Goal: Task Accomplishment & Management: Manage account settings

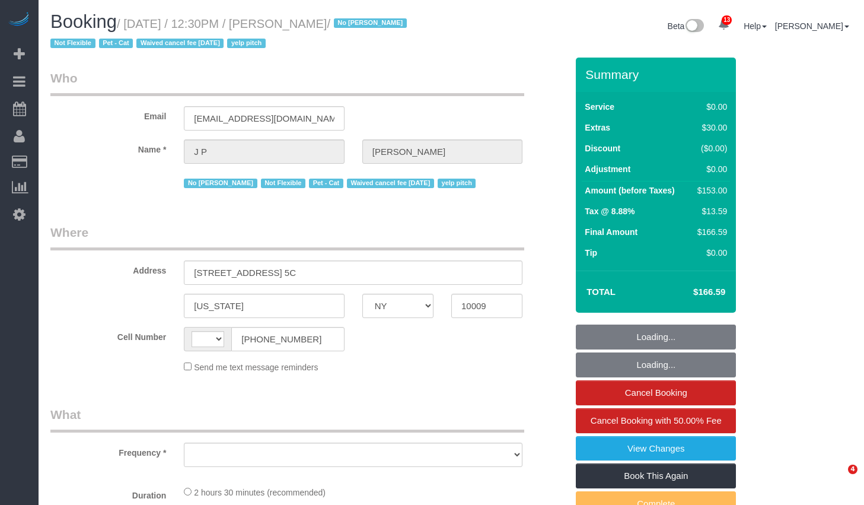
select select "NY"
select select "object:510"
select select "number:89"
select select "number:72"
select select "number:14"
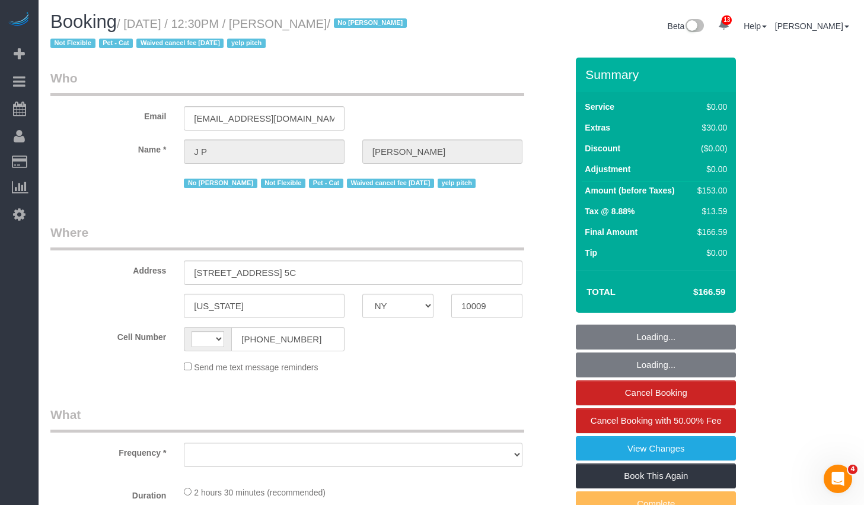
select select "number:5"
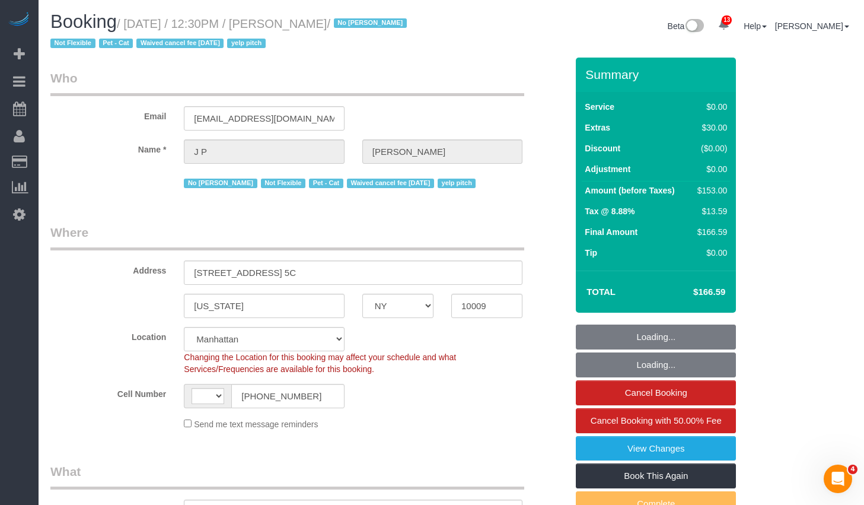
select select "object:925"
select select "string:[GEOGRAPHIC_DATA]"
select select "1"
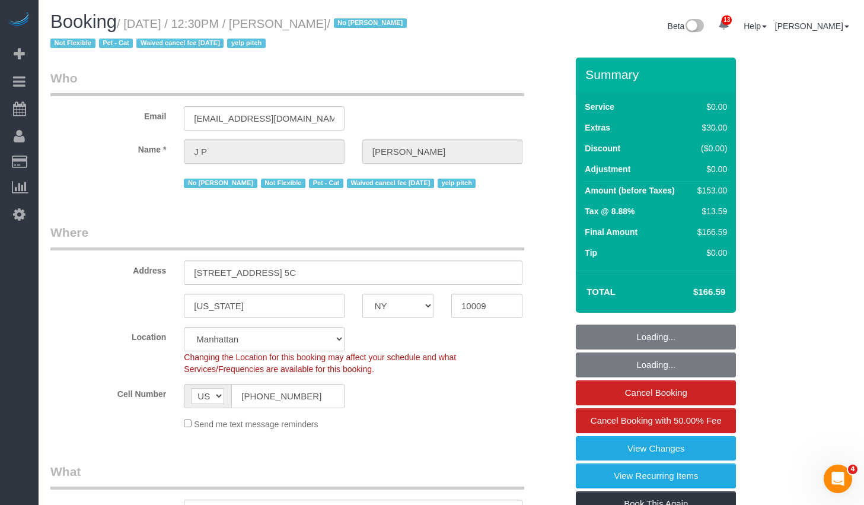
select select "string:stripe-pm_1KRdsz4VGloSiKo7AE9cnOSx"
select select "1"
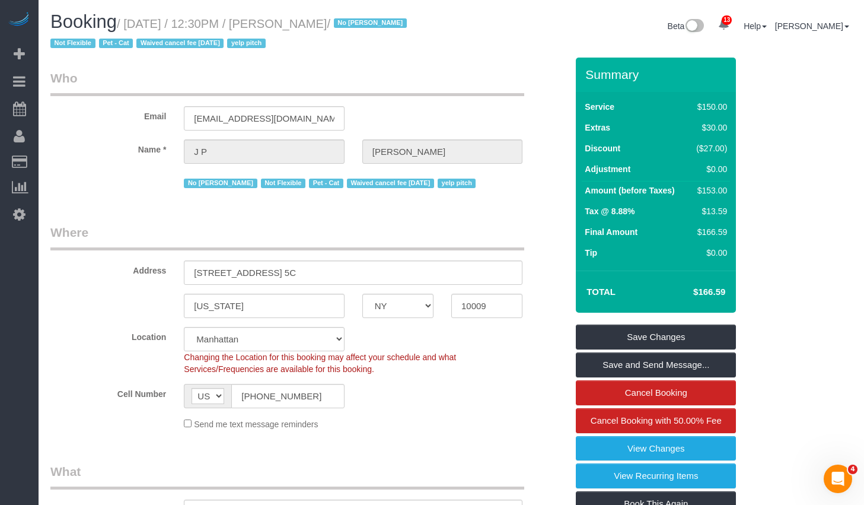
drag, startPoint x: 133, startPoint y: 23, endPoint x: 370, endPoint y: 27, distance: 237.3
click at [370, 27] on small "/ September 05, 2025 / 12:30PM / J P DILLER / No Itik Phillips Not Flexible Pet…" at bounding box center [230, 33] width 360 height 33
copy small "September 05, 2025 / 12:30PM / J P DILLER"
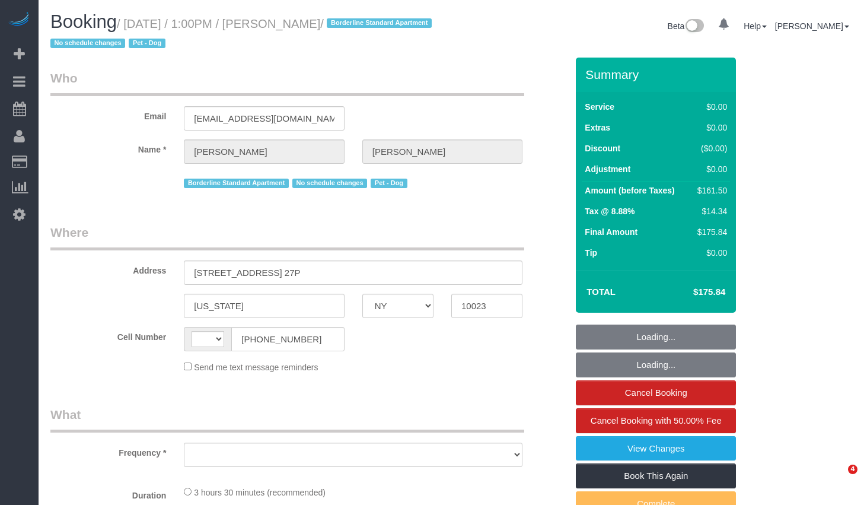
select select "NY"
select select "string:[GEOGRAPHIC_DATA]"
select select "object:424"
select select "1"
select select "2"
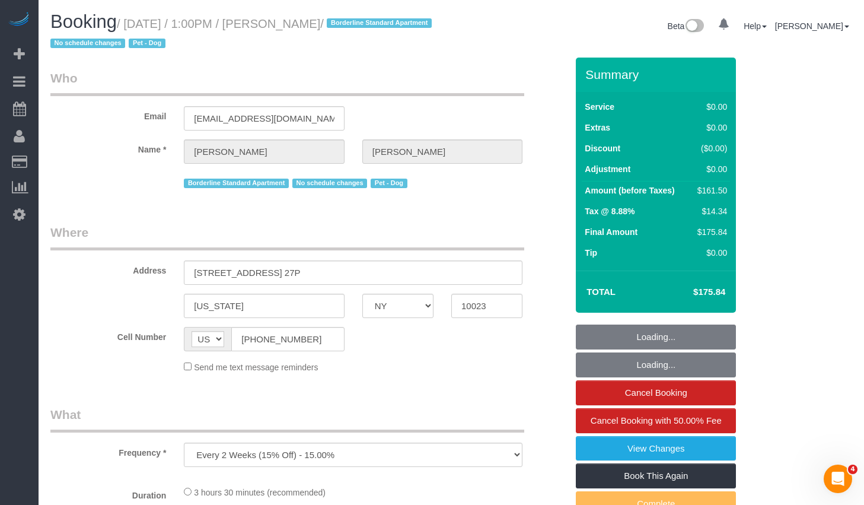
select select "number:89"
select select "number:90"
select select "number:13"
select select "number:5"
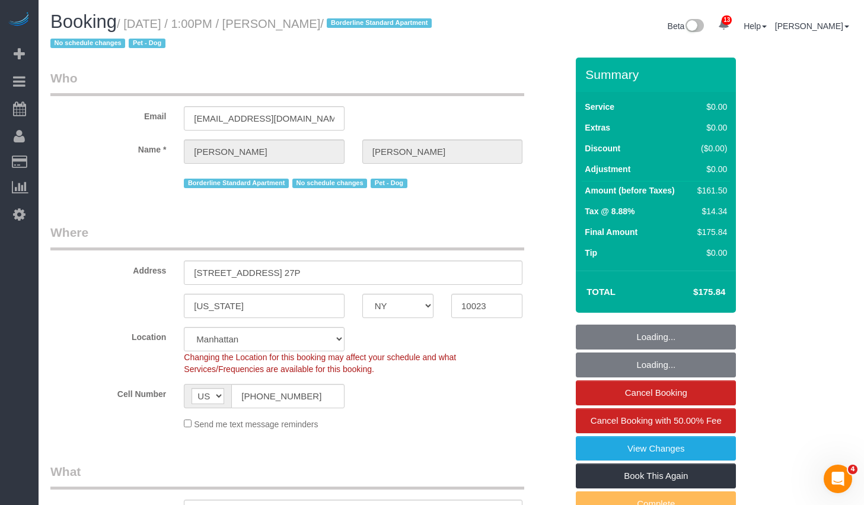
select select "string:stripe-pm_1PQ7RM4VGloSiKo7cVSLgmTg"
select select "spot1"
select select "object:1011"
select select "1"
select select "2"
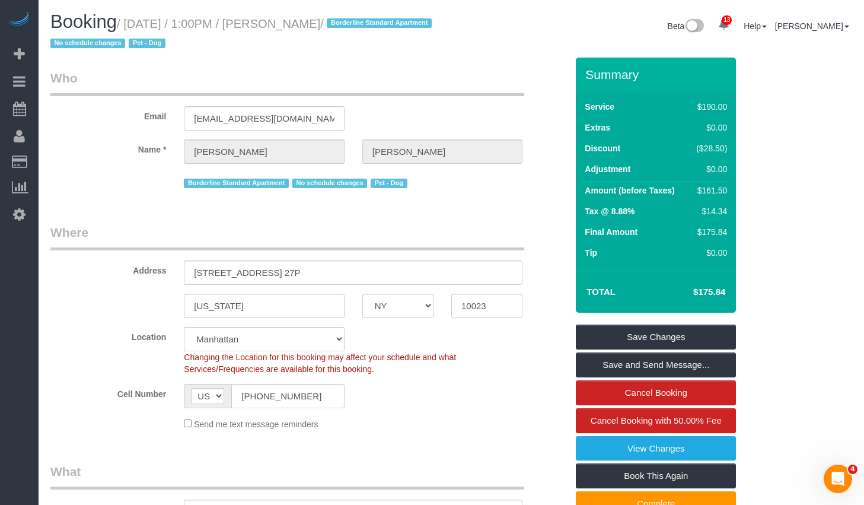
drag, startPoint x: 307, startPoint y: 23, endPoint x: 369, endPoint y: 29, distance: 62.6
click at [369, 29] on small "/ September 05, 2025 / 1:00PM / Ryan Beatty / Borderline Standard Apartment No …" at bounding box center [242, 33] width 385 height 33
copy small "[PERSON_NAME]"
drag, startPoint x: 131, startPoint y: 23, endPoint x: 168, endPoint y: 23, distance: 37.4
click at [168, 23] on small "/ September 05, 2025 / 1:00PM / Ryan Beatty / Borderline Standard Apartment No …" at bounding box center [242, 33] width 385 height 33
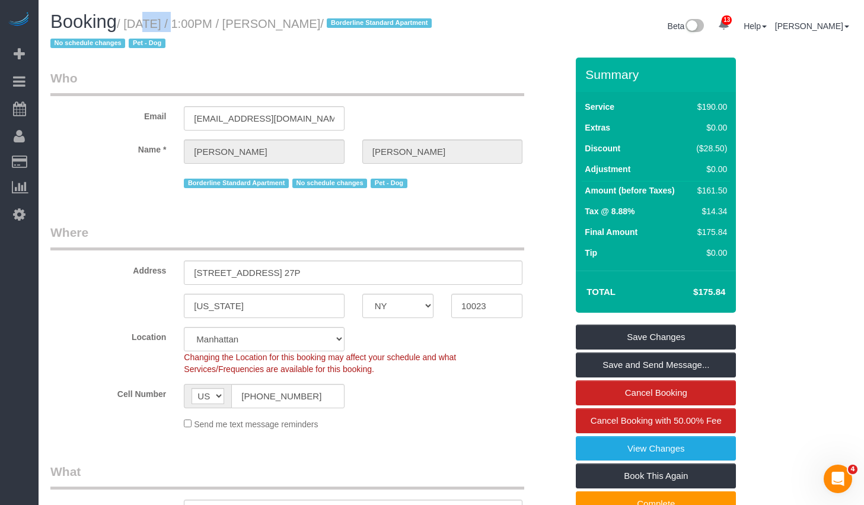
click at [152, 26] on small "/ September 05, 2025 / 1:00PM / Ryan Beatty / Borderline Standard Apartment No …" at bounding box center [242, 33] width 385 height 33
copy small "September 05, 2025 / 1:00PM / Ryan Beatty"
drag, startPoint x: 135, startPoint y: 23, endPoint x: 373, endPoint y: 27, distance: 238.5
click at [373, 27] on small "/ September 05, 2025 / 1:00PM / Ryan Beatty / Borderline Standard Apartment No …" at bounding box center [242, 33] width 385 height 33
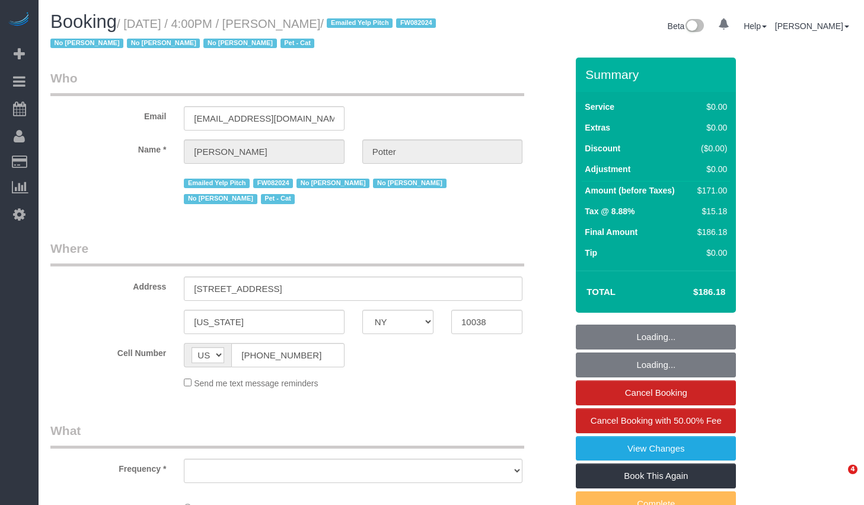
select select "NY"
select select "object:722"
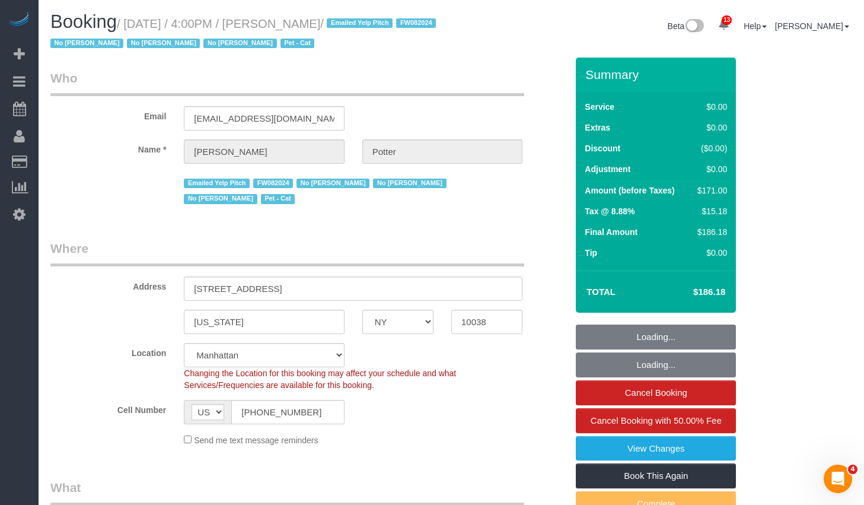
select select "number:89"
select select "number:90"
select select "number:14"
select select "number:5"
select select "object:1023"
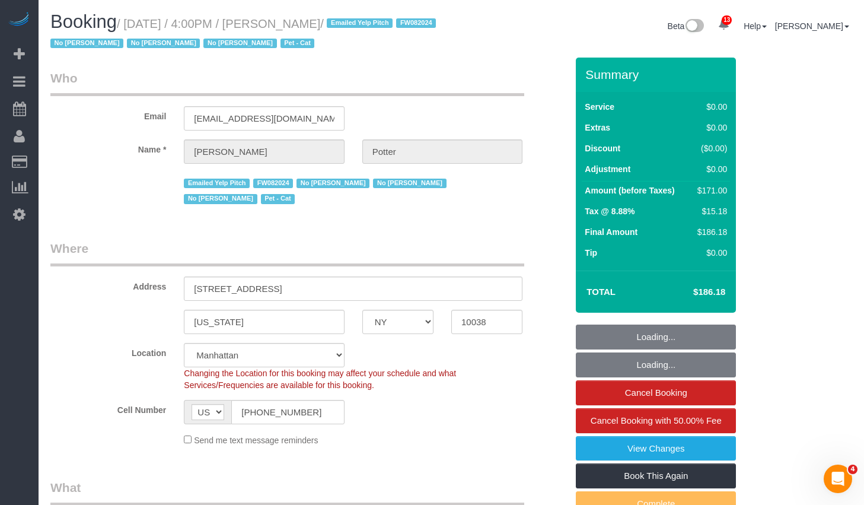
select select "string:stripe-pm_1M0pwl4VGloSiKo7e0pYCX8B"
select select "2"
select select "spot1"
click at [306, 416] on input "(917) 565-3780" at bounding box center [287, 412] width 113 height 24
select select "2"
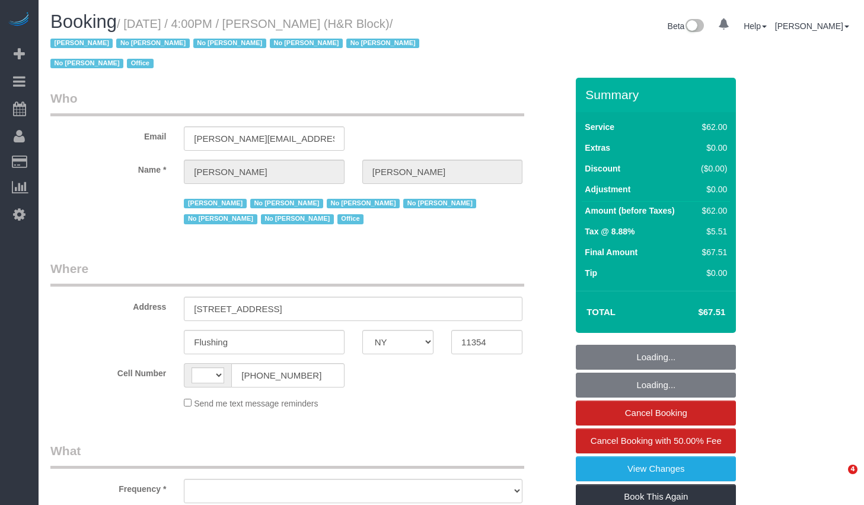
select select "NY"
select select "string:[GEOGRAPHIC_DATA]"
select select "object:749"
select select "number:89"
select select "number:90"
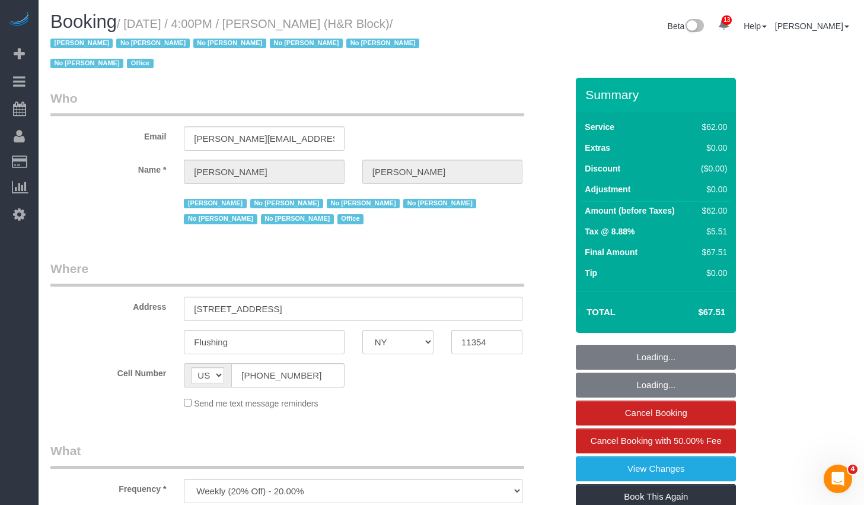
select select "number:15"
select select "number:5"
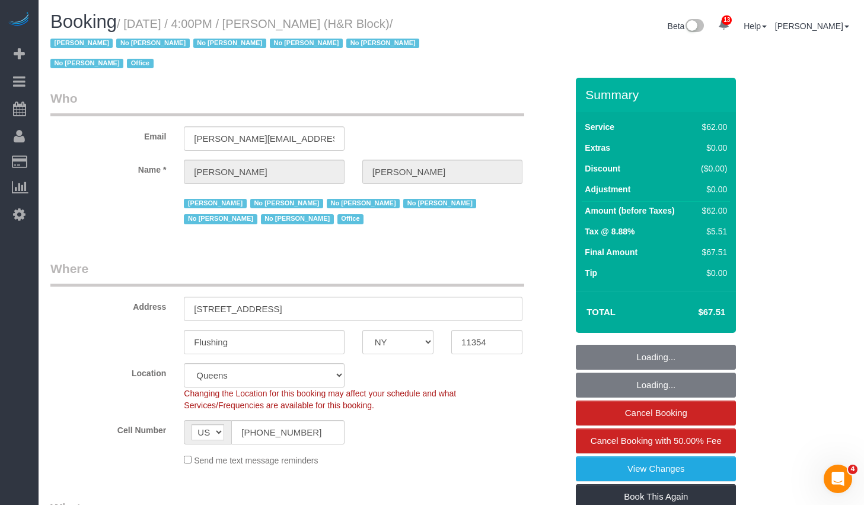
select select "object:977"
select select "spot1"
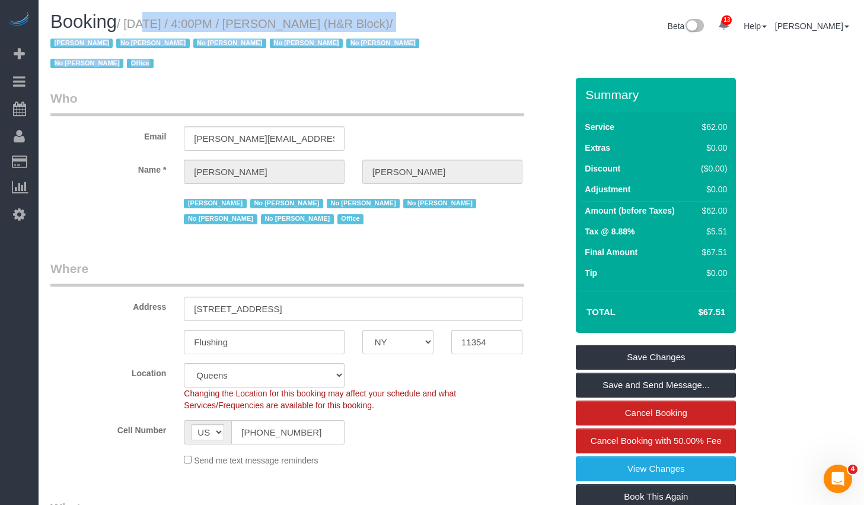
drag, startPoint x: 130, startPoint y: 24, endPoint x: 457, endPoint y: 23, distance: 326.2
click at [457, 23] on div "Booking / September 05, 2025 / 4:00PM / Tiffany Clark (H&R Block) / Jacky Xu No…" at bounding box center [452, 45] width 820 height 66
copy div "September 05, 2025 / 4:00PM / Tiffany Clark (H&R Block) / Jacky Xu No Daniela S…"
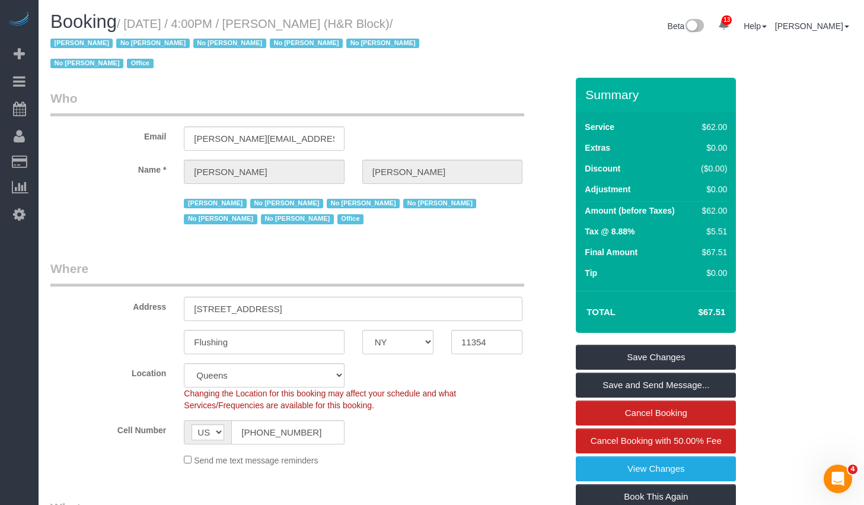
drag, startPoint x: 315, startPoint y: 57, endPoint x: 292, endPoint y: 55, distance: 23.3
click at [315, 57] on h1 "Booking / September 05, 2025 / 4:00PM / Tiffany Clark (H&R Block) / Jacky Xu No…" at bounding box center [246, 42] width 392 height 60
click at [138, 25] on small "/ September 05, 2025 / 4:00PM / Tiffany Clark (H&R Block) / Jacky Xu No Daniela…" at bounding box center [236, 43] width 372 height 53
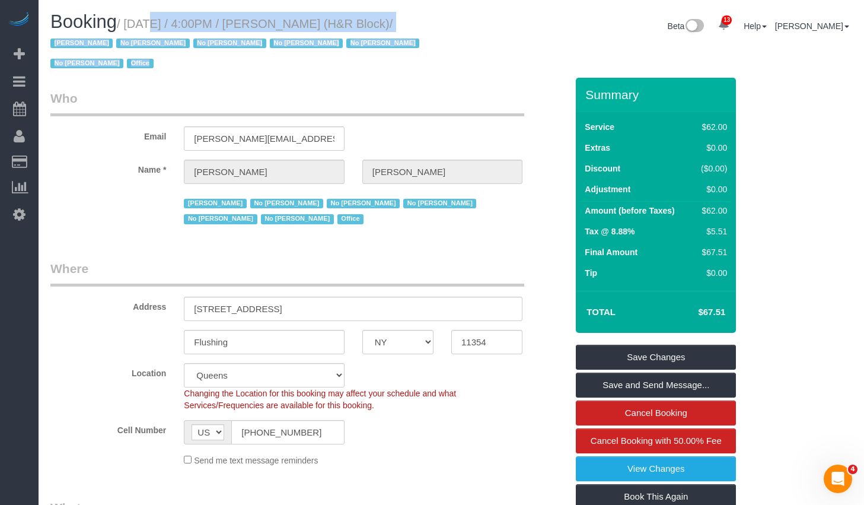
drag, startPoint x: 134, startPoint y: 23, endPoint x: 492, endPoint y: 31, distance: 358.3
click at [492, 31] on div "Booking / September 05, 2025 / 4:00PM / Tiffany Clark (H&R Block) / Jacky Xu No…" at bounding box center [452, 45] width 820 height 66
copy div "September 05, 2025 / 4:00PM / Tiffany Clark (H&R Block) / Jacky Xu No Daniela S…"
click at [423, 38] on span "/ Jacky Xu No Daniela Silva No Monica Galarraga No Monica Villacis No Paula Avi…" at bounding box center [236, 43] width 372 height 53
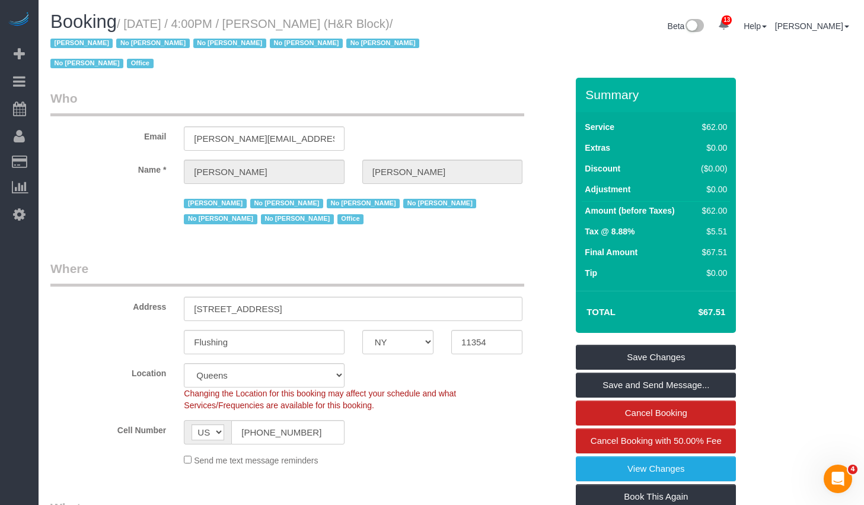
click at [142, 22] on small "/ September 05, 2025 / 4:00PM / Tiffany Clark (H&R Block) / Jacky Xu No Daniela…" at bounding box center [236, 43] width 372 height 53
drag, startPoint x: 133, startPoint y: 25, endPoint x: 443, endPoint y: 23, distance: 309.6
click at [443, 23] on div "Booking / September 05, 2025 / 4:00PM / Tiffany Clark (H&R Block) / Jacky Xu No…" at bounding box center [247, 45] width 410 height 66
copy small "September 05, 2025 / 4:00PM / Tiffany Clark (H&R Block)"
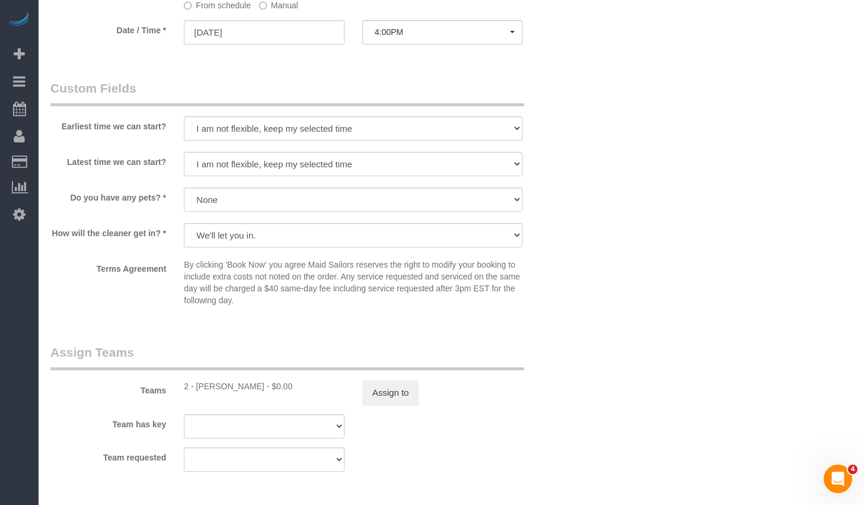
scroll to position [783, 0]
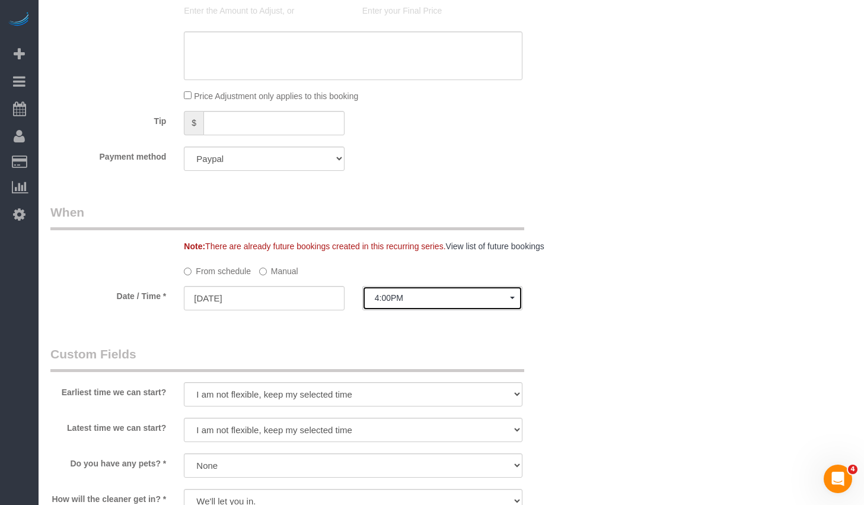
click at [412, 295] on span "4:00PM" at bounding box center [442, 297] width 135 height 9
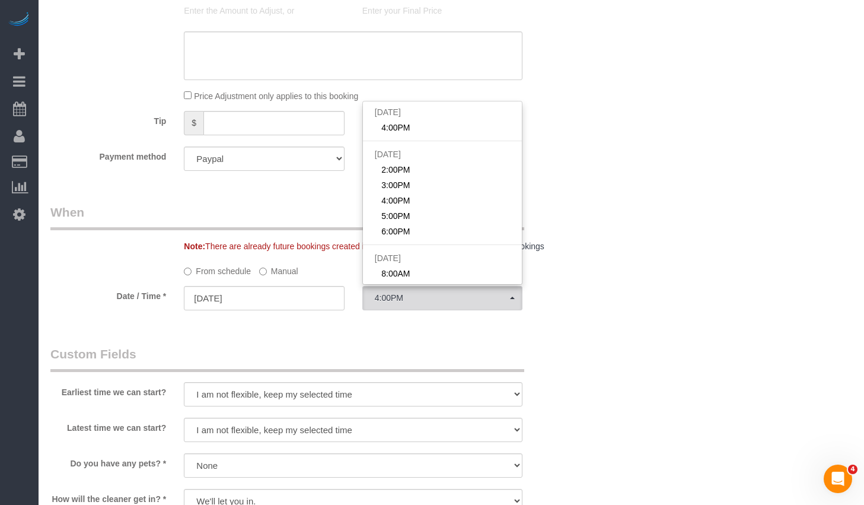
click at [269, 268] on label "Manual" at bounding box center [278, 269] width 39 height 16
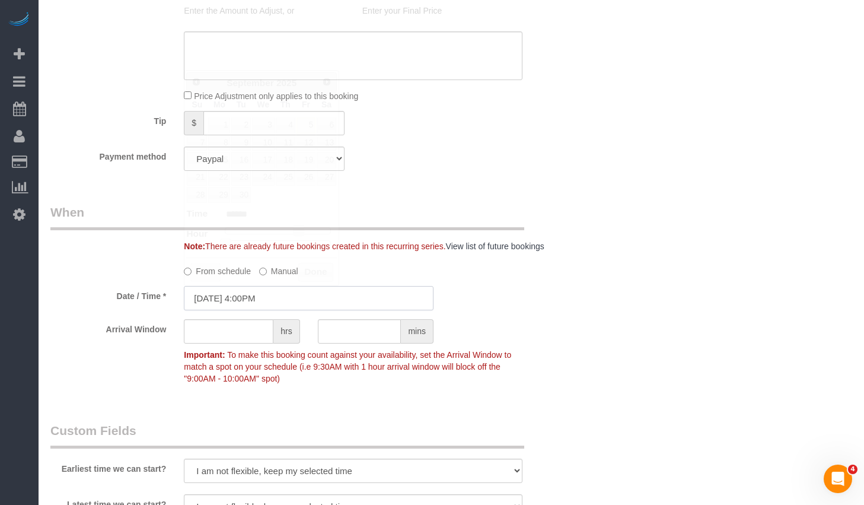
click at [282, 291] on input "09/05/2025 4:00PM" at bounding box center [309, 298] width 250 height 24
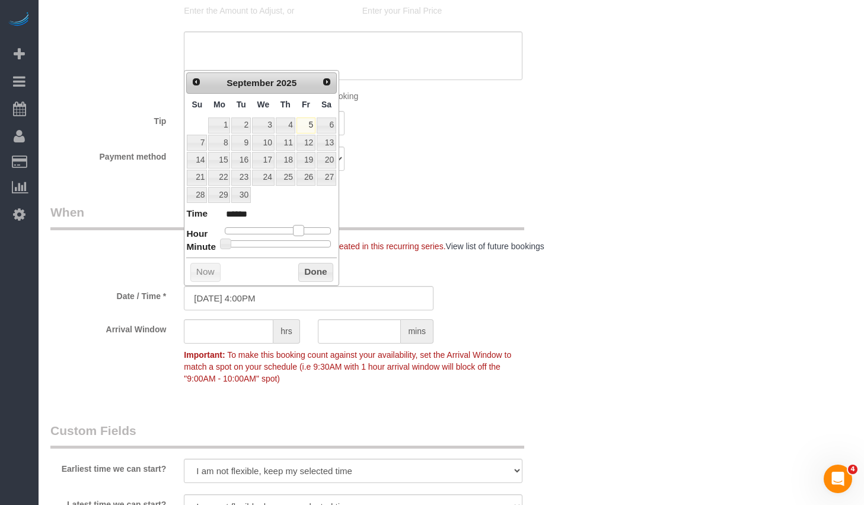
type input "09/05/2025 3:00PM"
type input "******"
type input "09/05/2025 2:00PM"
type input "******"
drag, startPoint x: 292, startPoint y: 232, endPoint x: 285, endPoint y: 229, distance: 7.7
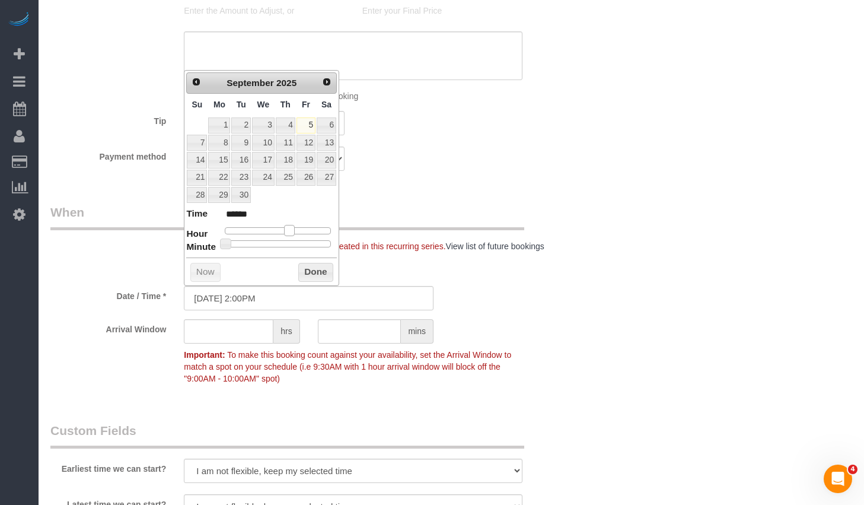
click at [285, 229] on span at bounding box center [289, 230] width 11 height 11
click at [311, 267] on button "Done" at bounding box center [315, 272] width 35 height 19
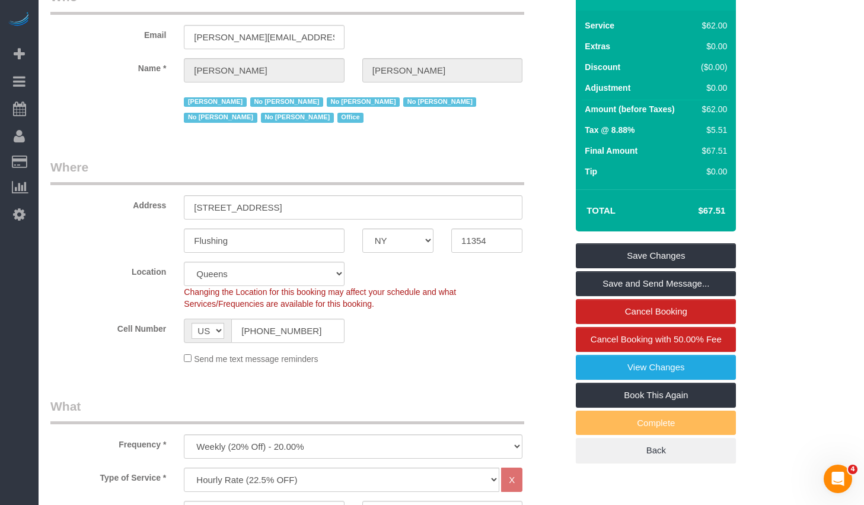
scroll to position [0, 0]
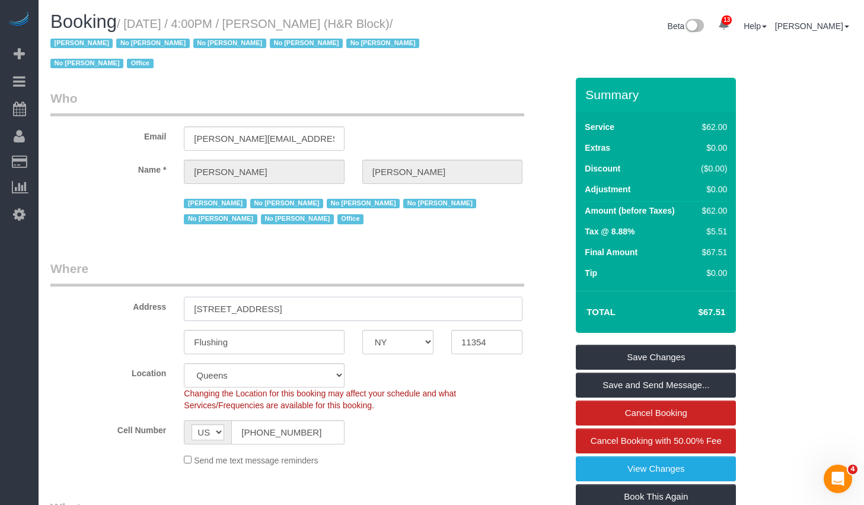
click at [350, 310] on input "39-20 Main Street, 2nd Floor" at bounding box center [353, 309] width 339 height 24
click at [480, 348] on input "11354" at bounding box center [486, 342] width 71 height 24
click at [481, 348] on input "11354" at bounding box center [486, 342] width 71 height 24
click at [365, 228] on fieldset "Who Email tiffany.clark@hrblock.com Name * Tiffany Clark Jacky Xu No Daniela Si…" at bounding box center [308, 163] width 517 height 146
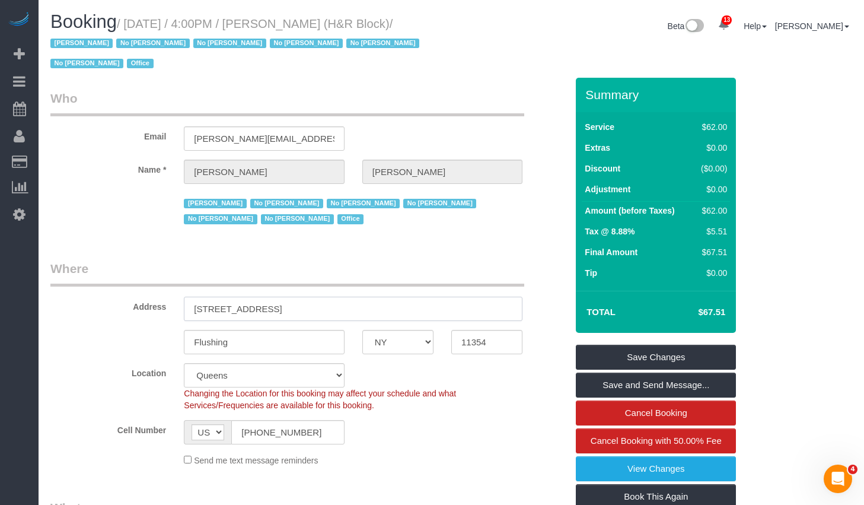
click at [384, 305] on input "39-20 Main Street, 2nd Floor" at bounding box center [353, 309] width 339 height 24
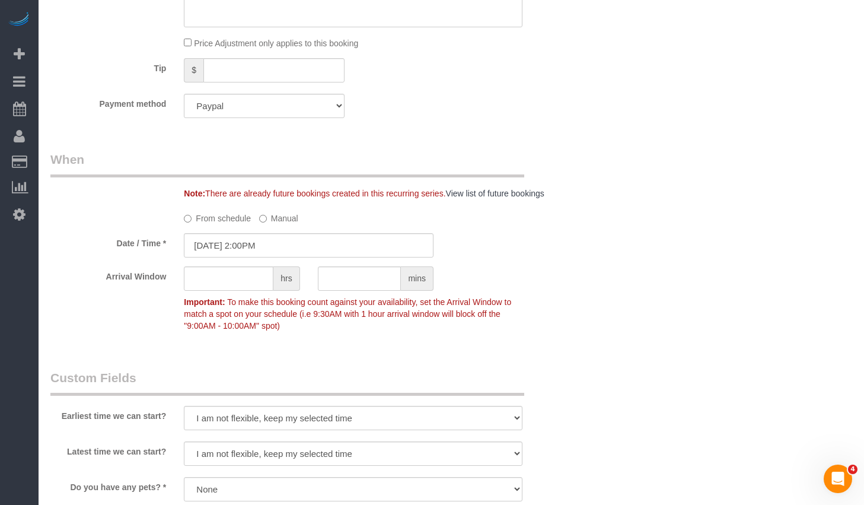
scroll to position [896, 0]
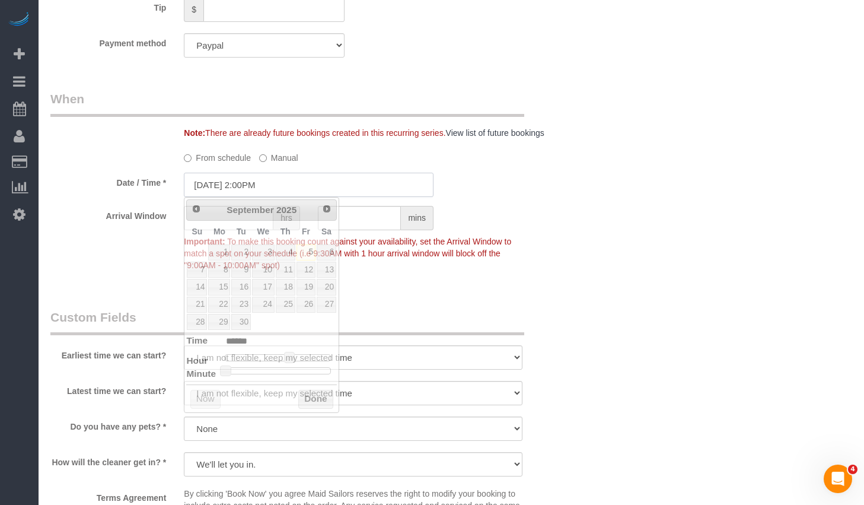
click at [294, 183] on input "09/05/2025 2:00PM" at bounding box center [309, 185] width 250 height 24
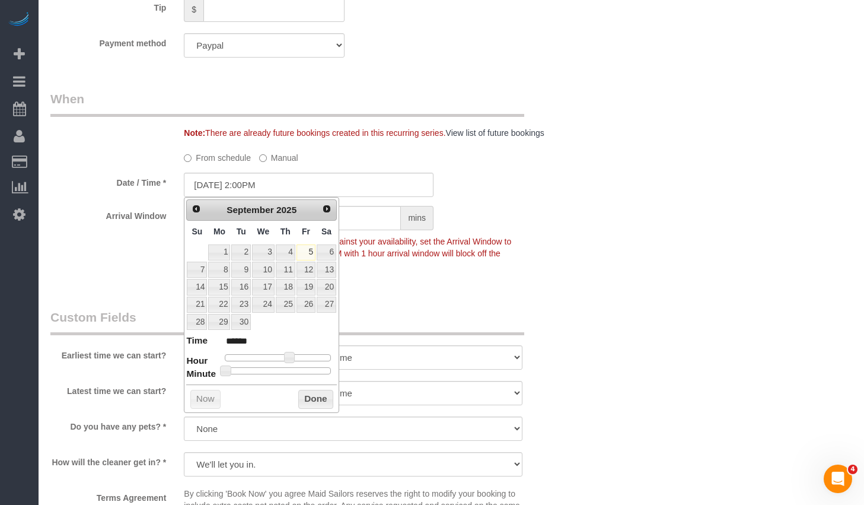
type input "09/05/2025 2:25PM"
type input "******"
type input "09/05/2025 2:30PM"
type input "******"
drag, startPoint x: 272, startPoint y: 369, endPoint x: 281, endPoint y: 374, distance: 9.6
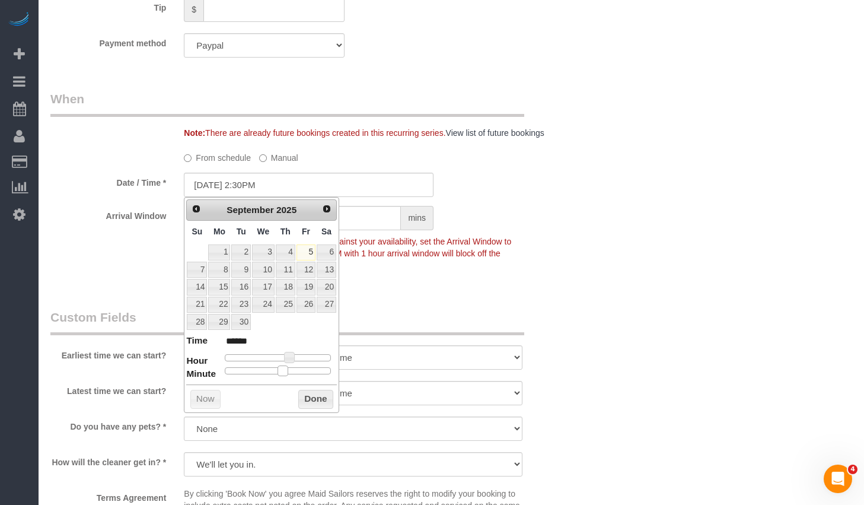
click at [281, 374] on div at bounding box center [278, 370] width 106 height 7
click at [317, 403] on button "Done" at bounding box center [315, 399] width 35 height 19
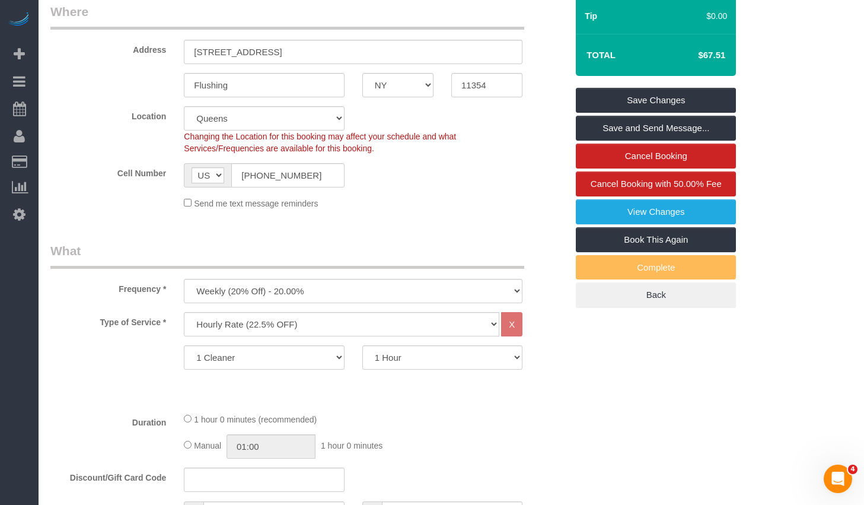
scroll to position [0, 0]
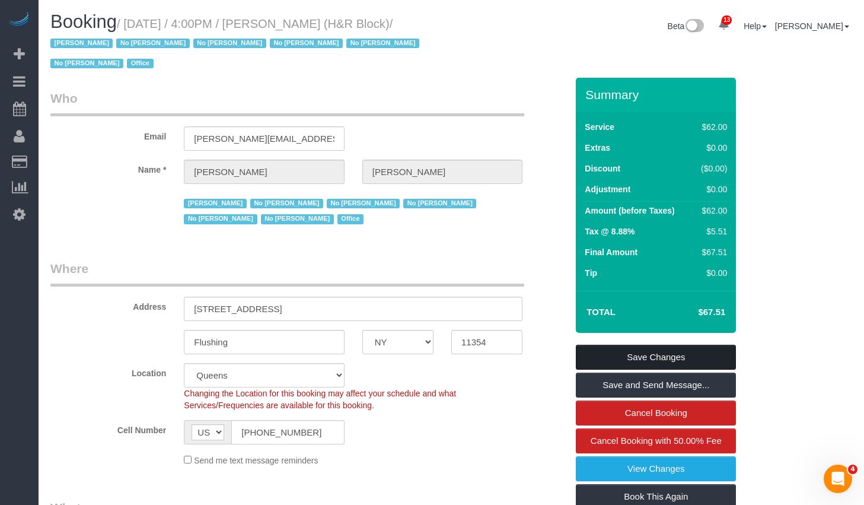
click at [622, 357] on link "Save Changes" at bounding box center [656, 357] width 160 height 25
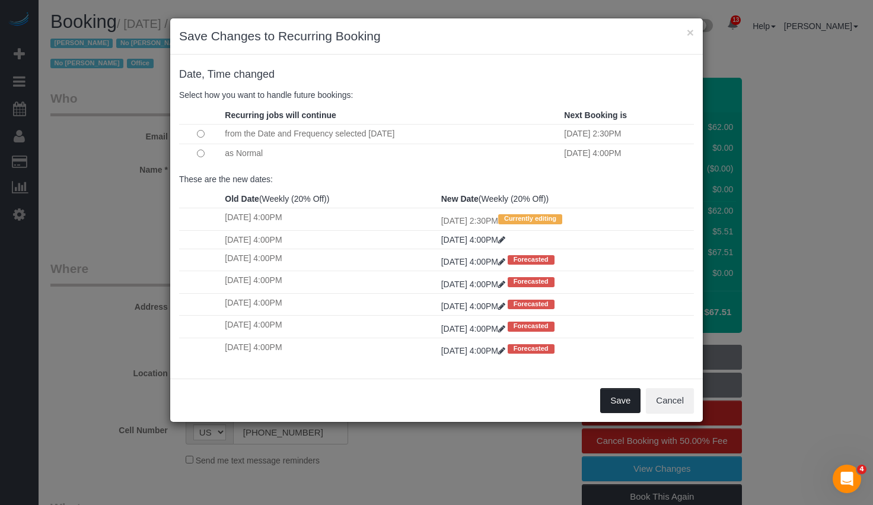
click at [618, 402] on button "Save" at bounding box center [620, 400] width 40 height 25
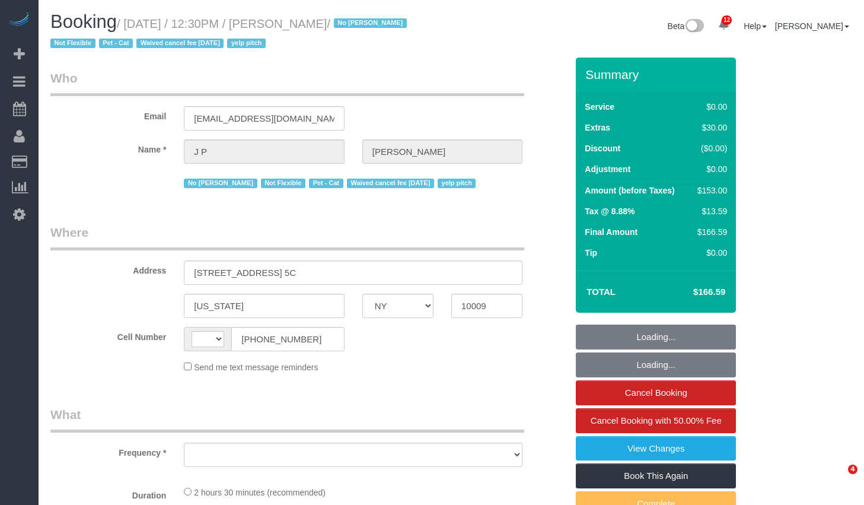
select select "NY"
select select "string:[GEOGRAPHIC_DATA]"
select select "object:912"
select select "1"
select select "number:89"
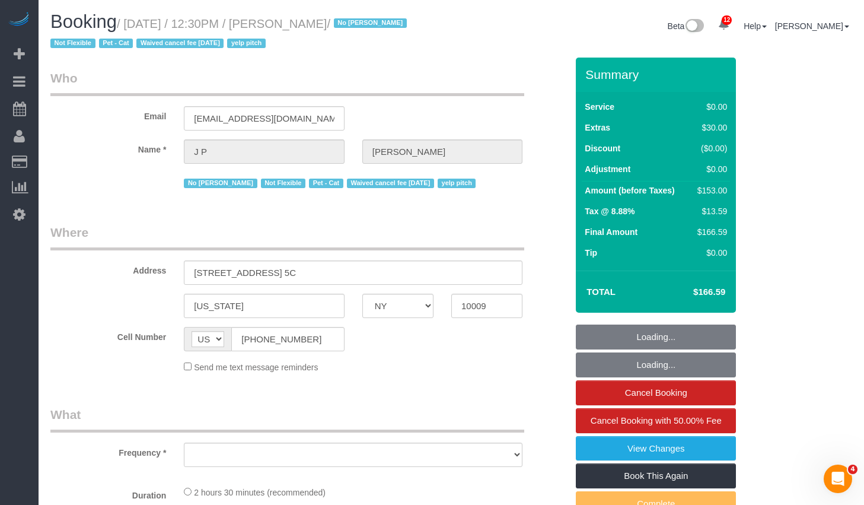
select select "number:72"
select select "number:14"
select select "number:5"
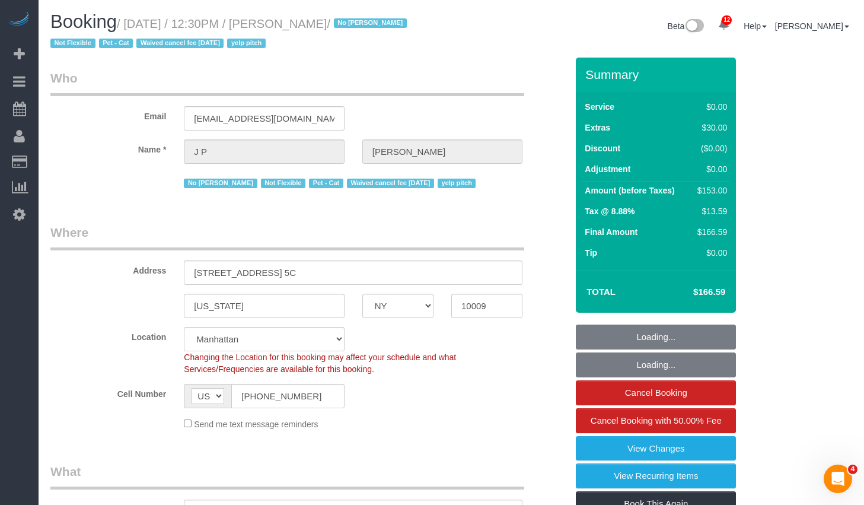
select select "object:1458"
select select "string:stripe-pm_1KRdsz4VGloSiKo7AE9cnOSx"
select select "1"
click at [359, 272] on input "515 East 14th Street, Apt. 5C" at bounding box center [353, 272] width 339 height 24
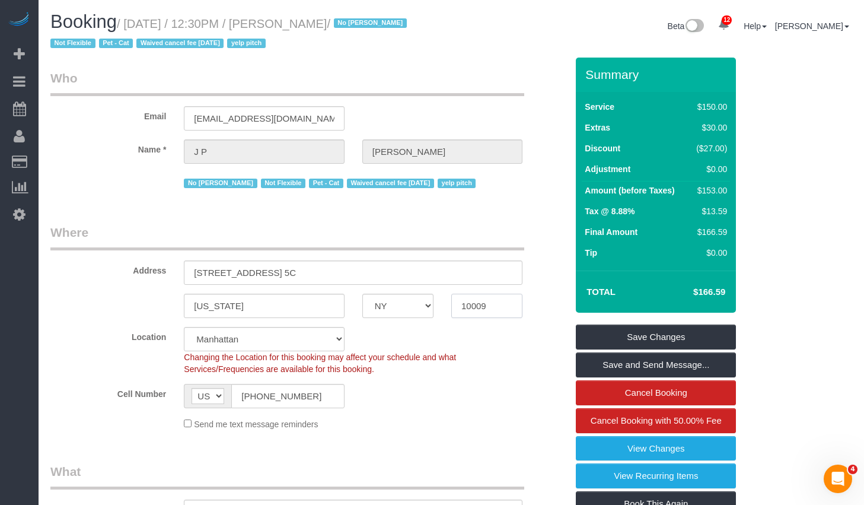
click at [476, 309] on input "10009" at bounding box center [486, 306] width 71 height 24
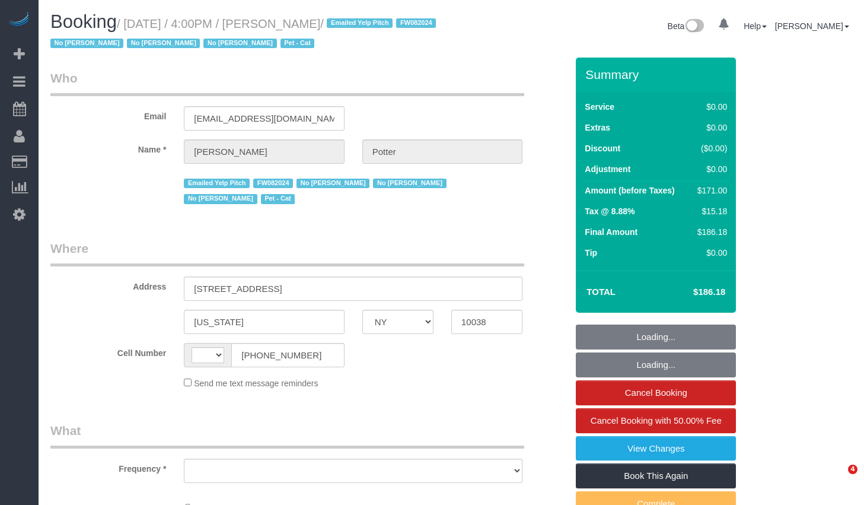
select select "NY"
select select "string:[GEOGRAPHIC_DATA]"
select select "object:752"
select select "number:89"
select select "number:90"
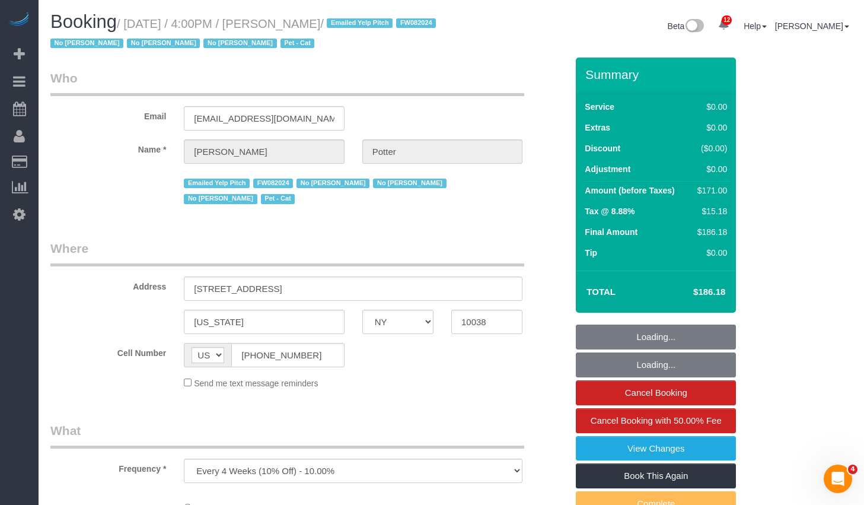
select select "number:14"
select select "number:5"
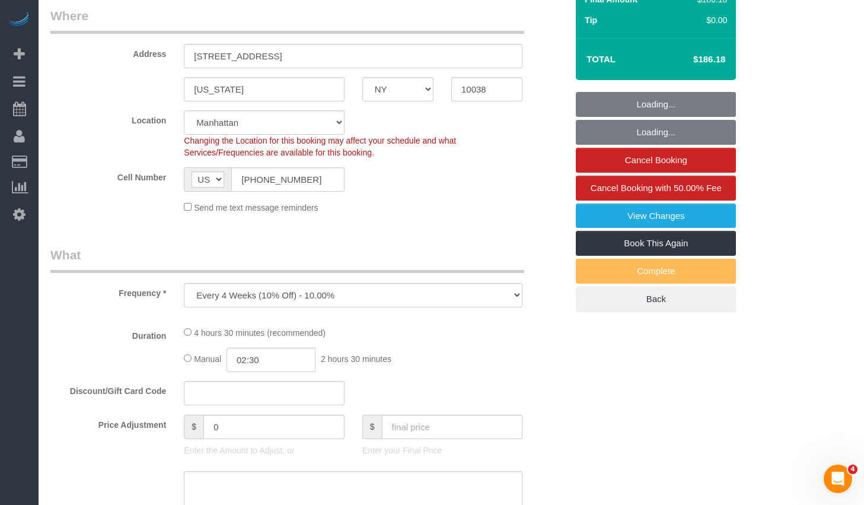
select select "string:stripe-pm_1M0pwl4VGloSiKo7e0pYCX8B"
select select "2"
select select "spot1"
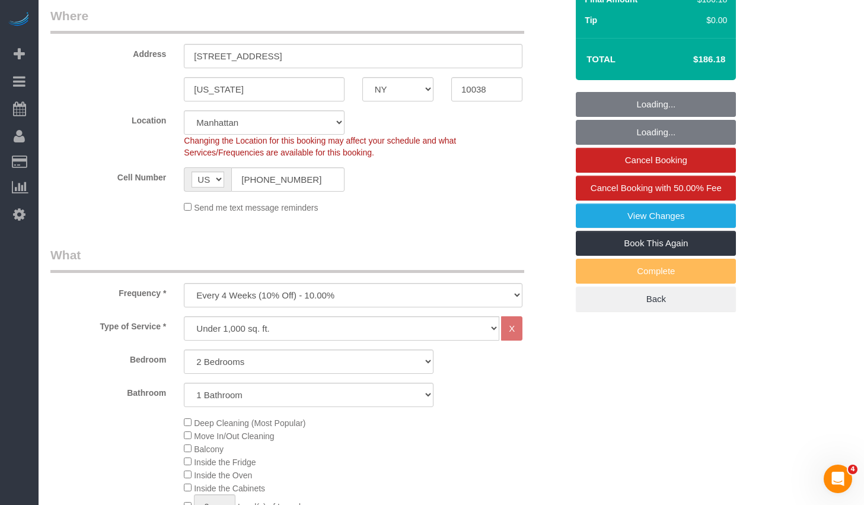
select select "object:1422"
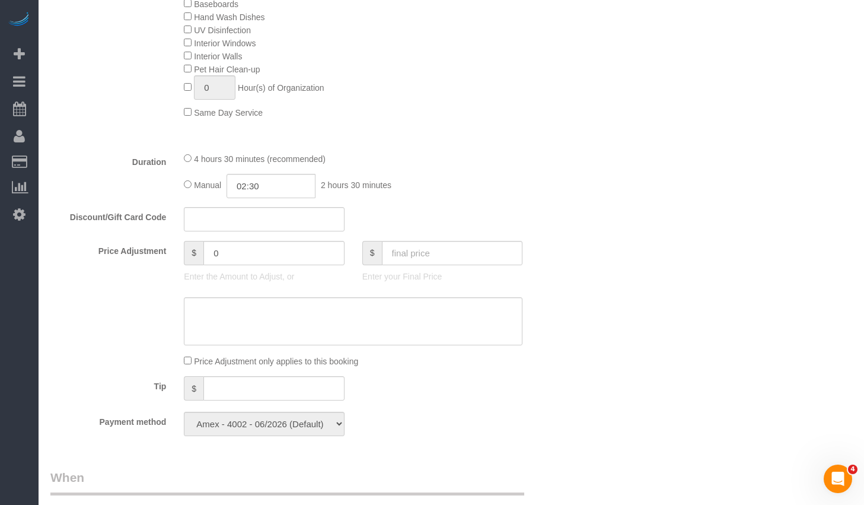
select select "2"
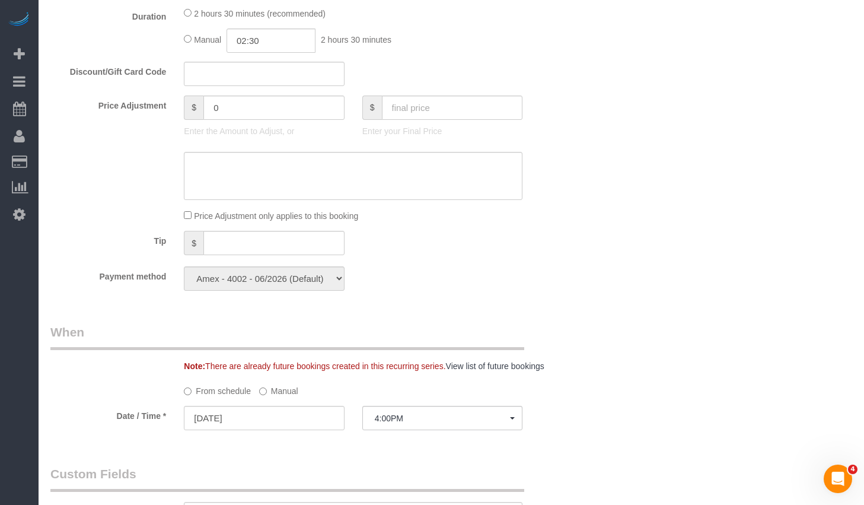
scroll to position [1108, 0]
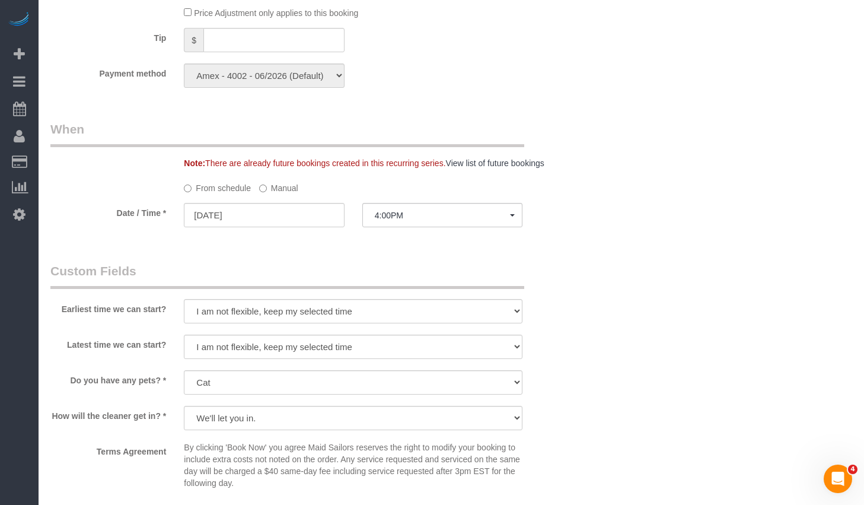
click at [283, 184] on label "Manual" at bounding box center [278, 186] width 39 height 16
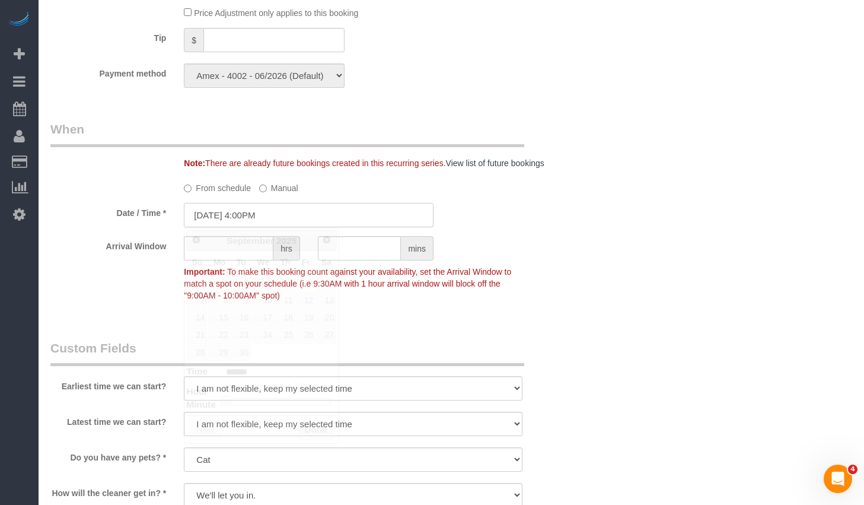
click at [327, 214] on input "[DATE] 4:00PM" at bounding box center [309, 215] width 250 height 24
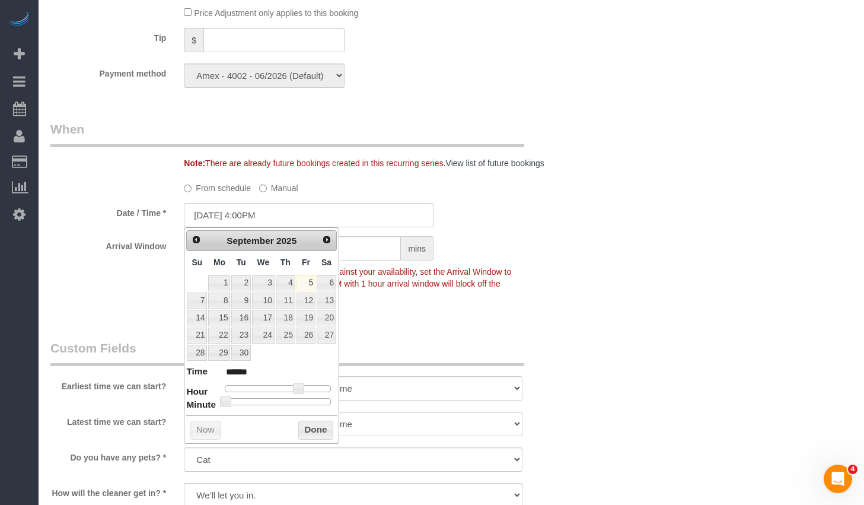
type input "[DATE] 4:25PM"
type input "******"
type input "[DATE] 4:30PM"
type input "******"
click at [280, 403] on div at bounding box center [278, 401] width 106 height 7
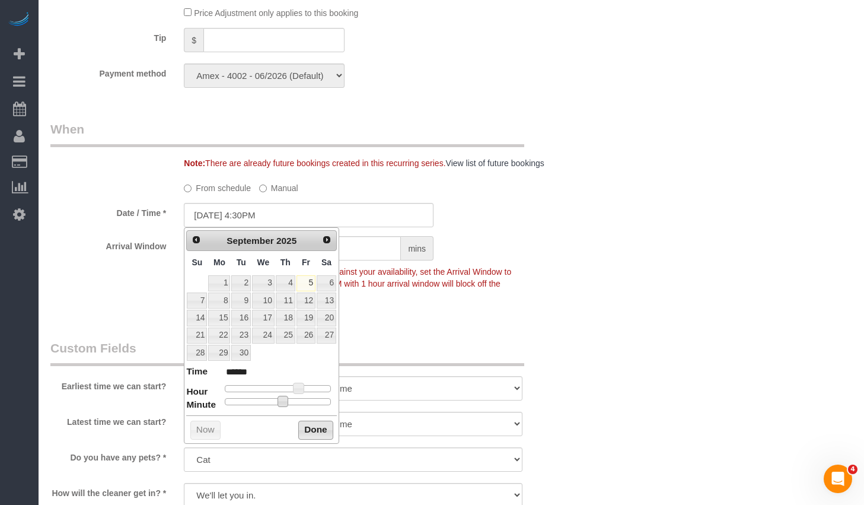
click at [307, 429] on button "Done" at bounding box center [315, 429] width 35 height 19
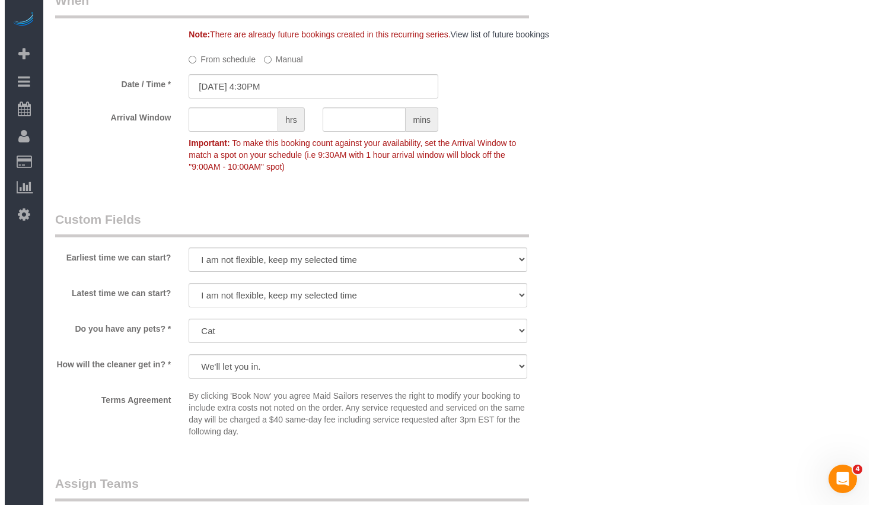
scroll to position [1500, 0]
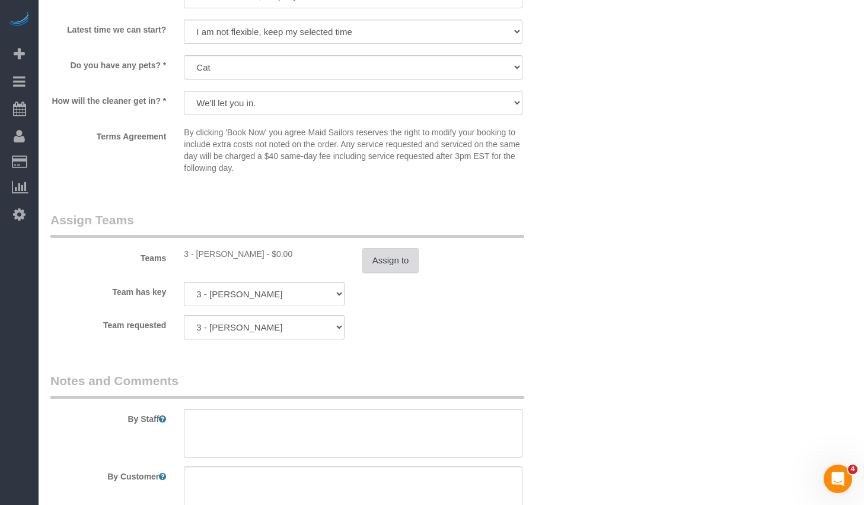
click at [409, 258] on button "Assign to" at bounding box center [390, 260] width 57 height 25
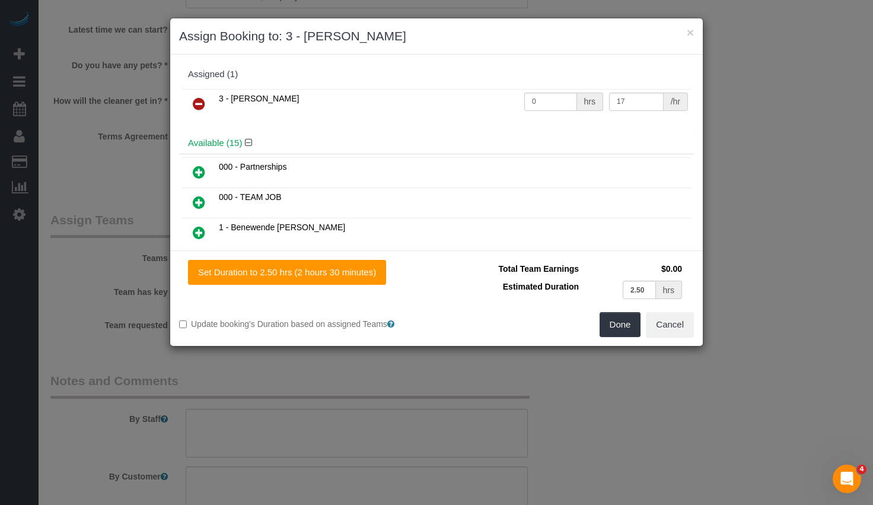
click at [197, 106] on icon at bounding box center [199, 104] width 12 height 14
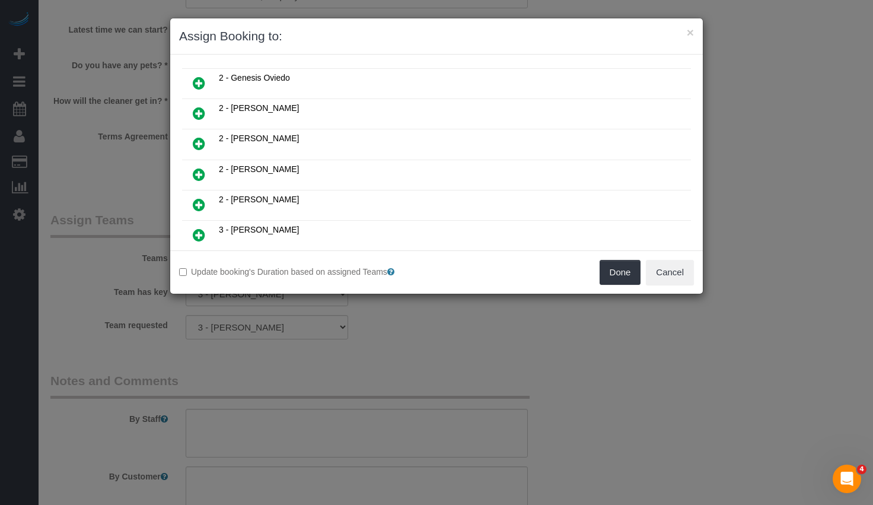
scroll to position [318, 0]
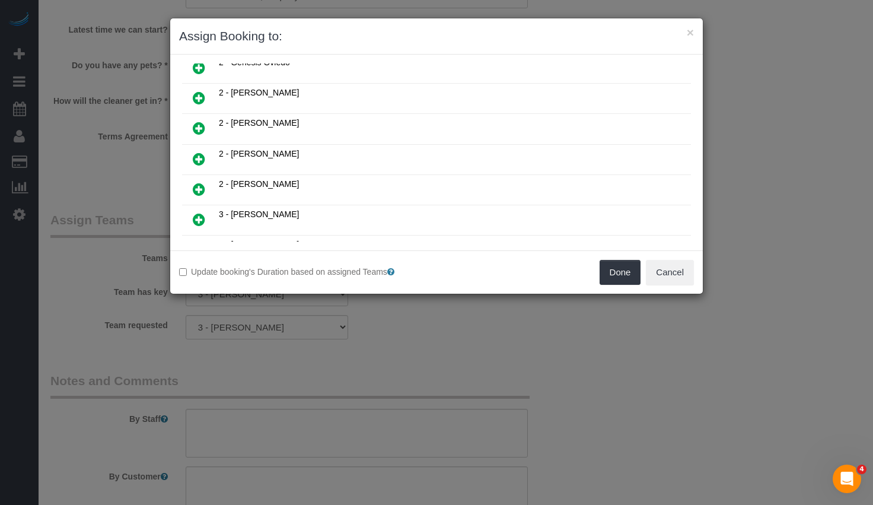
click at [199, 186] on icon at bounding box center [199, 189] width 12 height 14
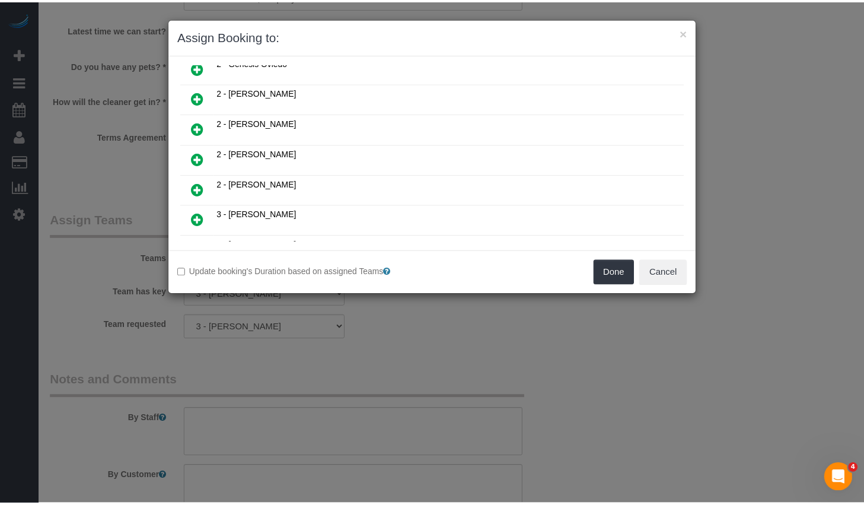
scroll to position [347, 0]
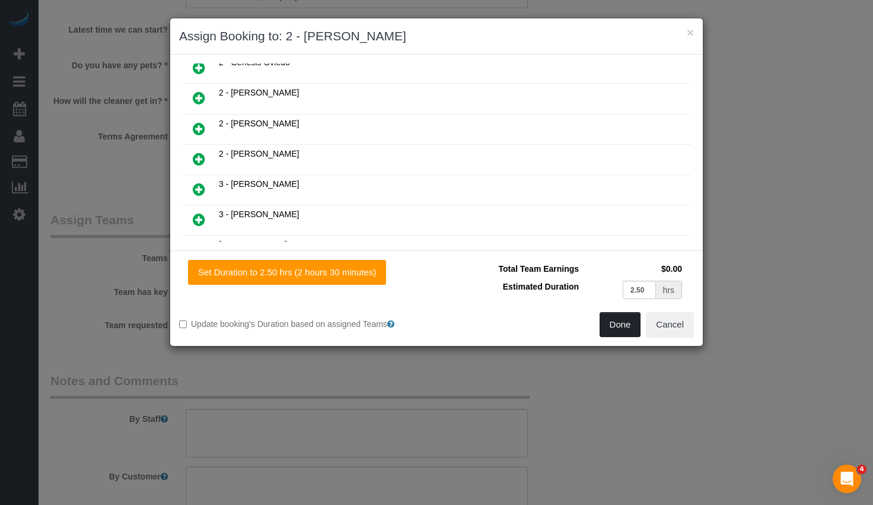
click at [614, 328] on button "Done" at bounding box center [621, 324] width 42 height 25
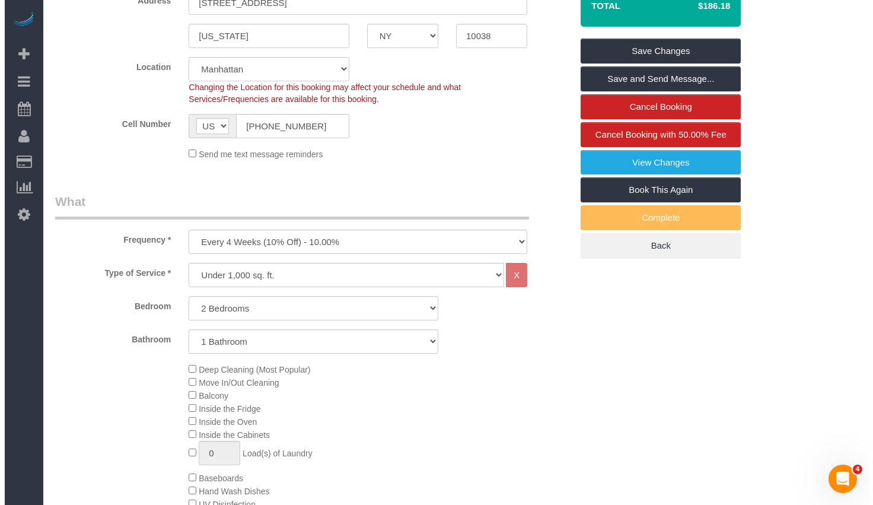
scroll to position [0, 0]
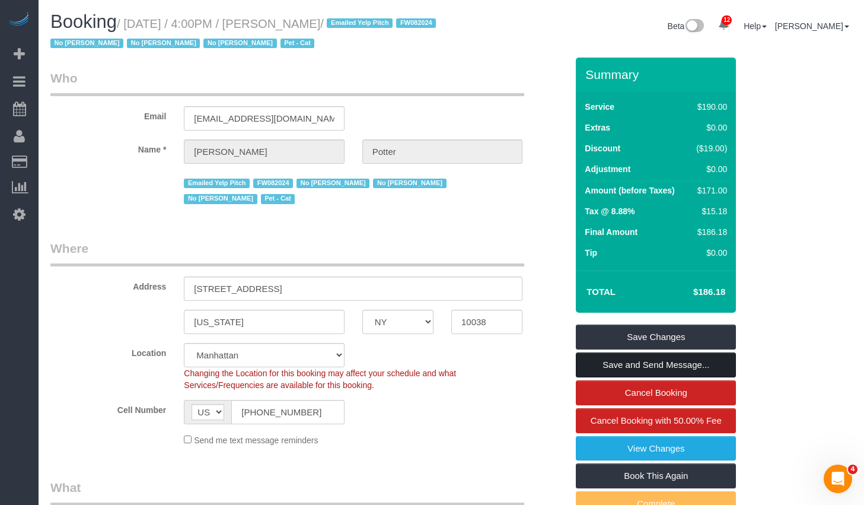
click at [635, 367] on link "Save and Send Message..." at bounding box center [656, 364] width 160 height 25
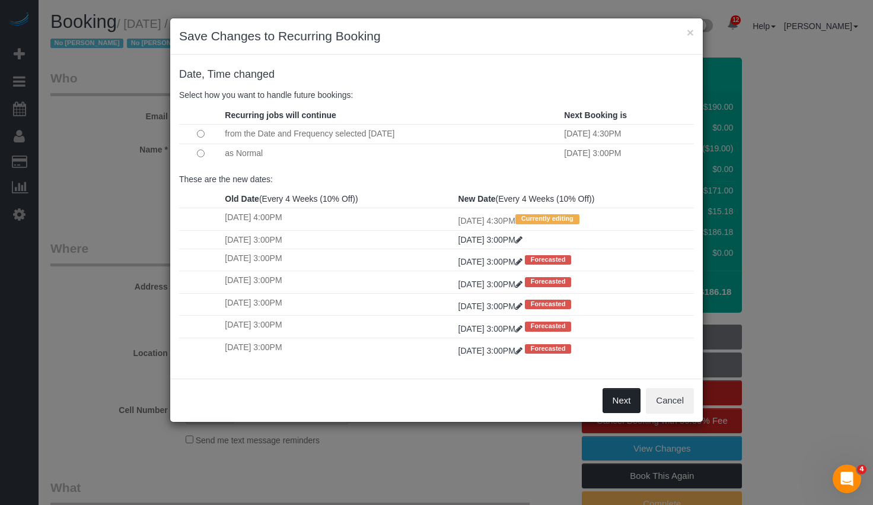
click at [616, 402] on button "Next" at bounding box center [622, 400] width 39 height 25
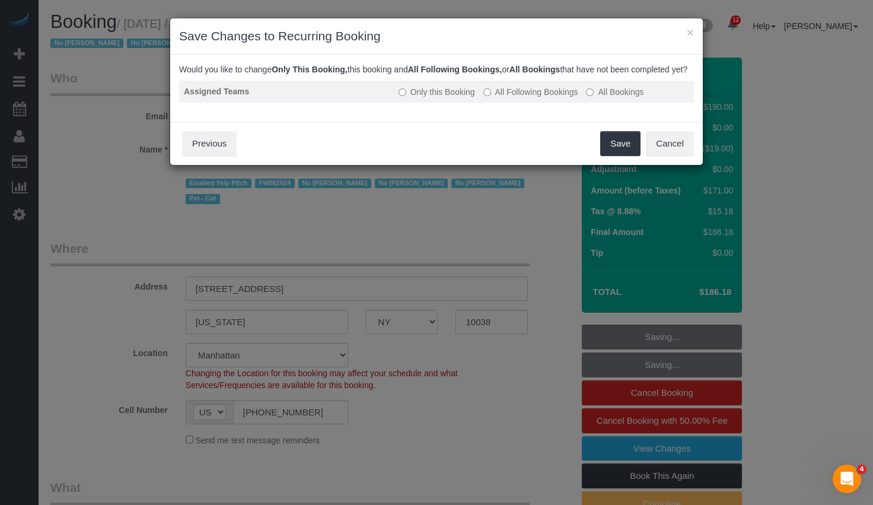
click at [521, 98] on label "All Following Bookings" at bounding box center [530, 92] width 95 height 12
click at [419, 98] on label "Only this Booking" at bounding box center [437, 92] width 77 height 12
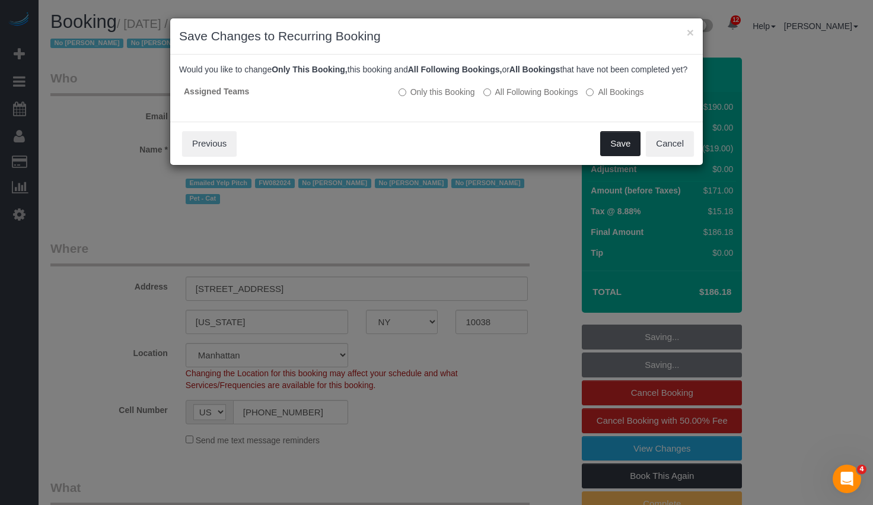
click at [619, 151] on button "Save" at bounding box center [620, 143] width 40 height 25
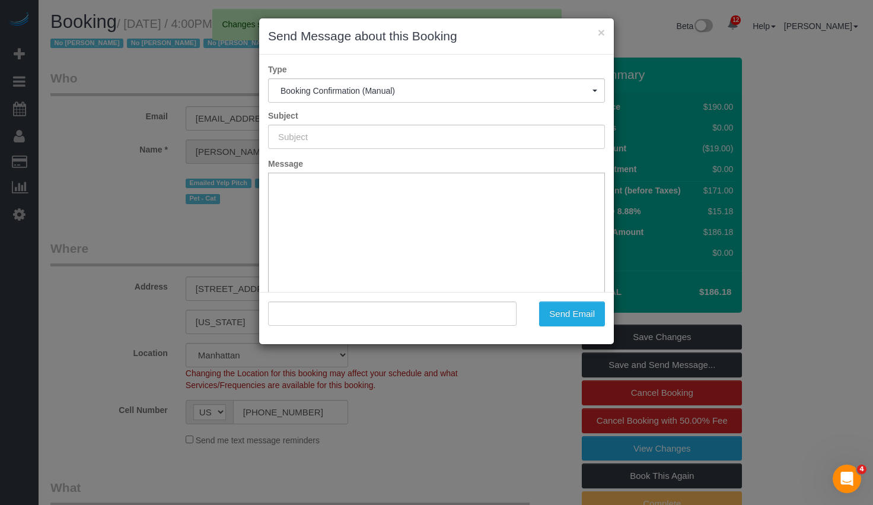
type input "Cleaning Confirmed for [DATE] 4:30pm"
type input ""[PERSON_NAME]" <[EMAIL_ADDRESS][DOMAIN_NAME]>"
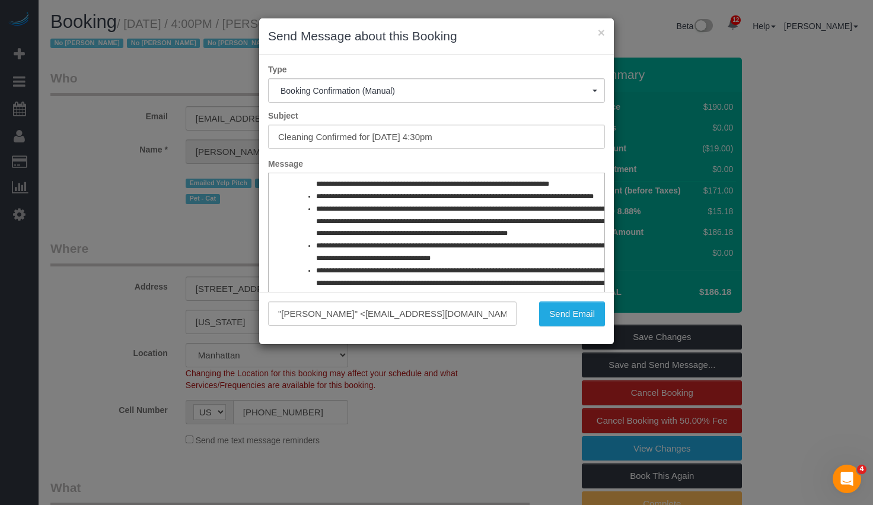
scroll to position [564, 0]
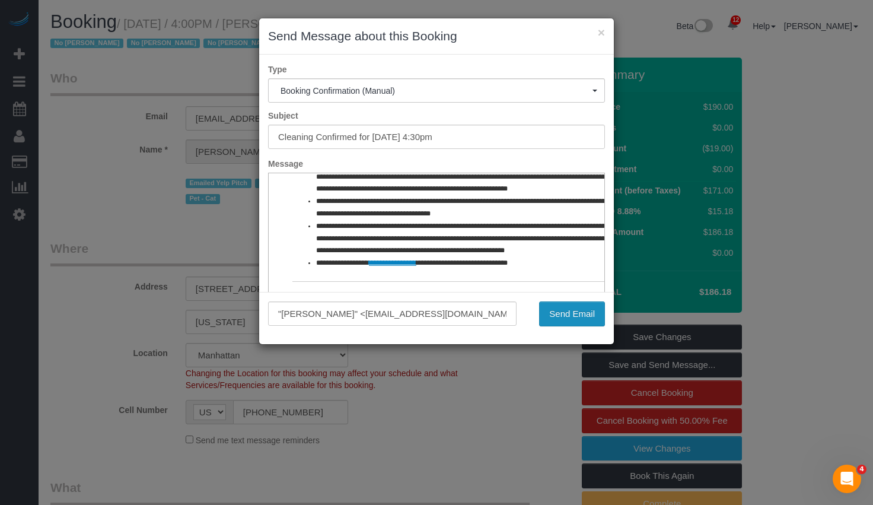
click at [561, 304] on button "Send Email" at bounding box center [572, 313] width 66 height 25
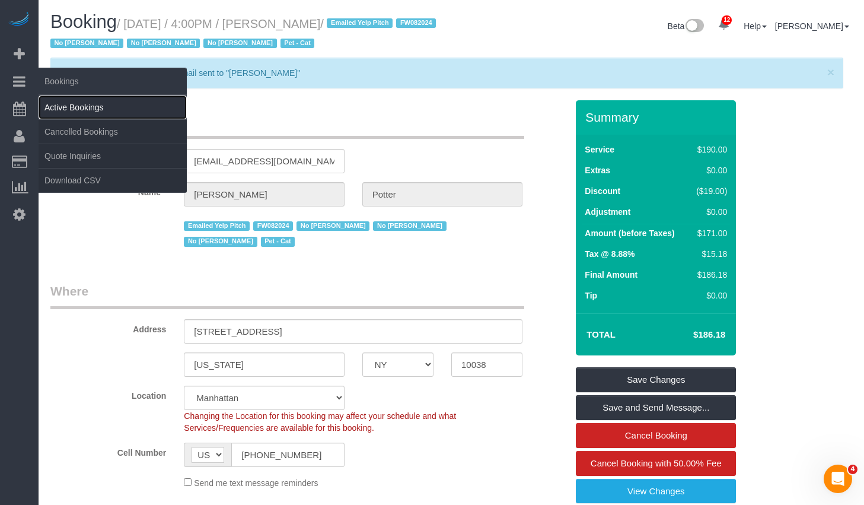
click at [65, 106] on link "Active Bookings" at bounding box center [113, 107] width 148 height 24
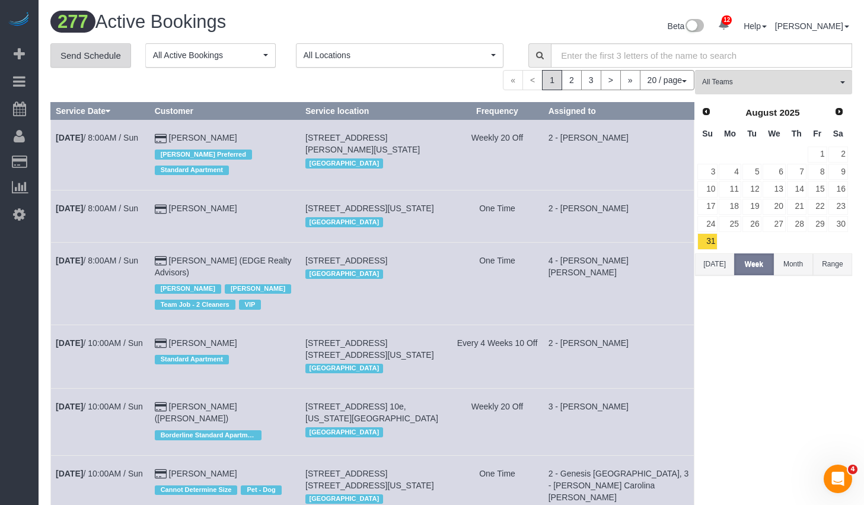
click at [98, 53] on link "Send Schedule" at bounding box center [90, 55] width 81 height 25
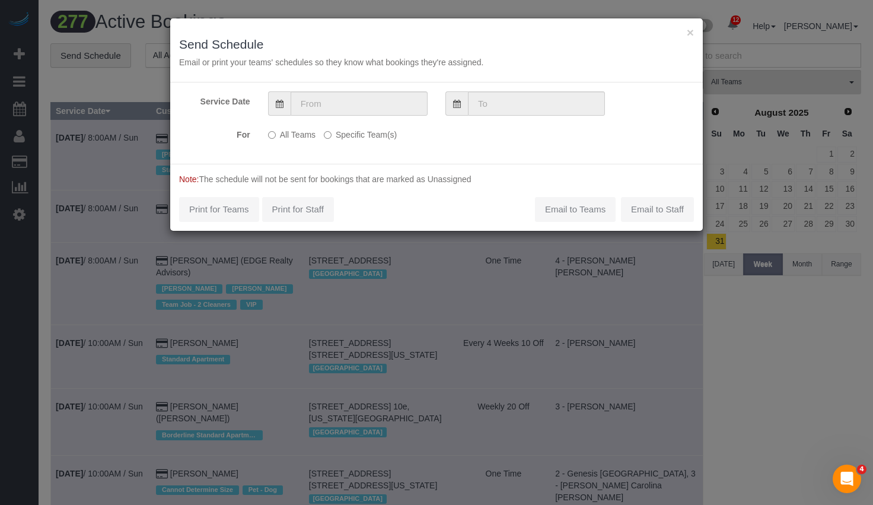
click at [351, 135] on label "Specific Team(s)" at bounding box center [360, 133] width 73 height 16
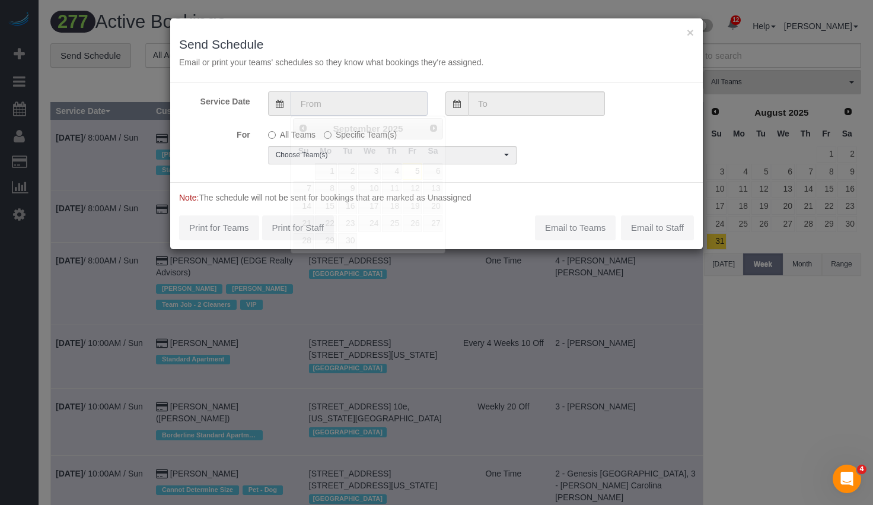
click at [361, 107] on input "text" at bounding box center [359, 103] width 137 height 24
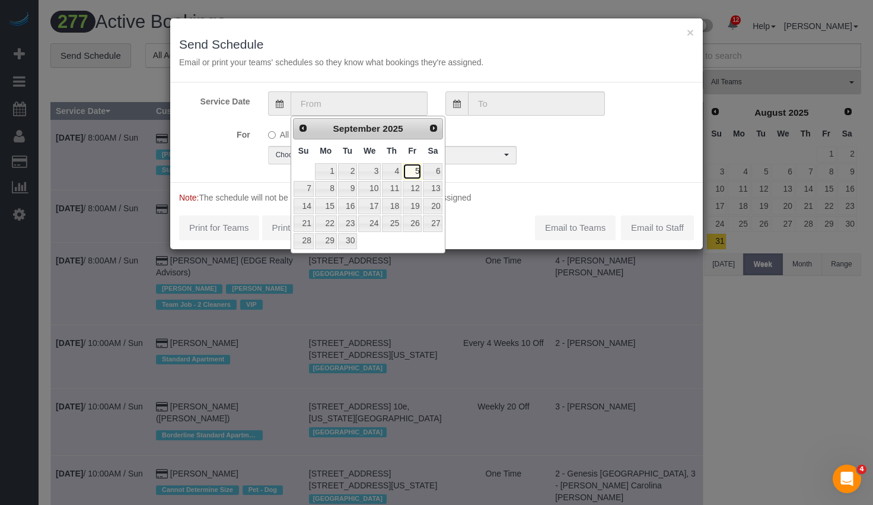
click at [414, 173] on link "5" at bounding box center [412, 171] width 19 height 16
type input "09/05/2025"
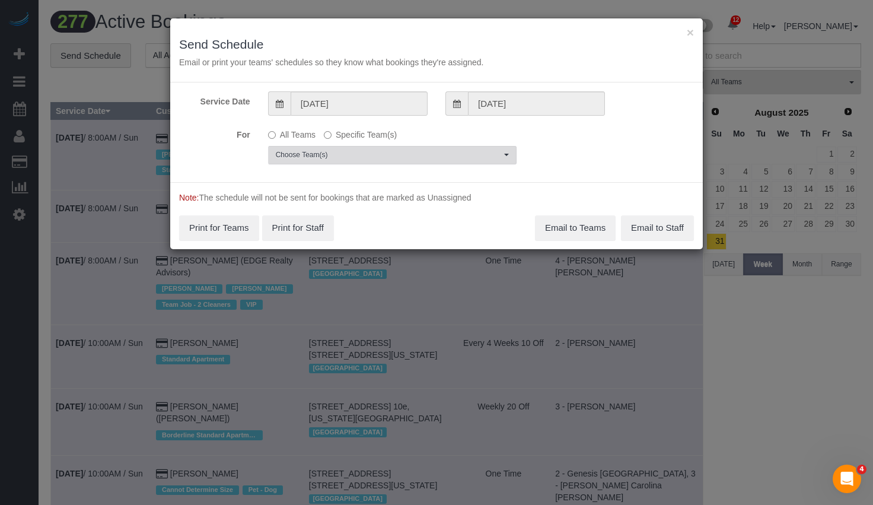
click at [368, 155] on span "Choose Team(s)" at bounding box center [388, 155] width 225 height 10
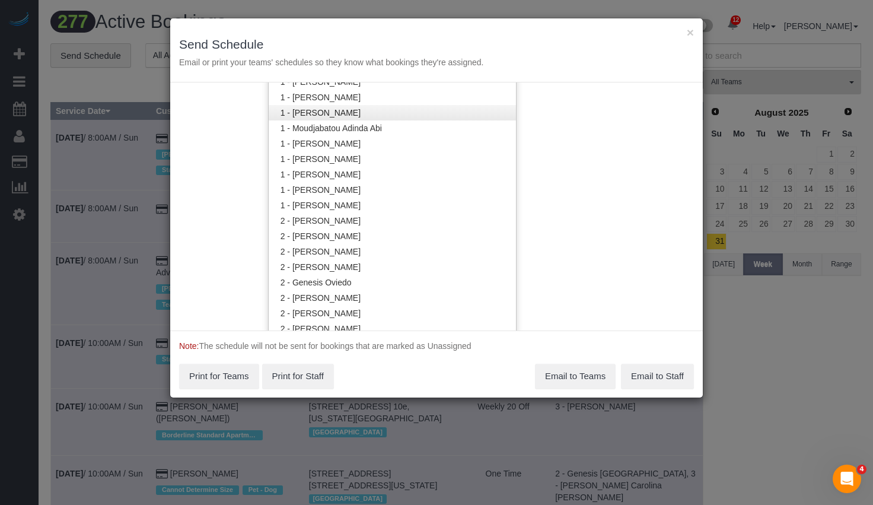
scroll to position [715, 0]
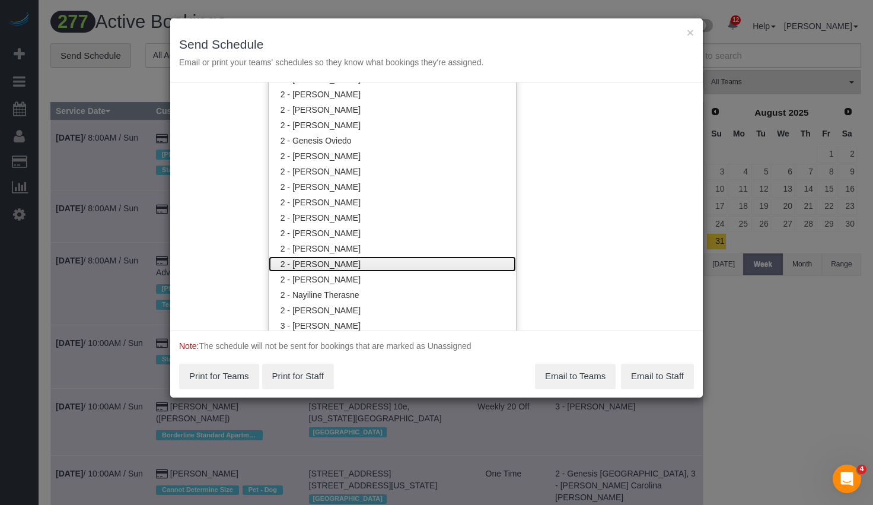
click at [343, 259] on link "2 - [PERSON_NAME]" at bounding box center [392, 263] width 247 height 15
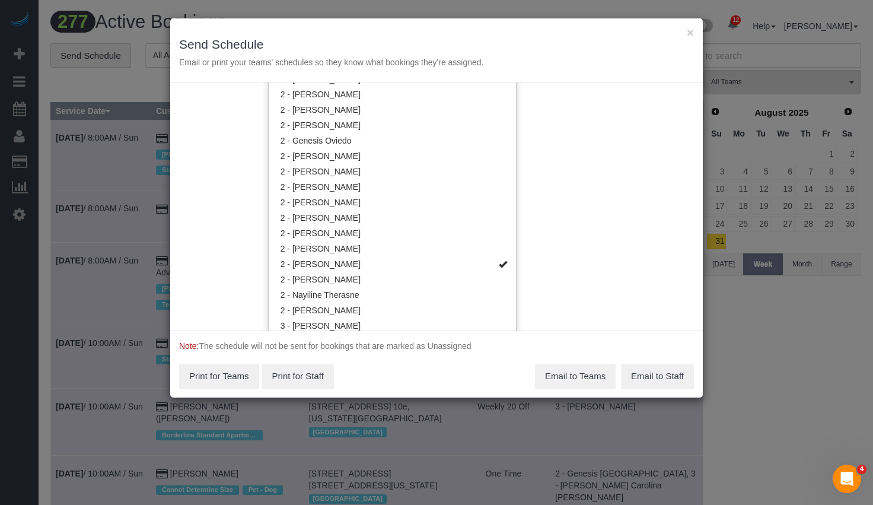
click at [656, 240] on div "Service Date 09/05/2025 09/05/2025 For All Teams Specific Team(s) 2 - Marilu Qu…" at bounding box center [436, 206] width 533 height 248
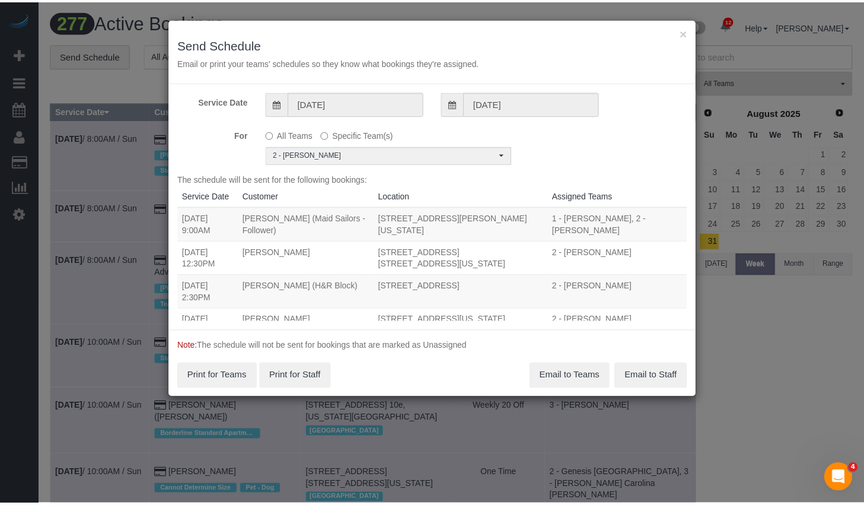
scroll to position [31, 0]
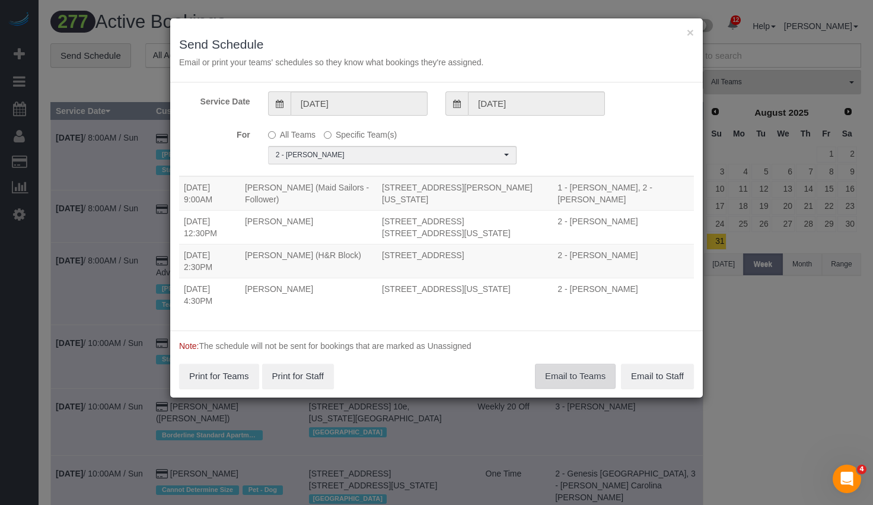
click at [568, 376] on button "Email to Teams" at bounding box center [575, 376] width 81 height 25
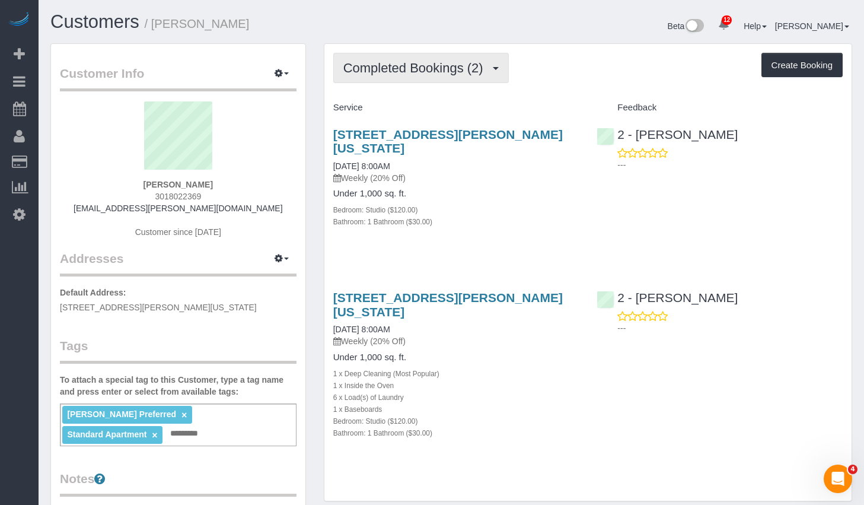
click at [436, 72] on span "Completed Bookings (2)" at bounding box center [416, 67] width 146 height 15
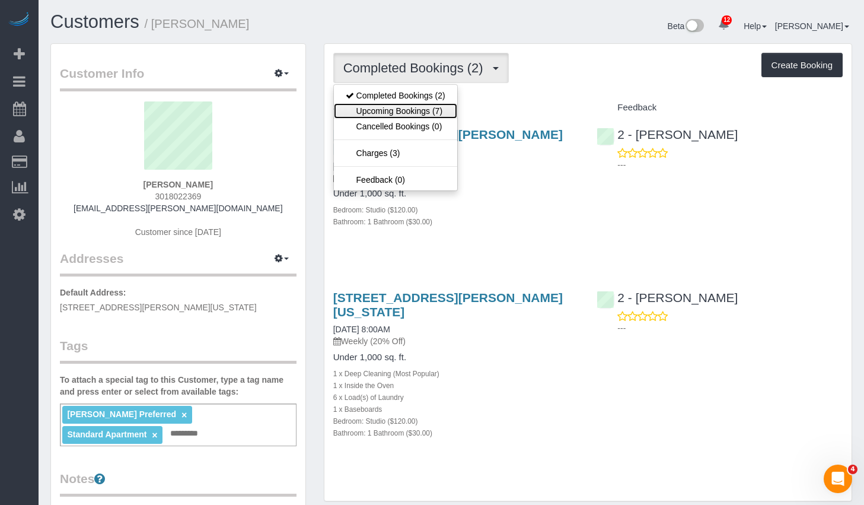
click at [418, 112] on link "Upcoming Bookings (7)" at bounding box center [395, 110] width 123 height 15
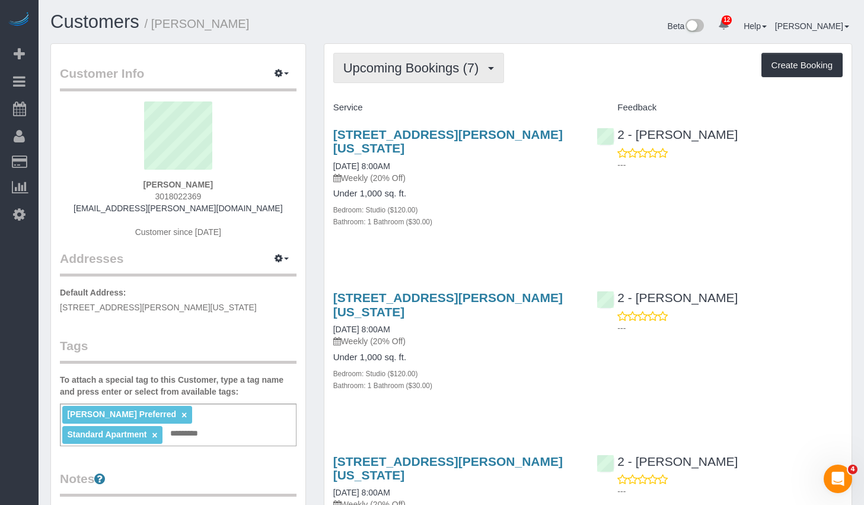
click at [426, 60] on span "Upcoming Bookings (7)" at bounding box center [414, 67] width 142 height 15
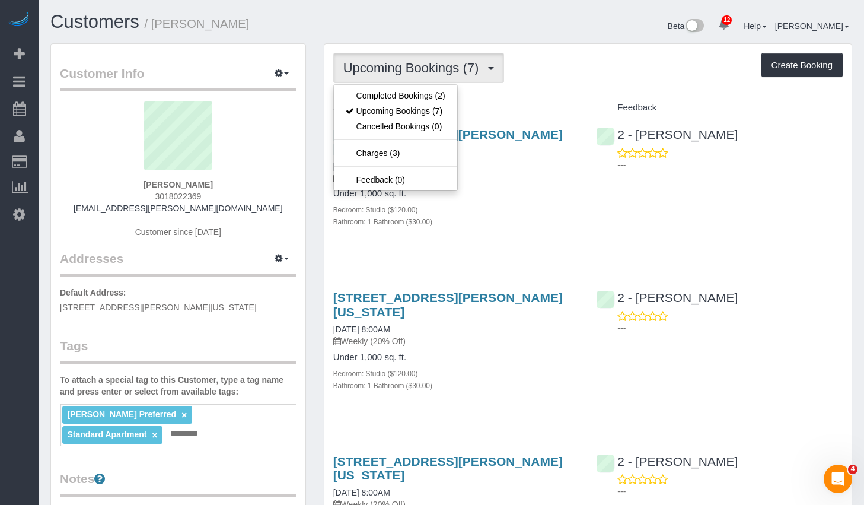
click at [553, 100] on div "Service" at bounding box center [456, 108] width 264 height 20
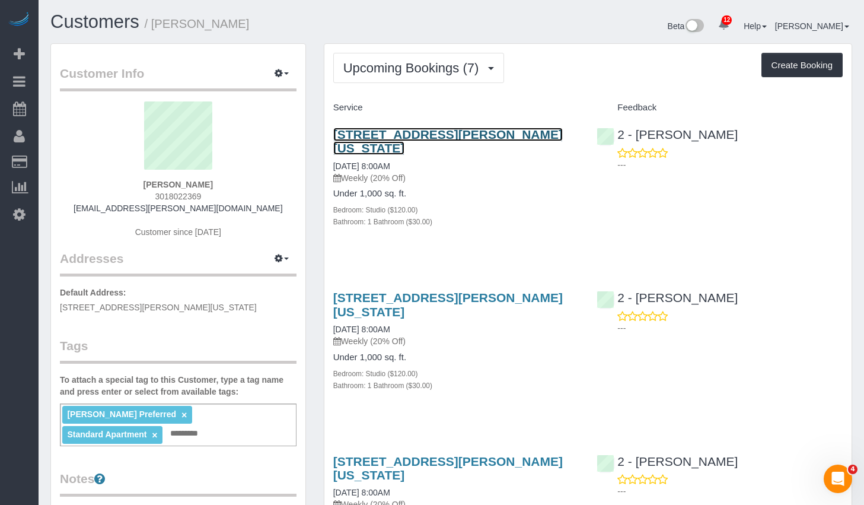
click at [467, 134] on link "2351 Adam Clayton Powell Jr Blvd, Apt. 317, New York, NY 10030" at bounding box center [448, 141] width 230 height 27
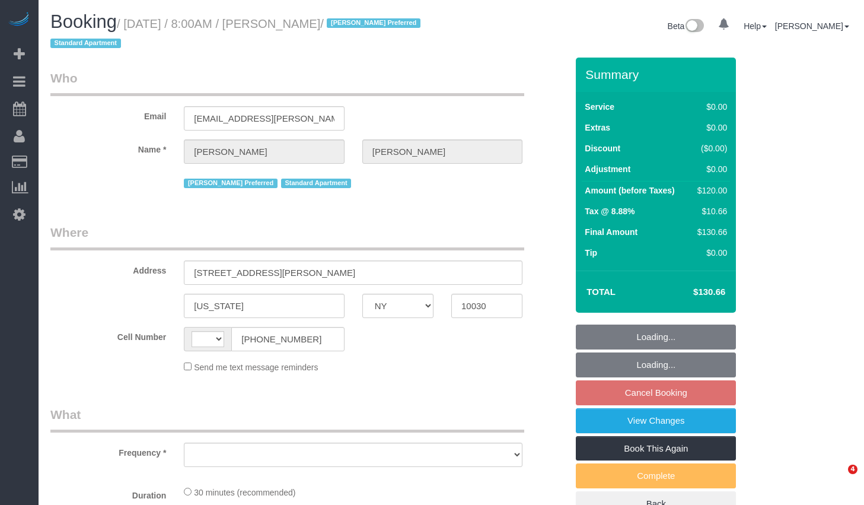
select select "NY"
select select "number:89"
select select "number:90"
select select "number:15"
select select "number:6"
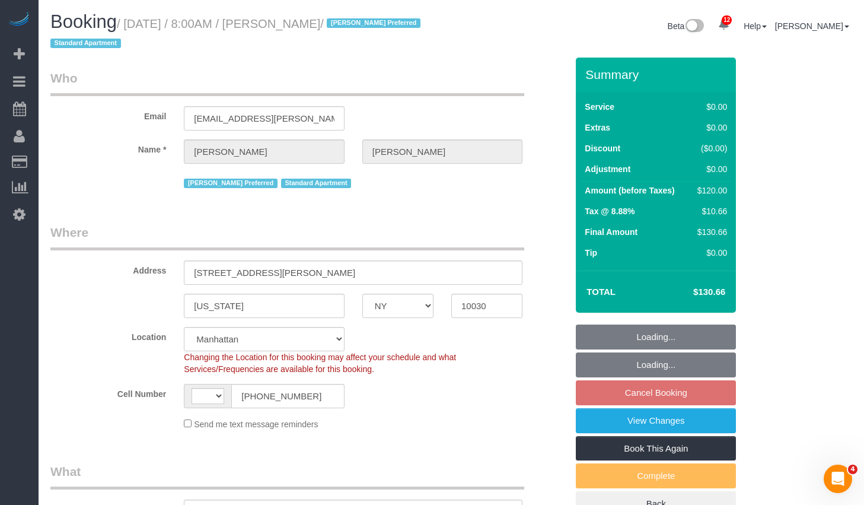
select select "string:[GEOGRAPHIC_DATA]"
select select "object:986"
select select "string:stripe-pm_1RzMjD4VGloSiKo7AQhaJz1S"
select select "spot1"
select select "object:1438"
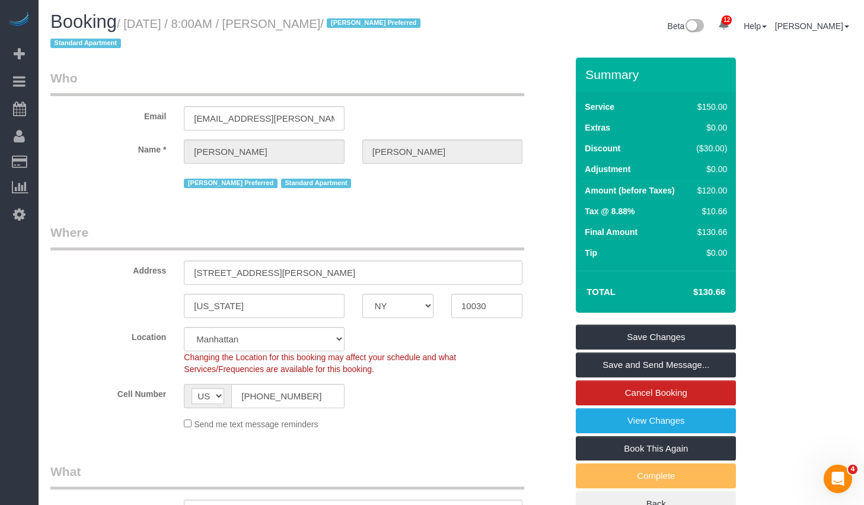
drag, startPoint x: 136, startPoint y: 21, endPoint x: 405, endPoint y: 28, distance: 268.7
click at [405, 28] on small "/ [DATE] / 8:00AM / [PERSON_NAME] / [PERSON_NAME] Preferred Standard Apartment" at bounding box center [237, 33] width 374 height 33
copy small "[DATE] / 8:00AM / [PERSON_NAME]"
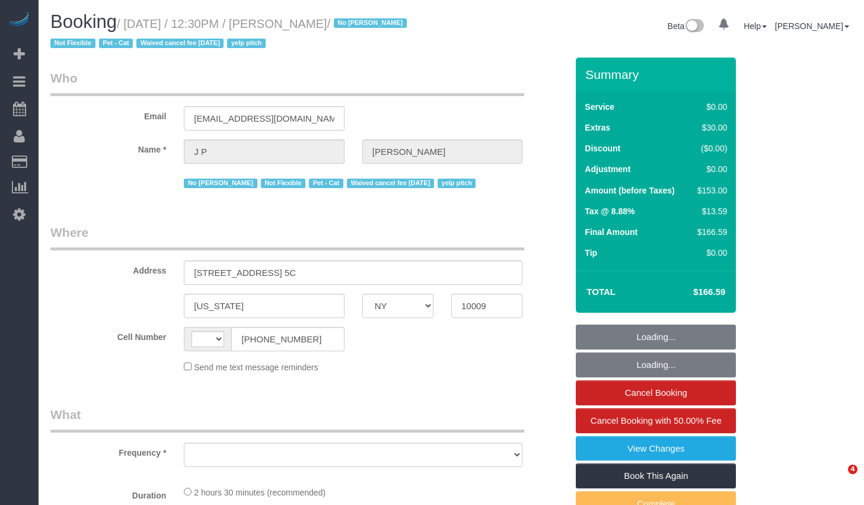
select select "NY"
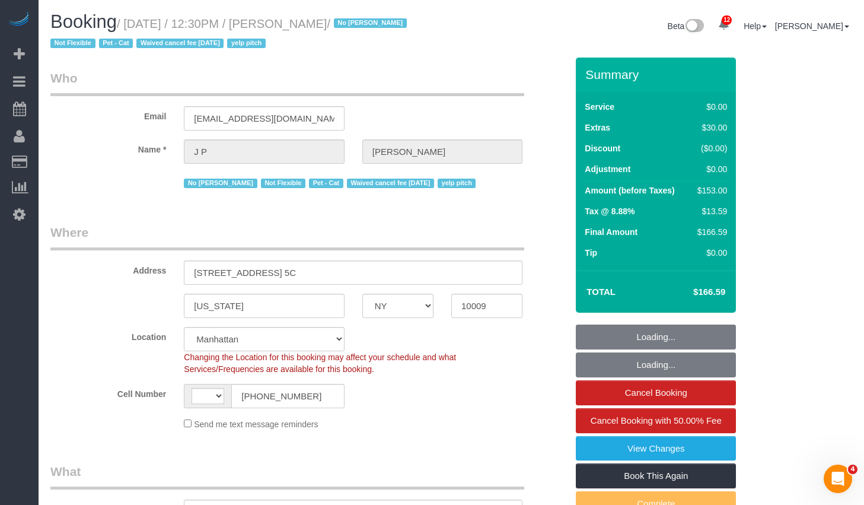
select select "string:stripe-pm_1KRdsz4VGloSiKo7AE9cnOSx"
select select "1"
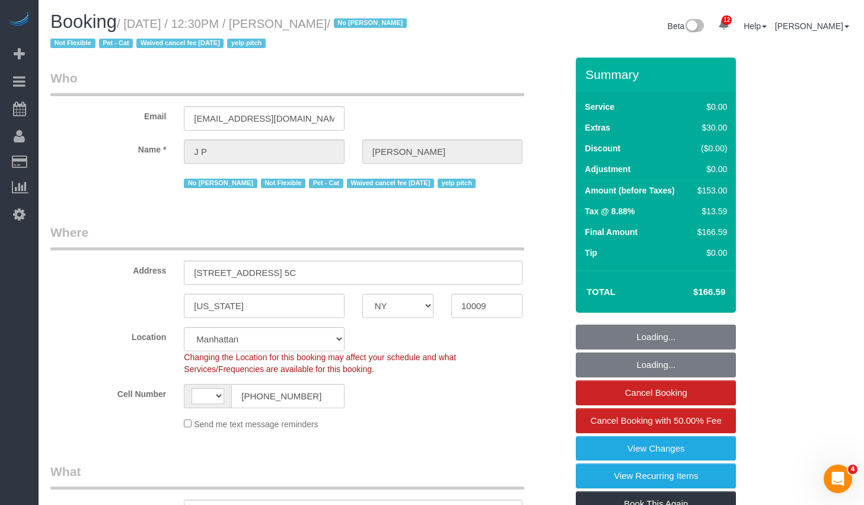
select select "string:[GEOGRAPHIC_DATA]"
select select "object:852"
select select "number:89"
select select "number:72"
select select "number:14"
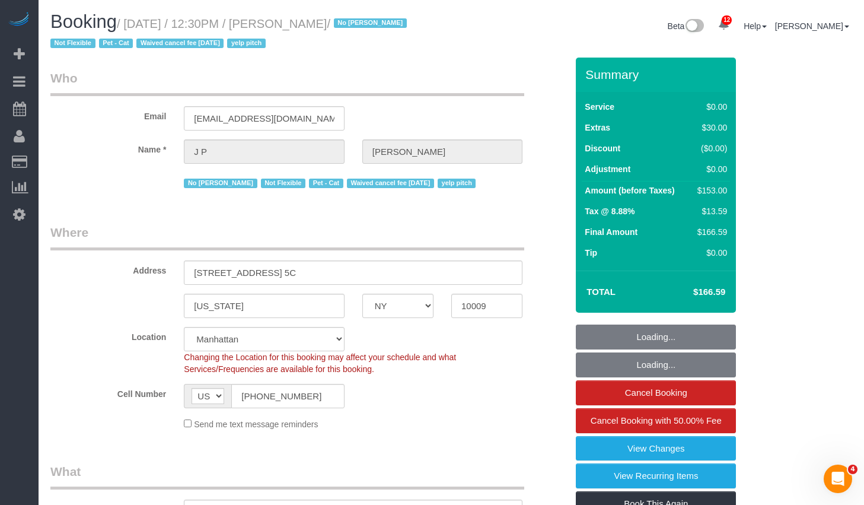
select select "number:5"
select select "1"
select select "object:1050"
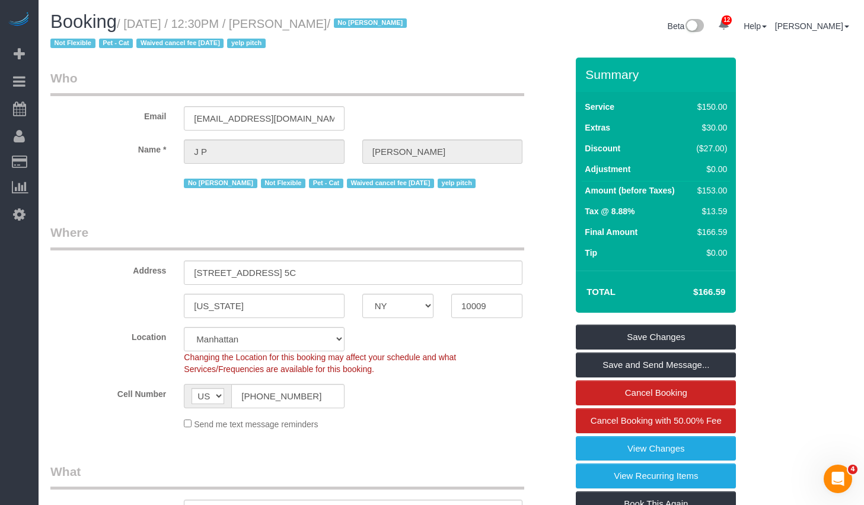
drag, startPoint x: 312, startPoint y: 27, endPoint x: 371, endPoint y: 26, distance: 58.7
click at [371, 26] on small "/ [DATE] / 12:30PM / [PERSON_NAME] / No [PERSON_NAME] Not Flexible Pet - Cat Wa…" at bounding box center [230, 33] width 360 height 33
copy small "[PERSON_NAME]"
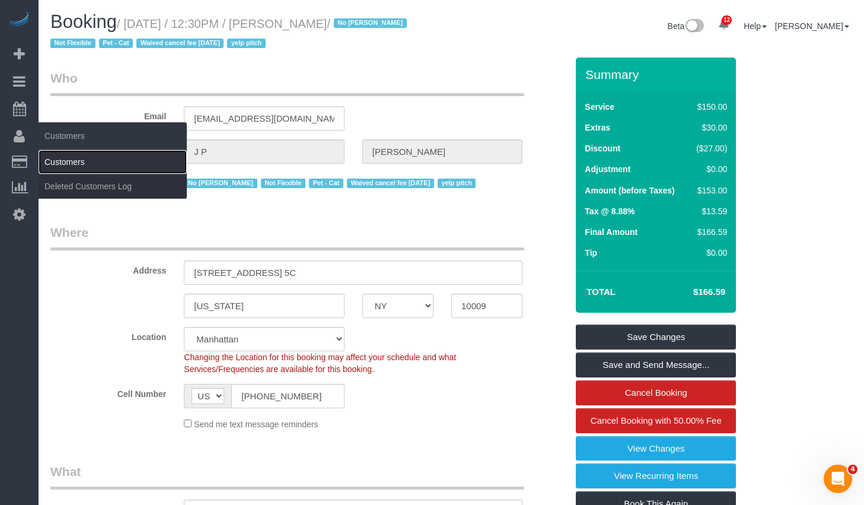
click at [72, 161] on link "Customers" at bounding box center [113, 162] width 148 height 24
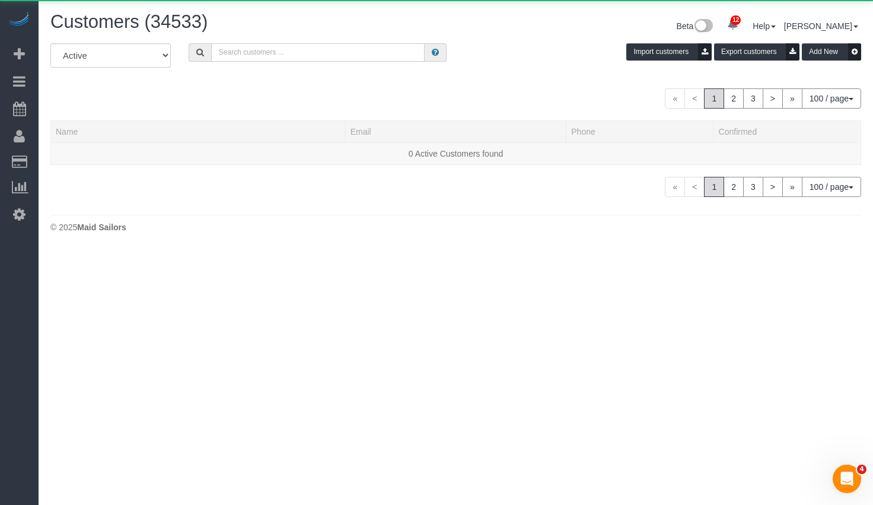
click at [357, 51] on input "text" at bounding box center [318, 52] width 214 height 18
paste input "[PERSON_NAME]"
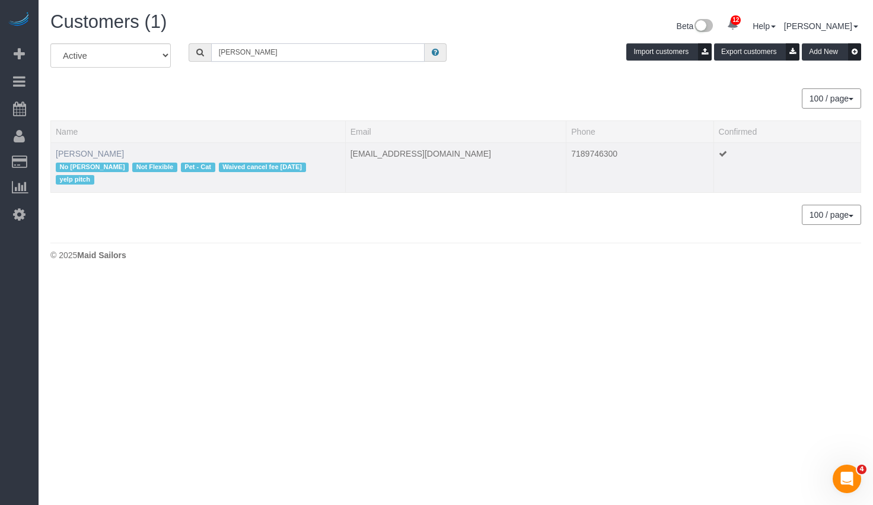
type input "[PERSON_NAME]"
click at [82, 154] on link "[PERSON_NAME]" at bounding box center [90, 153] width 68 height 9
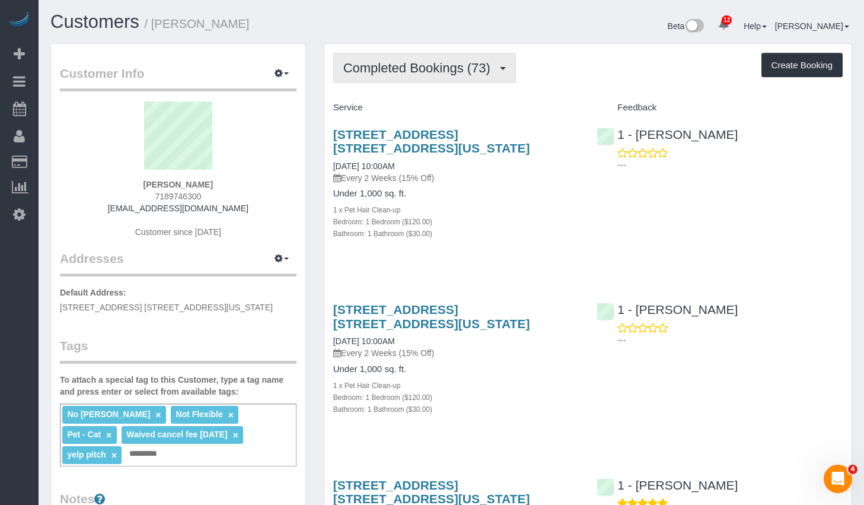
click at [410, 55] on button "Completed Bookings (73)" at bounding box center [424, 68] width 183 height 30
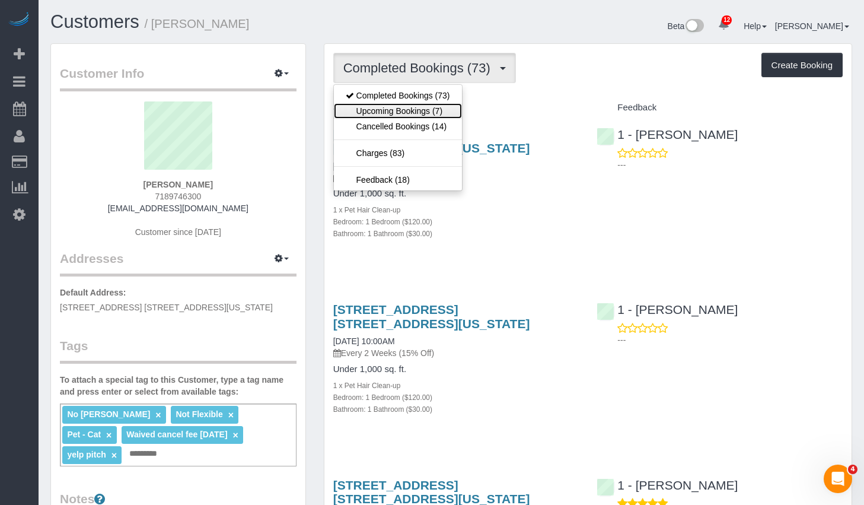
click at [394, 112] on link "Upcoming Bookings (7)" at bounding box center [398, 110] width 128 height 15
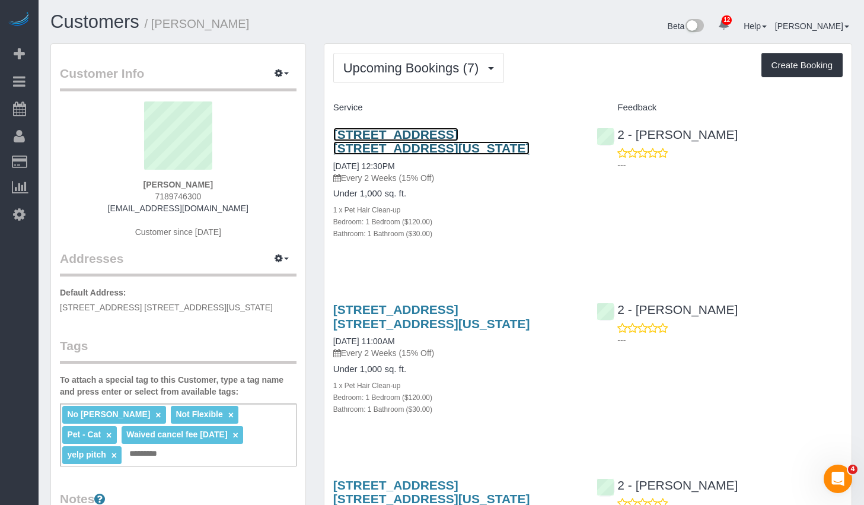
click at [404, 135] on link "[STREET_ADDRESS] [STREET_ADDRESS][US_STATE]" at bounding box center [431, 141] width 197 height 27
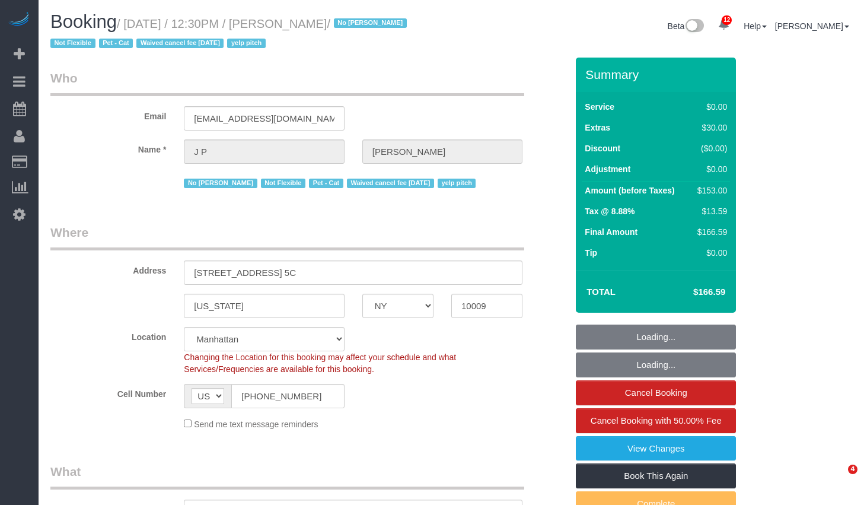
select select "NY"
select select "number:89"
select select "number:72"
select select "number:14"
select select "number:5"
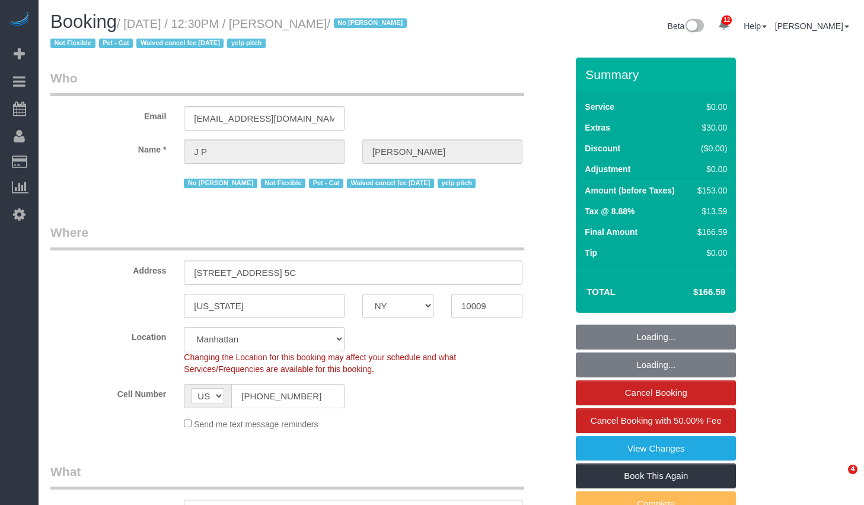
select select "1"
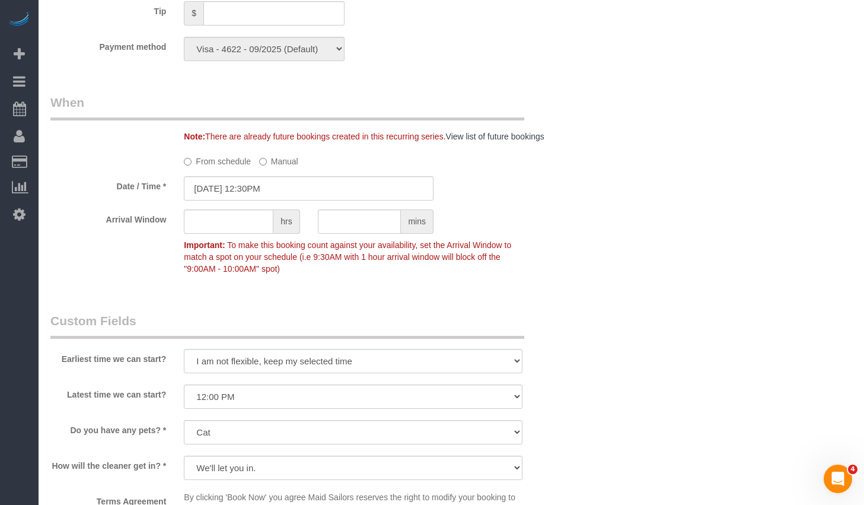
scroll to position [1135, 0]
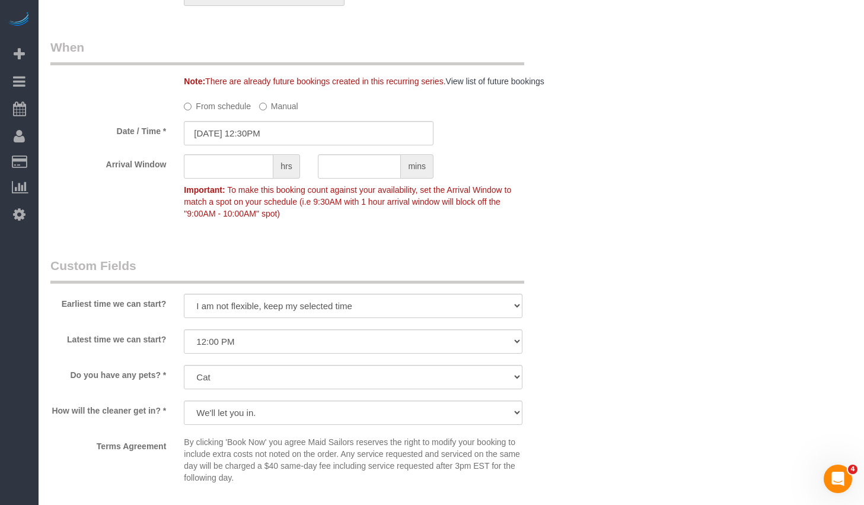
click at [203, 106] on label "From schedule" at bounding box center [217, 104] width 67 height 16
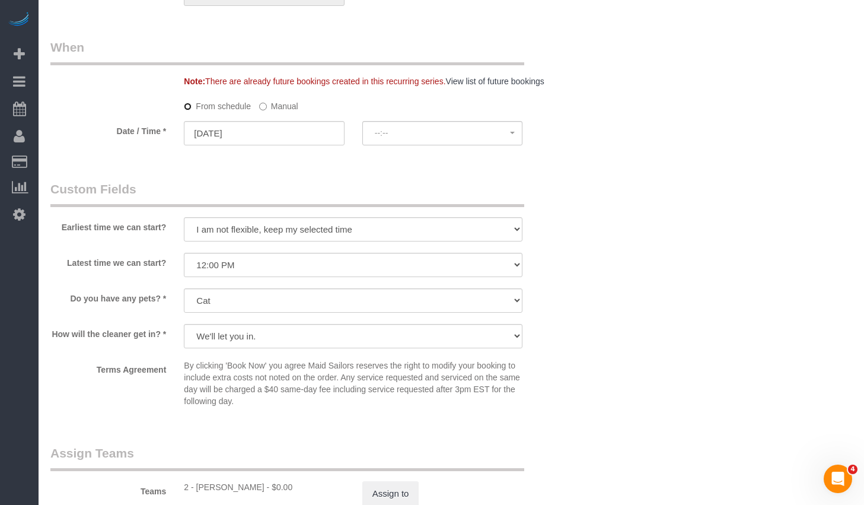
select select "spot41"
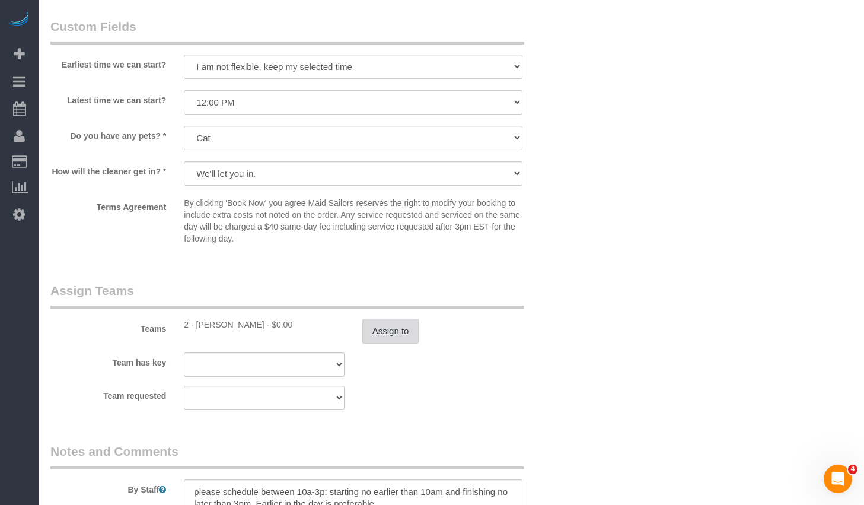
click at [413, 330] on button "Assign to" at bounding box center [390, 330] width 57 height 25
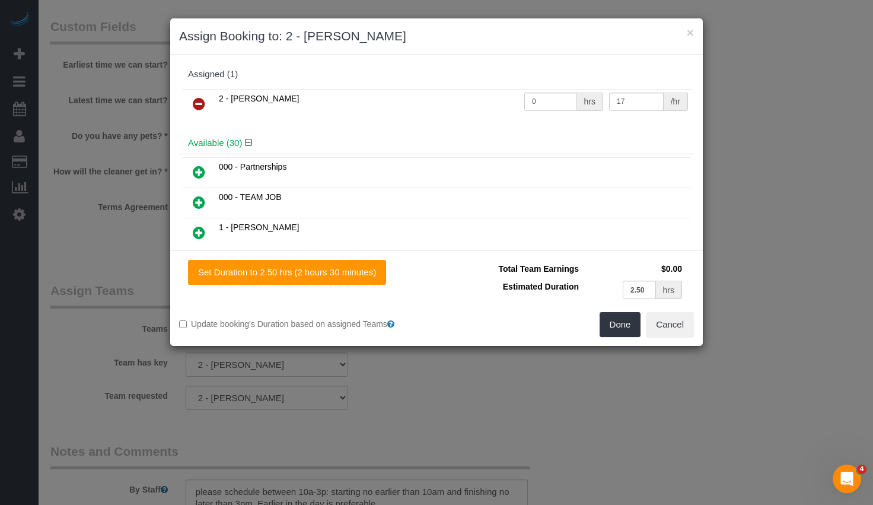
drag, startPoint x: 198, startPoint y: 104, endPoint x: 208, endPoint y: 107, distance: 9.9
click at [198, 104] on icon at bounding box center [199, 104] width 12 height 14
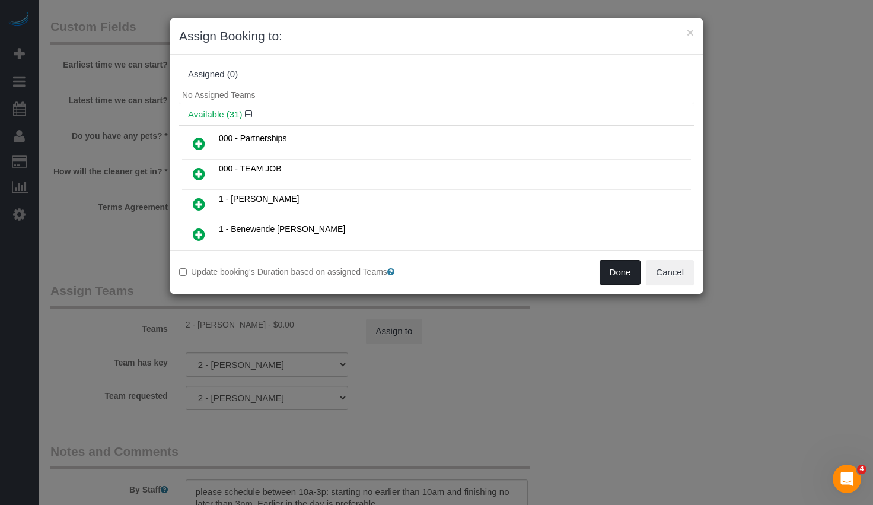
click at [630, 277] on button "Done" at bounding box center [621, 272] width 42 height 25
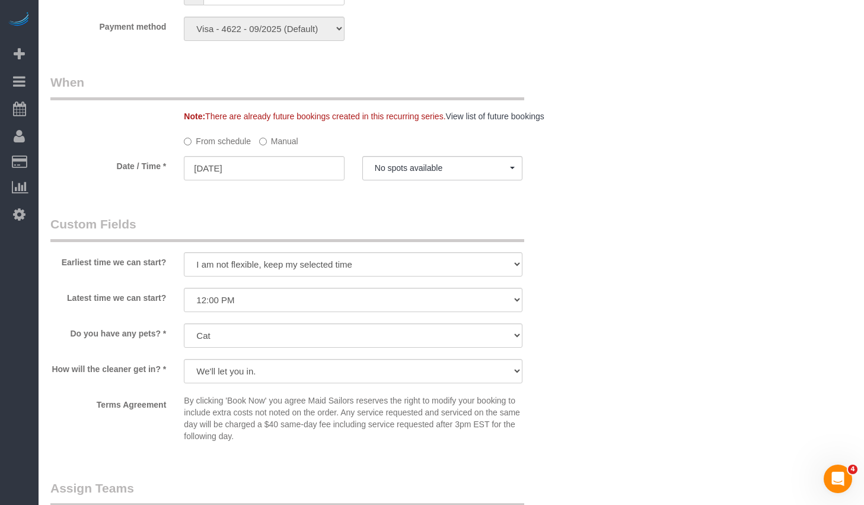
scroll to position [909, 0]
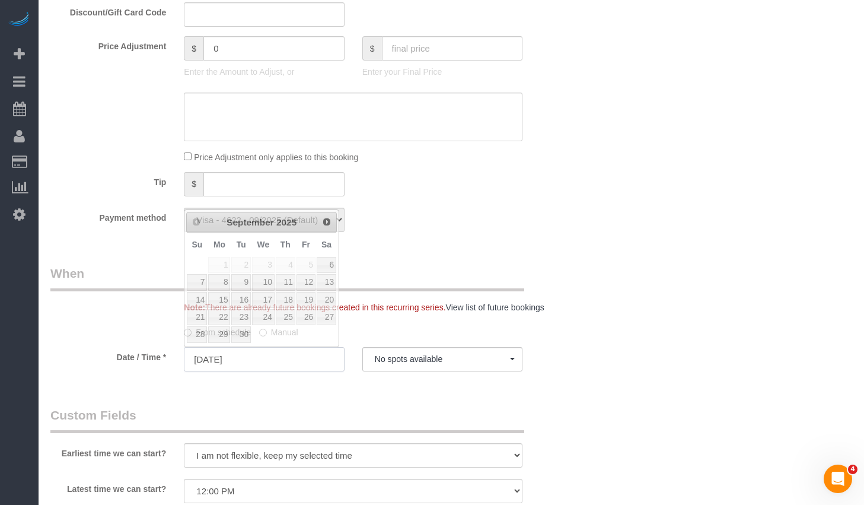
click at [282, 364] on input "09/05/2025" at bounding box center [264, 359] width 160 height 24
click at [243, 283] on link "9" at bounding box center [240, 282] width 19 height 16
type input "09/09/2025"
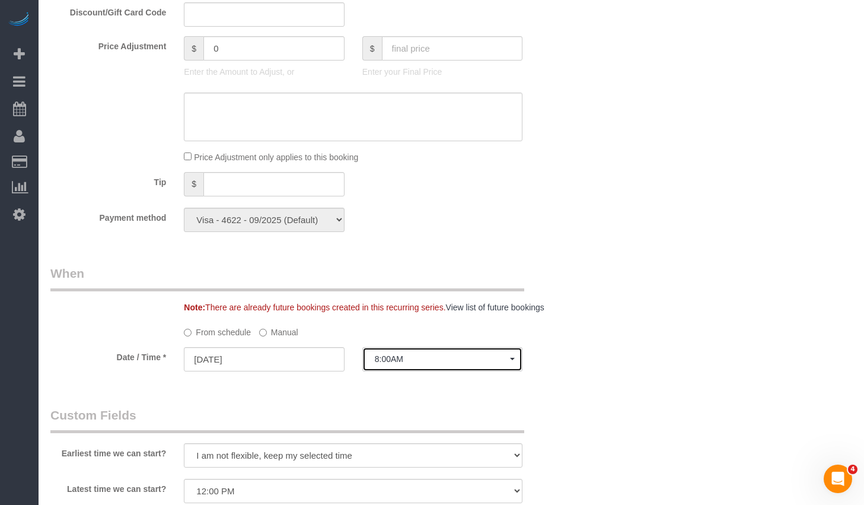
click at [426, 358] on span "8:00AM" at bounding box center [442, 358] width 135 height 9
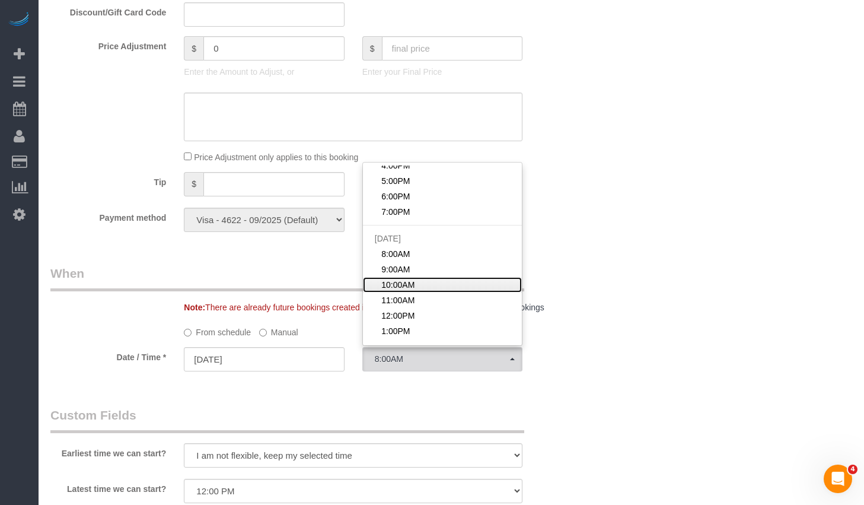
click at [397, 281] on span "10:00AM" at bounding box center [397, 285] width 33 height 12
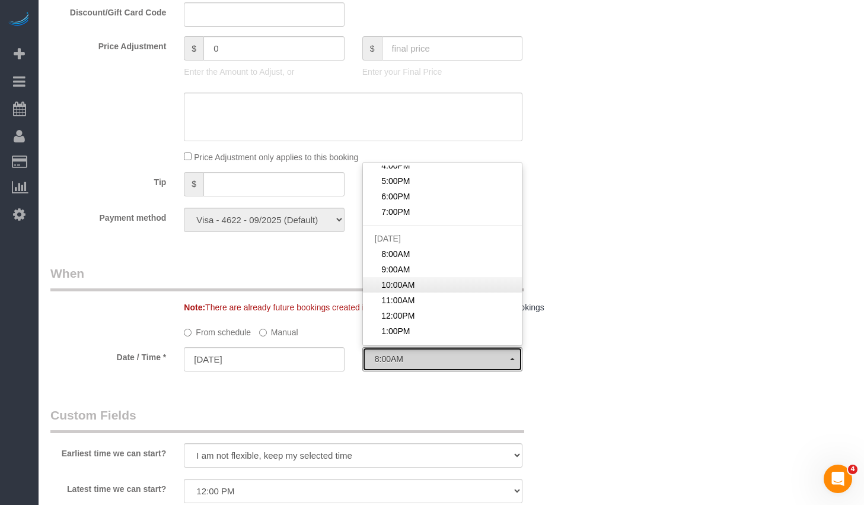
select select "spot71"
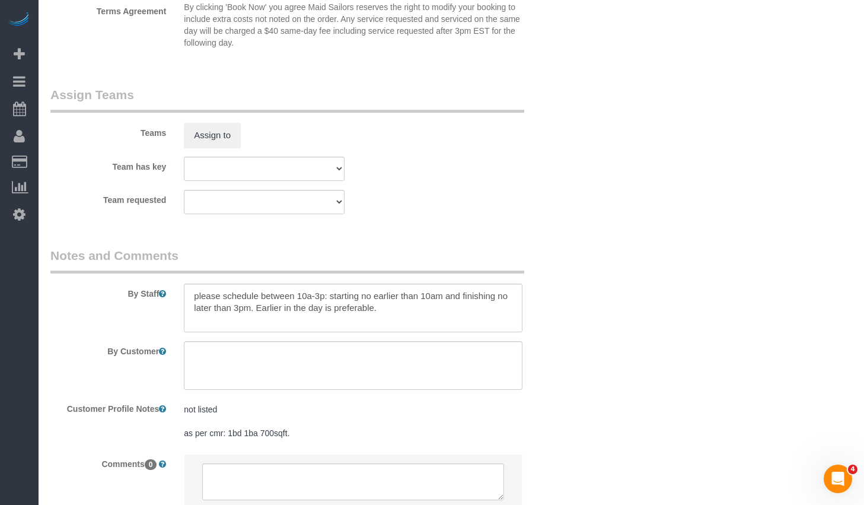
scroll to position [1584, 0]
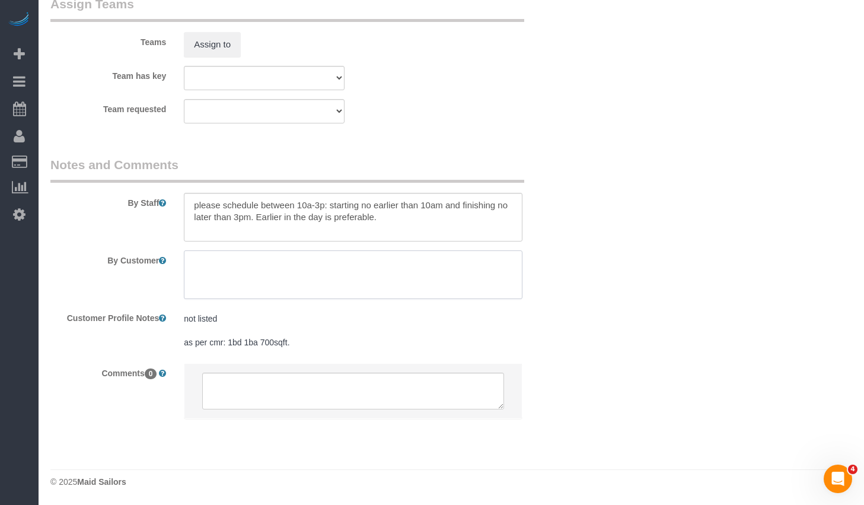
click at [386, 278] on textarea at bounding box center [353, 274] width 339 height 49
click at [399, 227] on textarea at bounding box center [353, 217] width 339 height 49
click at [234, 216] on textarea at bounding box center [353, 217] width 339 height 49
click at [237, 217] on textarea at bounding box center [353, 217] width 339 height 49
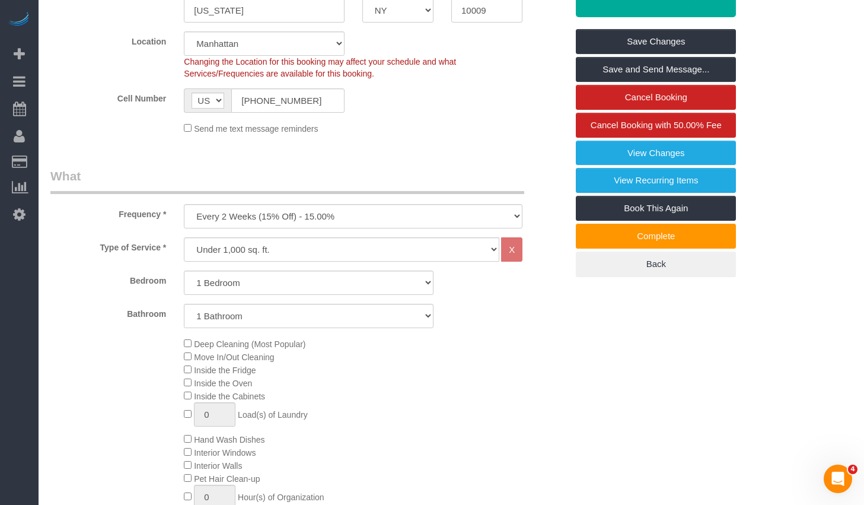
scroll to position [106, 0]
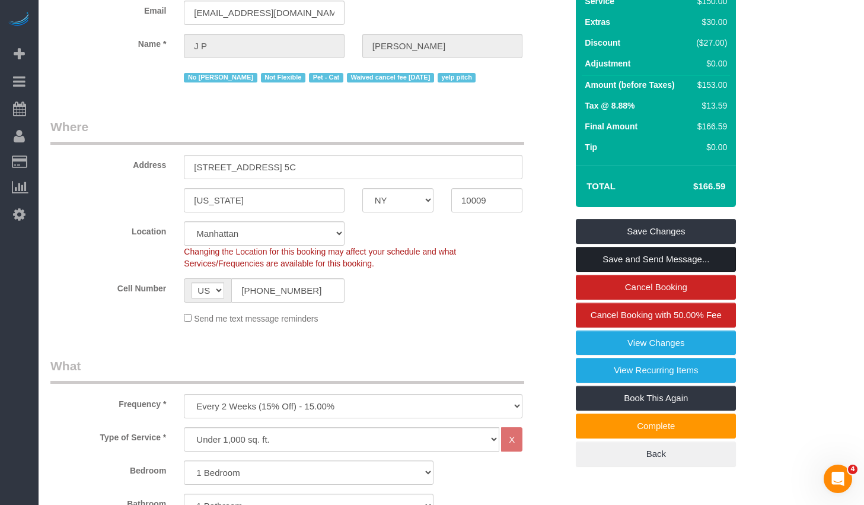
type textarea "please schedule between 10a-12p: starting no earlier than 10am and finishing no…"
click at [651, 256] on link "Save and Send Message..." at bounding box center [656, 259] width 160 height 25
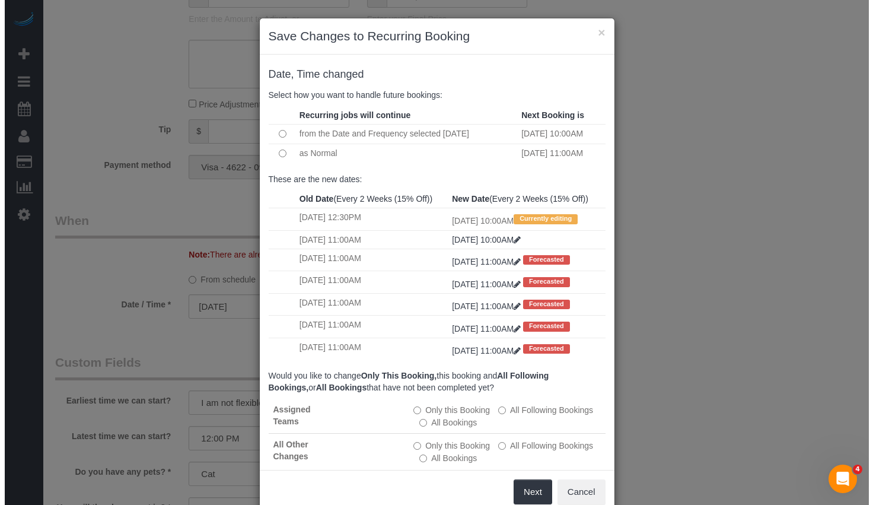
scroll to position [977, 0]
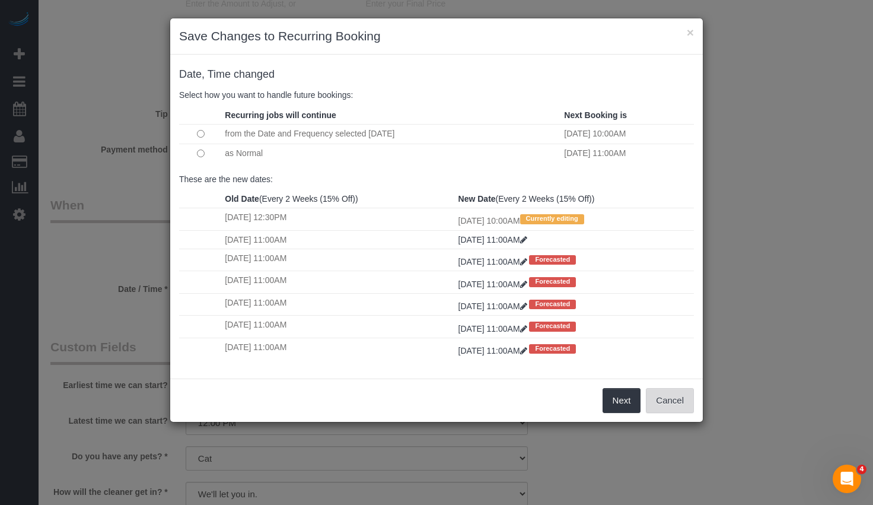
click at [678, 394] on button "Cancel" at bounding box center [670, 400] width 48 height 25
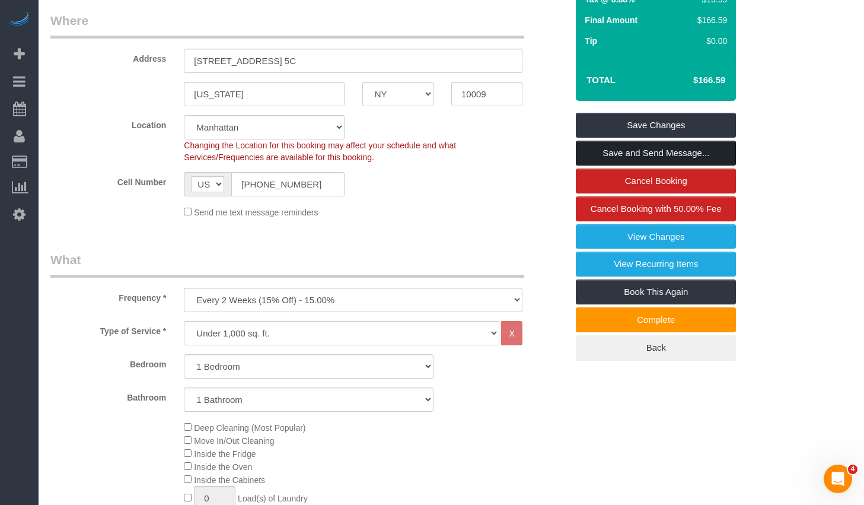
scroll to position [0, 0]
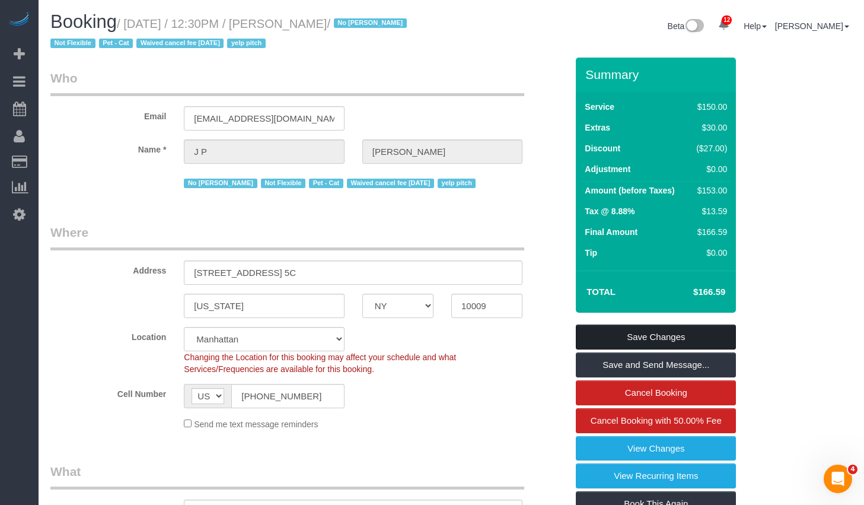
click at [629, 337] on link "Save Changes" at bounding box center [656, 336] width 160 height 25
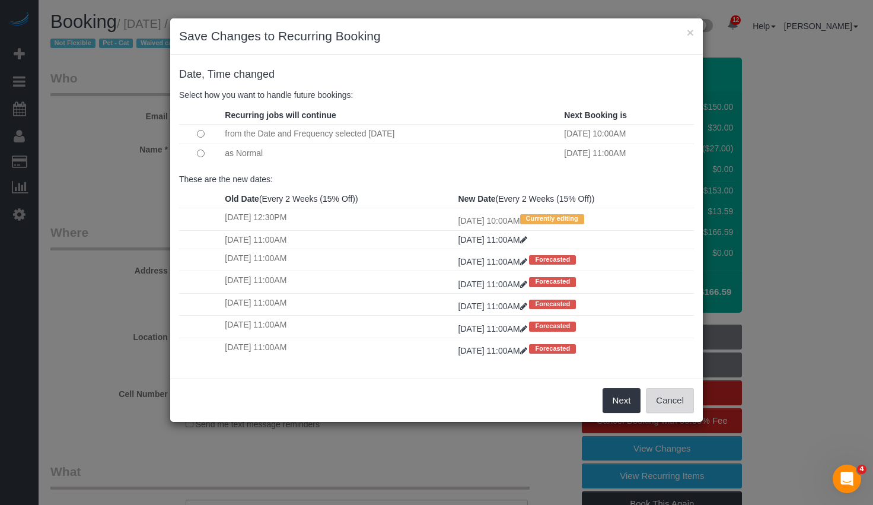
click at [665, 399] on button "Cancel" at bounding box center [670, 400] width 48 height 25
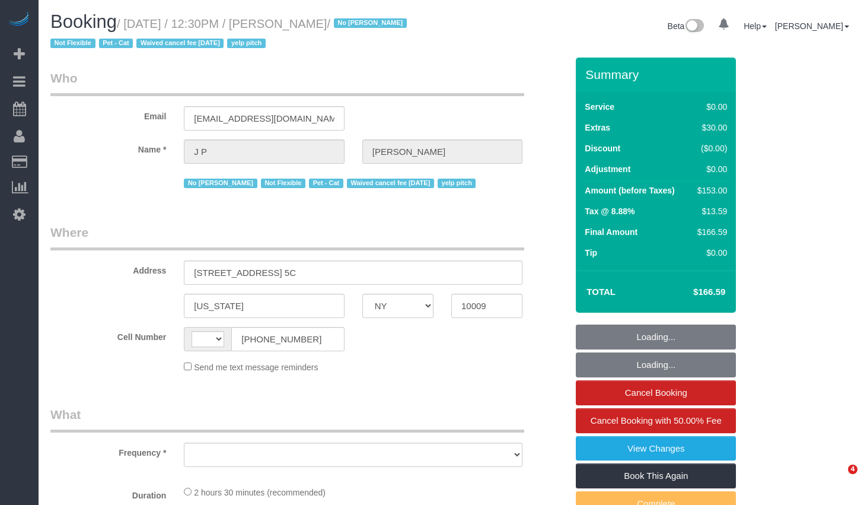
select select "NY"
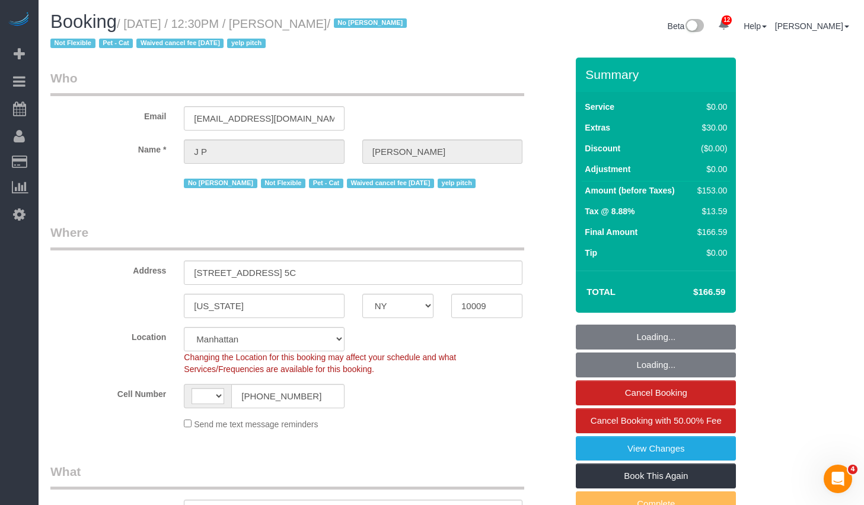
select select "object:507"
select select "string:stripe-pm_1KRdsz4VGloSiKo7AE9cnOSx"
select select "string:[GEOGRAPHIC_DATA]"
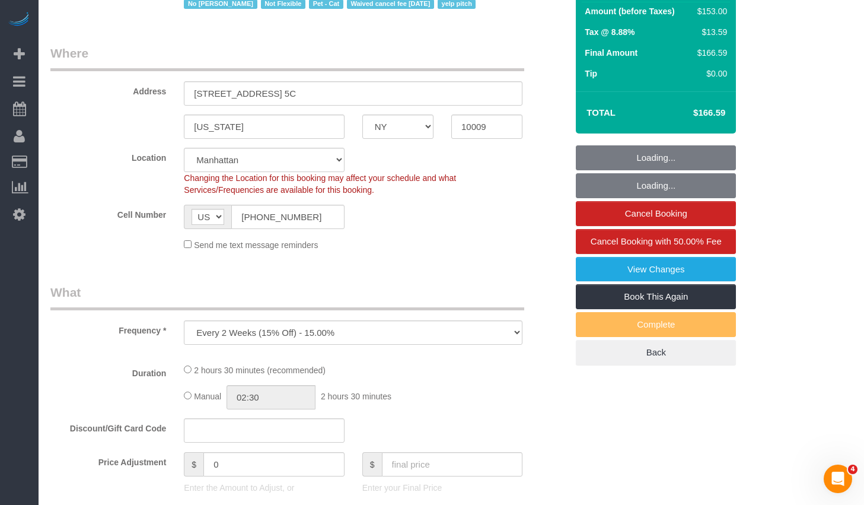
select select "number:89"
select select "number:72"
select select "number:14"
select select "number:5"
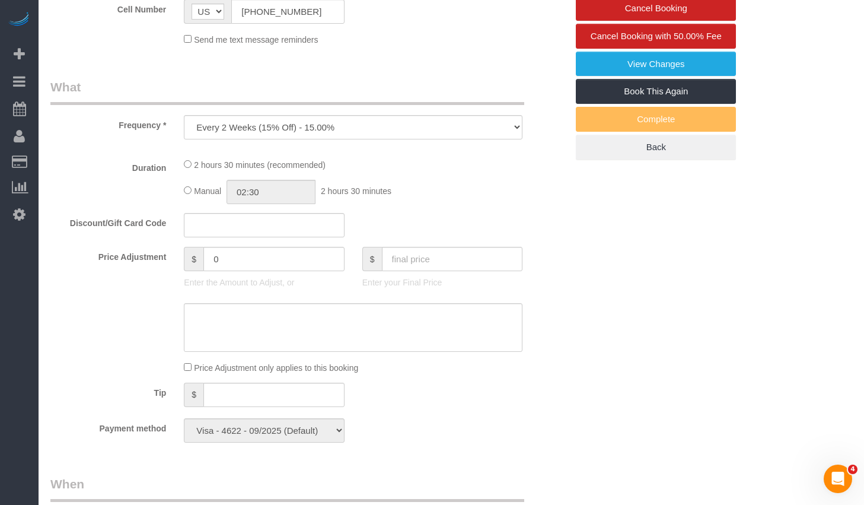
select select "1"
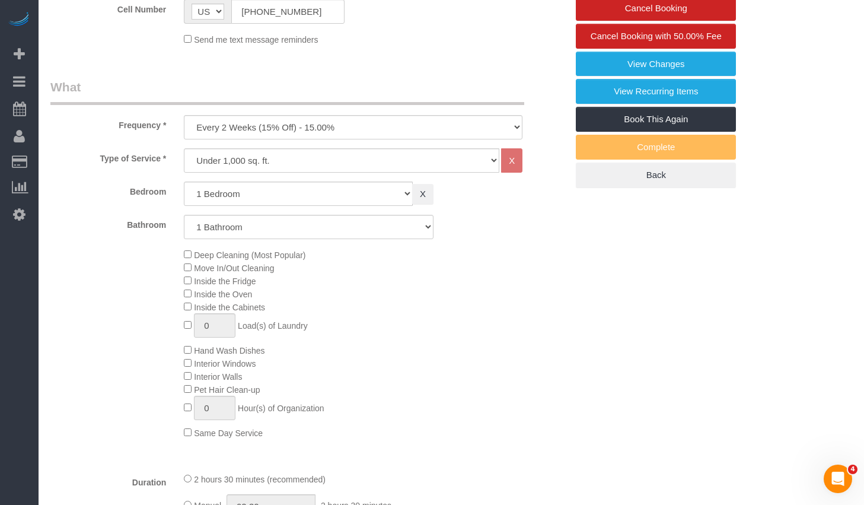
select select "1"
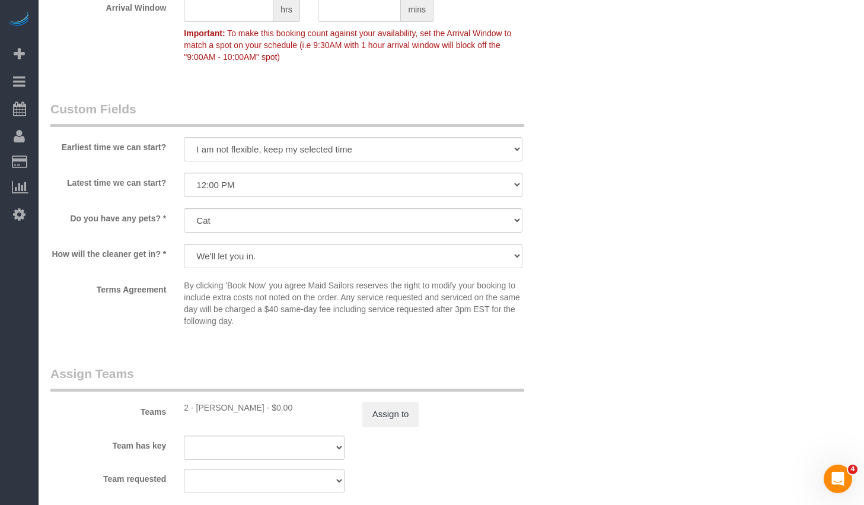
scroll to position [1375, 0]
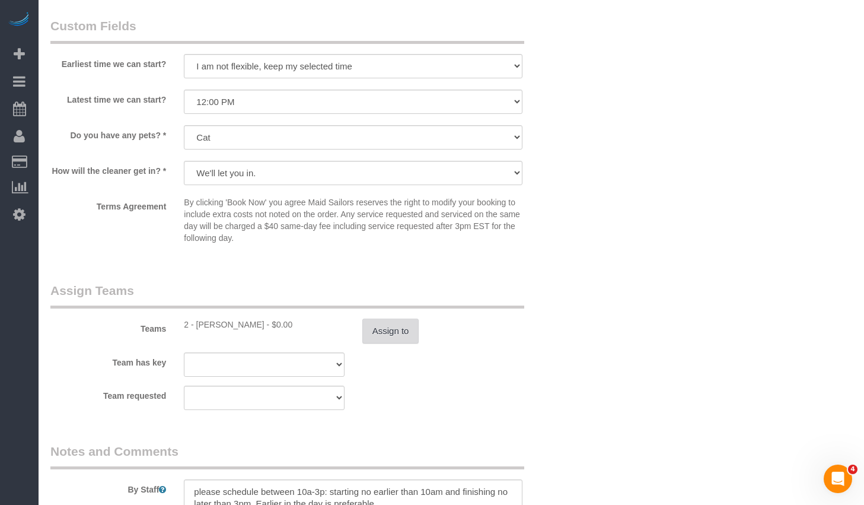
click at [388, 330] on button "Assign to" at bounding box center [390, 330] width 57 height 25
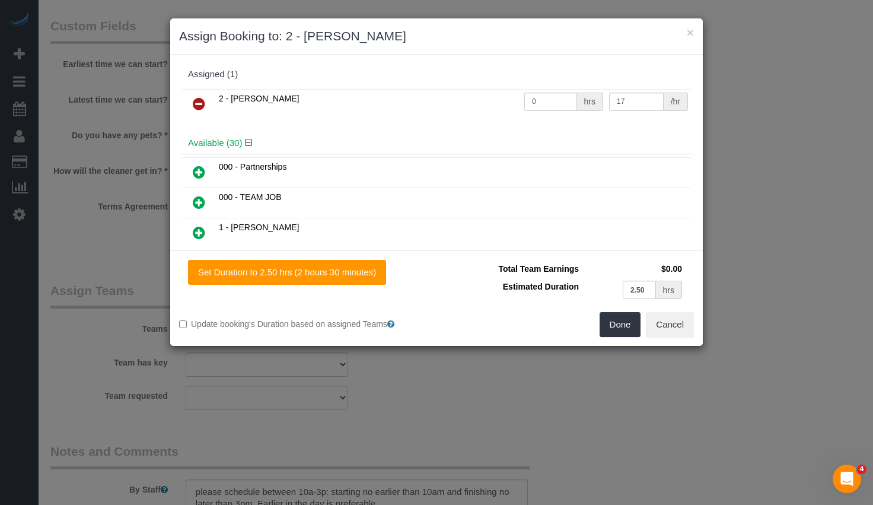
click at [199, 104] on icon at bounding box center [199, 104] width 12 height 14
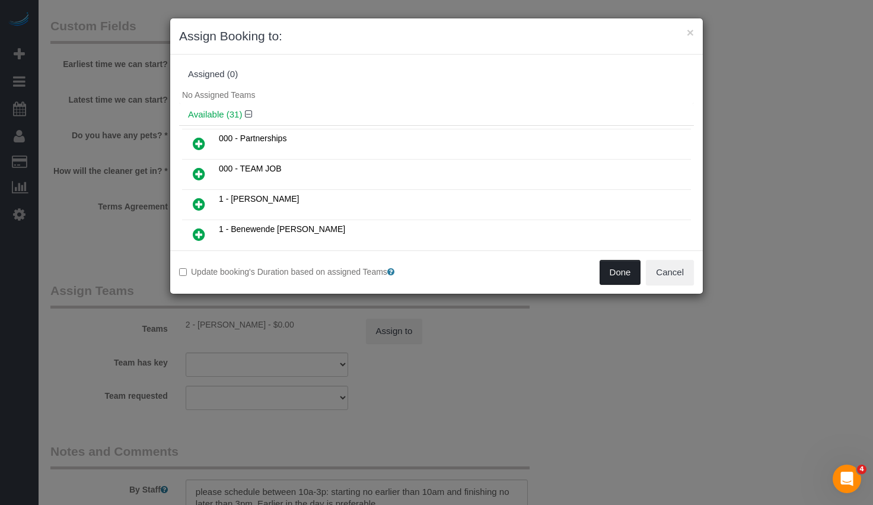
click at [604, 270] on button "Done" at bounding box center [621, 272] width 42 height 25
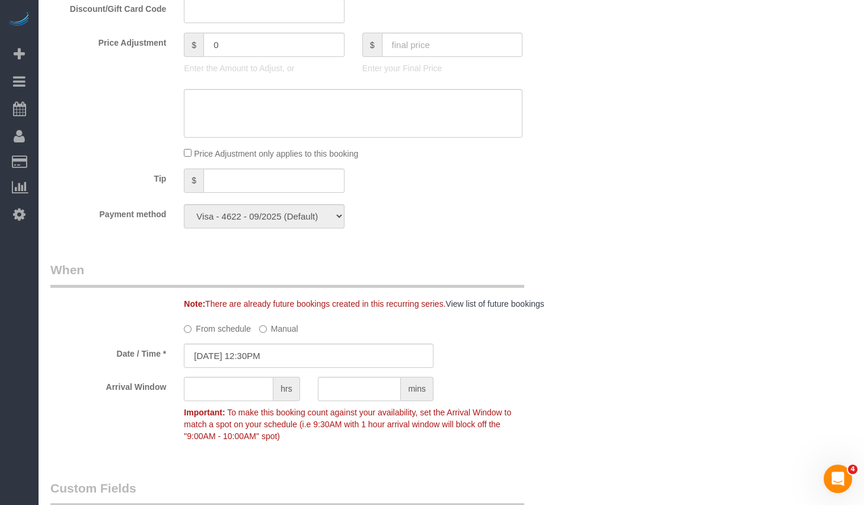
scroll to position [1164, 0]
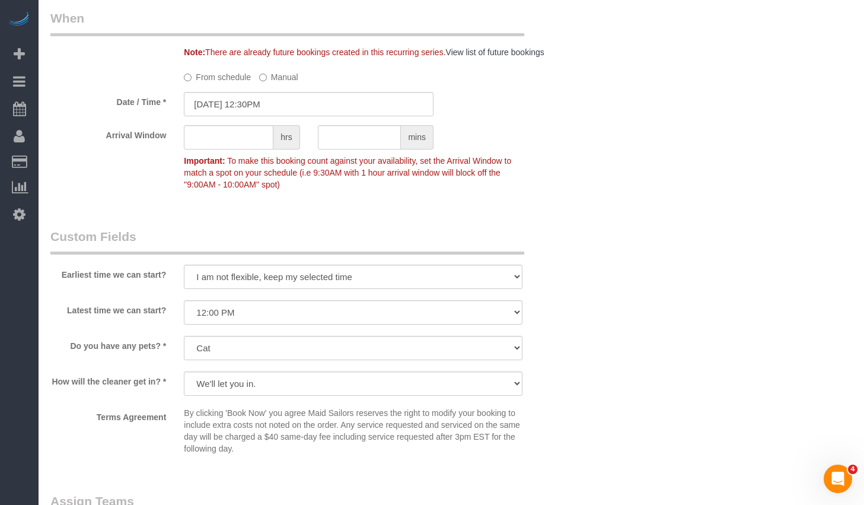
click at [232, 78] on label "From schedule" at bounding box center [217, 75] width 67 height 16
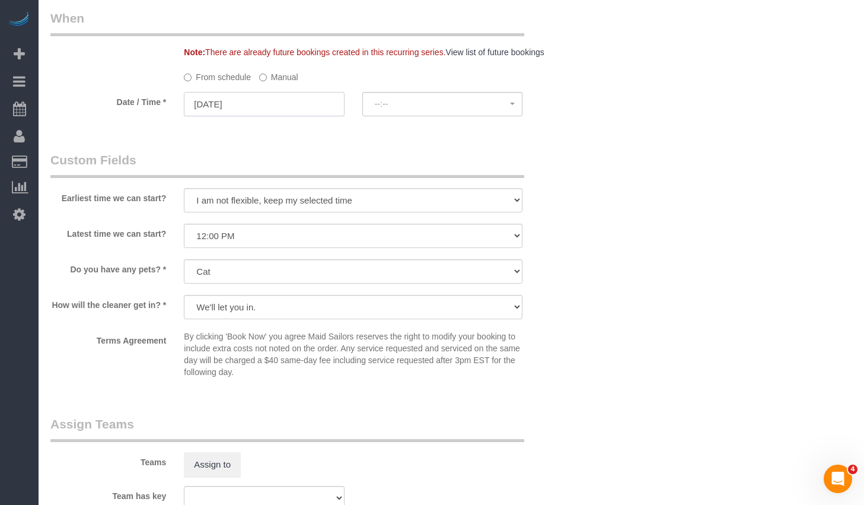
click at [243, 103] on input "09/05/2025" at bounding box center [264, 104] width 160 height 24
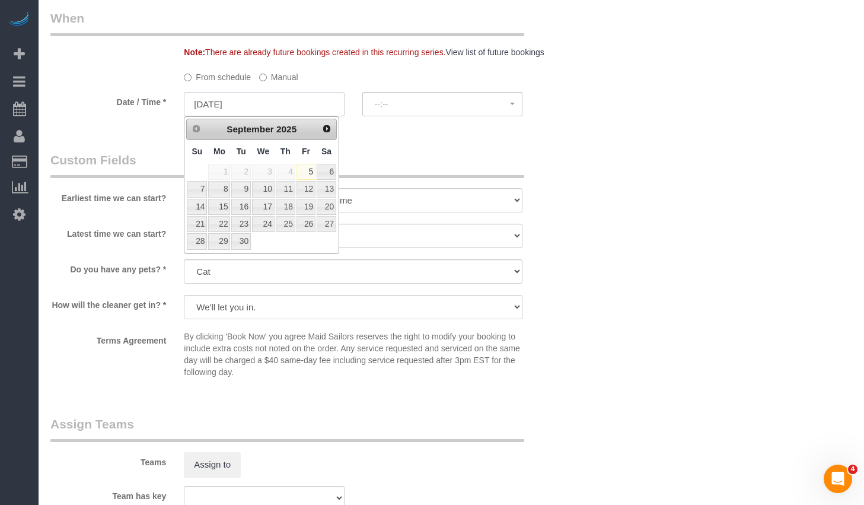
select select "spot41"
click at [240, 190] on link "9" at bounding box center [240, 189] width 19 height 16
type input "09/09/2025"
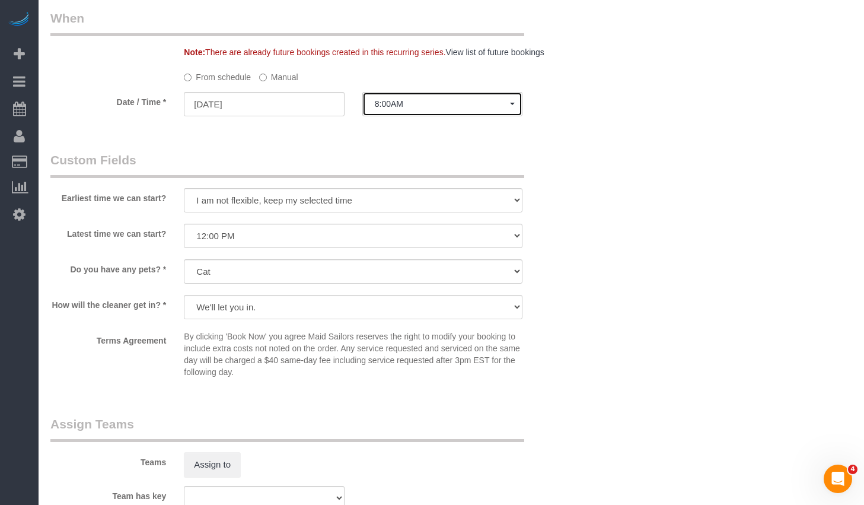
click at [455, 105] on span "8:00AM" at bounding box center [442, 103] width 135 height 9
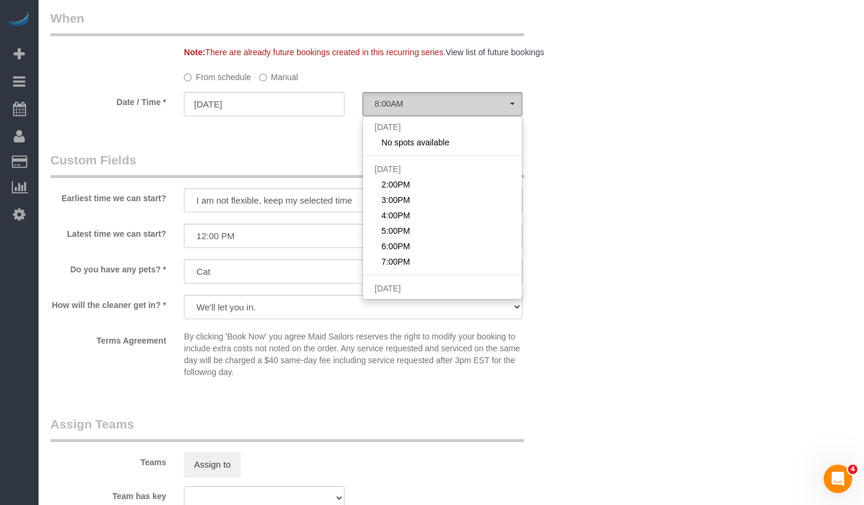
scroll to position [474, 0]
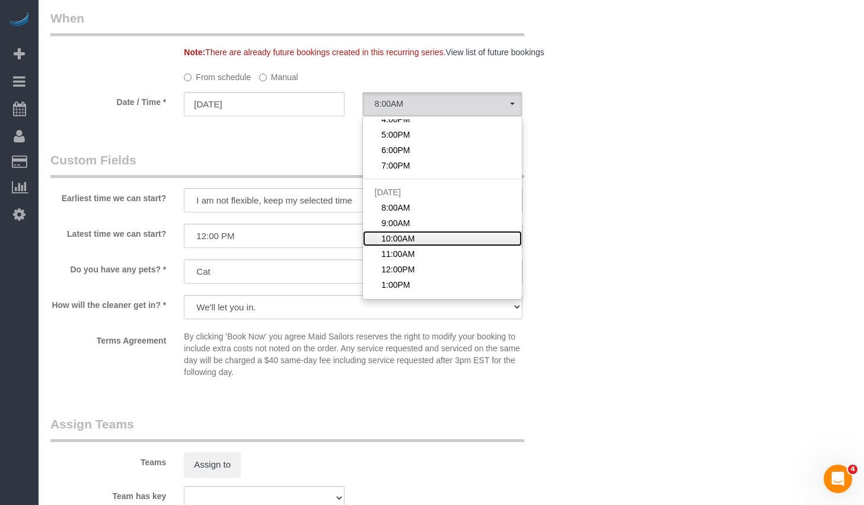
click at [408, 241] on span "10:00AM" at bounding box center [397, 238] width 33 height 12
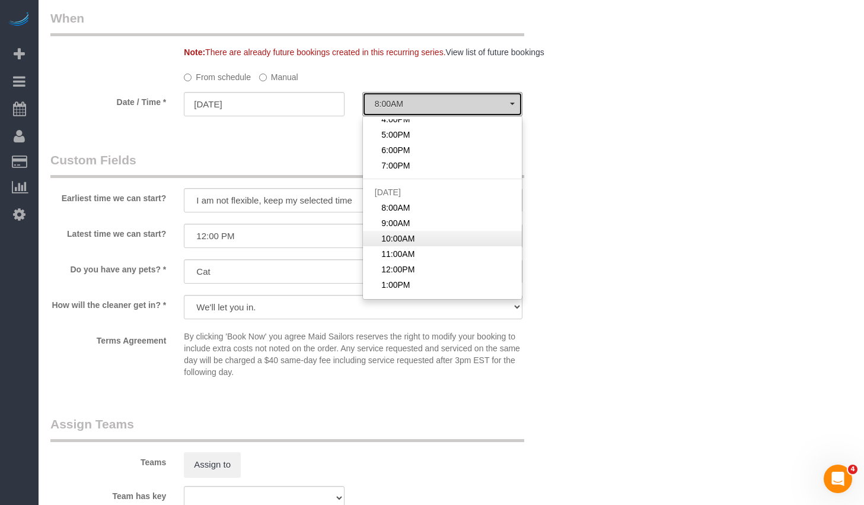
select select "spot71"
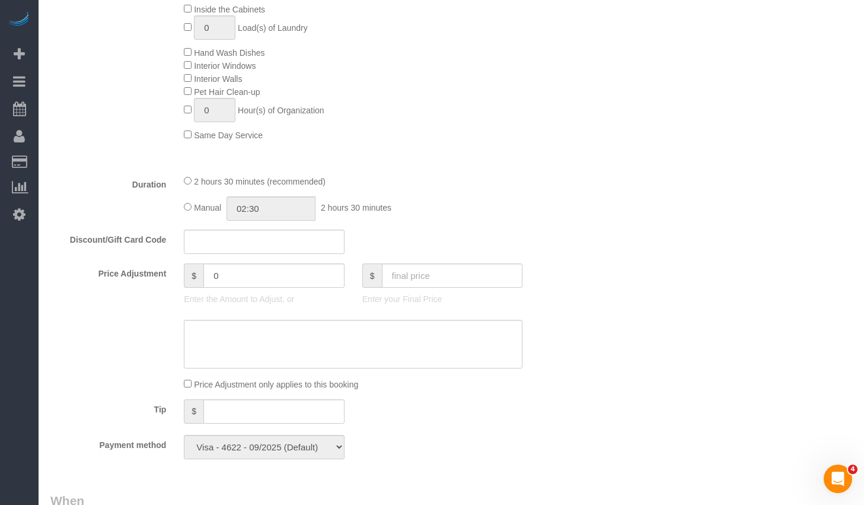
scroll to position [729, 0]
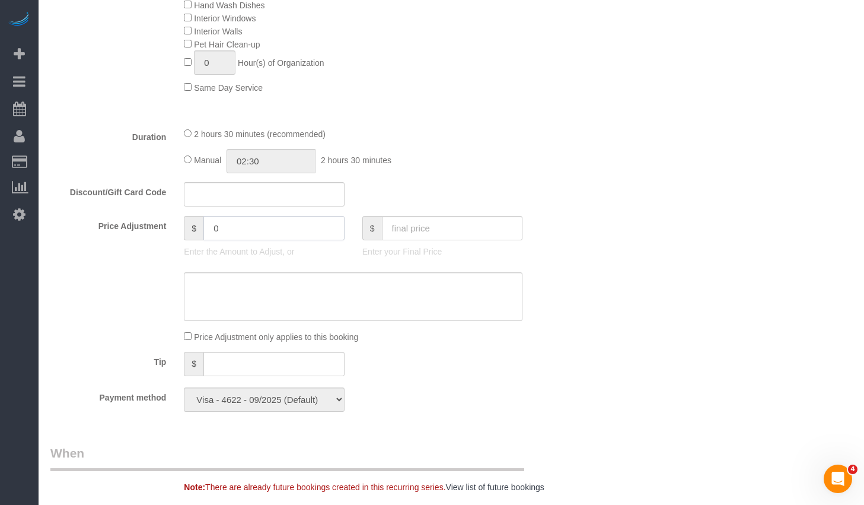
drag, startPoint x: 233, startPoint y: 228, endPoint x: 187, endPoint y: 225, distance: 46.4
click at [187, 225] on div "$ 0" at bounding box center [264, 228] width 160 height 24
type input "-15"
click at [305, 290] on textarea at bounding box center [353, 296] width 339 height 49
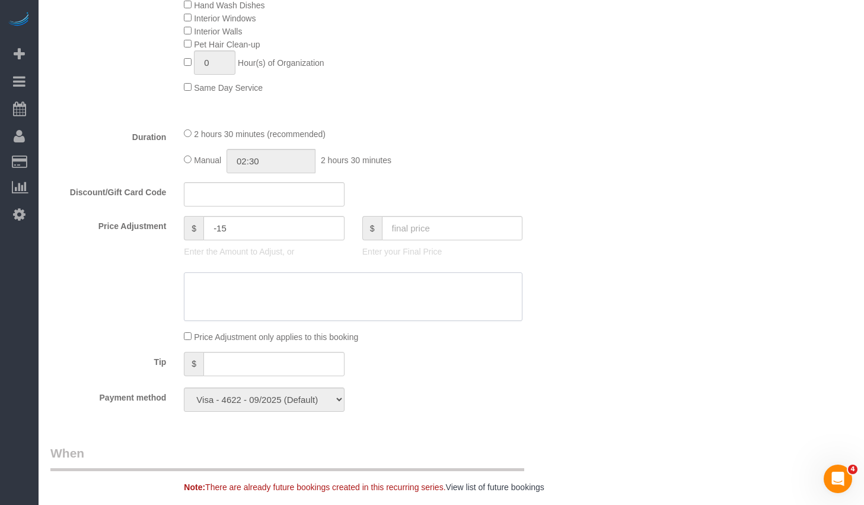
click at [304, 285] on textarea at bounding box center [353, 296] width 339 height 49
type textarea "L"
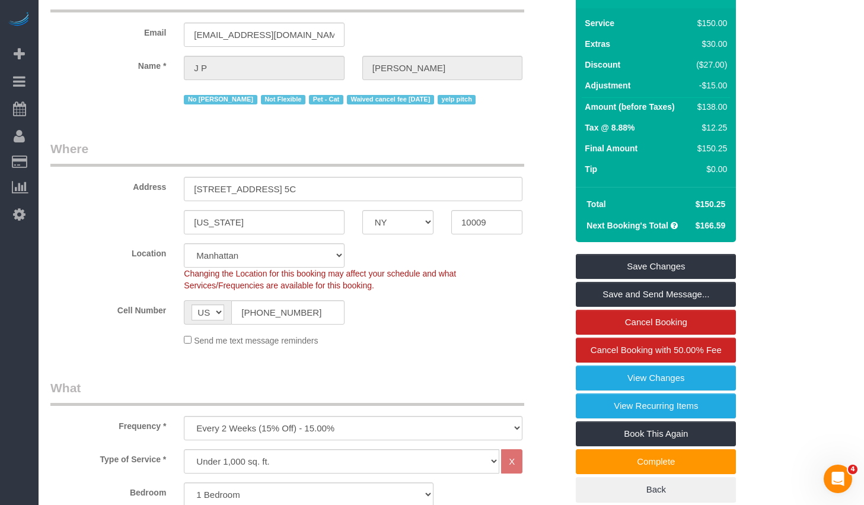
scroll to position [0, 0]
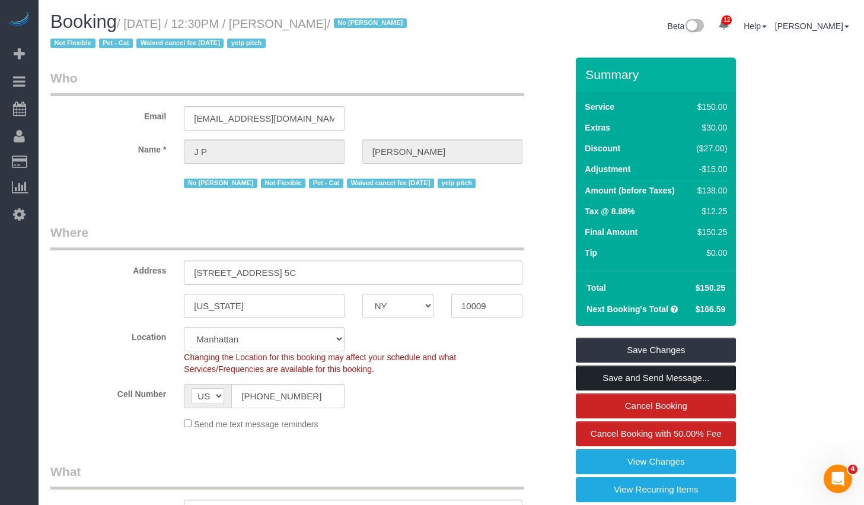
type textarea "Cleaner is late"
click at [613, 377] on link "Save and Send Message..." at bounding box center [656, 377] width 160 height 25
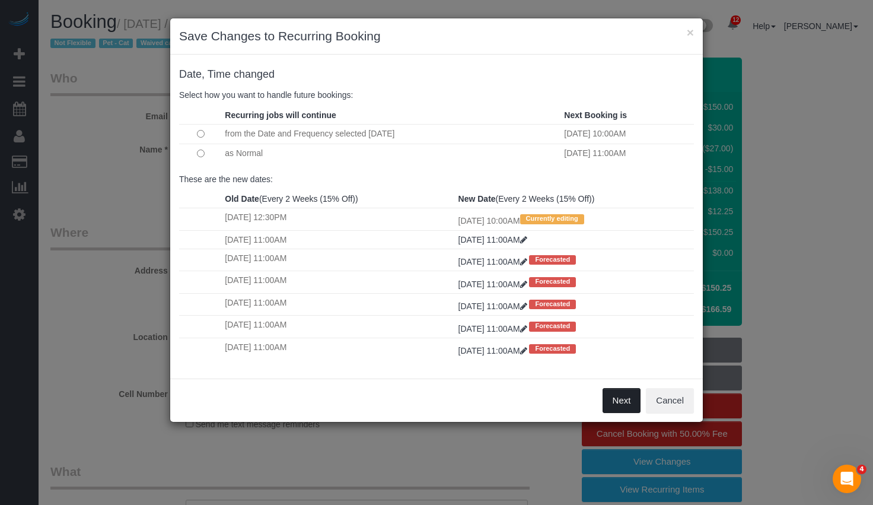
click at [626, 404] on button "Next" at bounding box center [622, 400] width 39 height 25
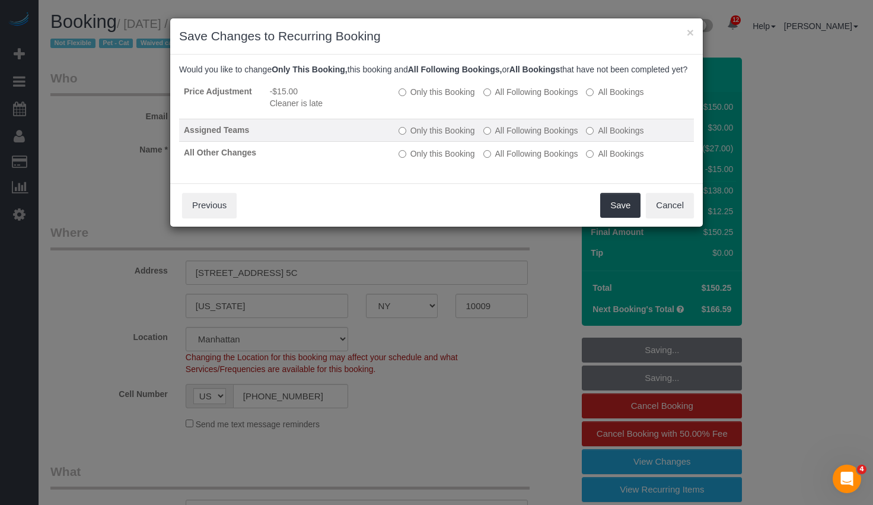
click at [495, 136] on label "All Following Bookings" at bounding box center [530, 131] width 95 height 12
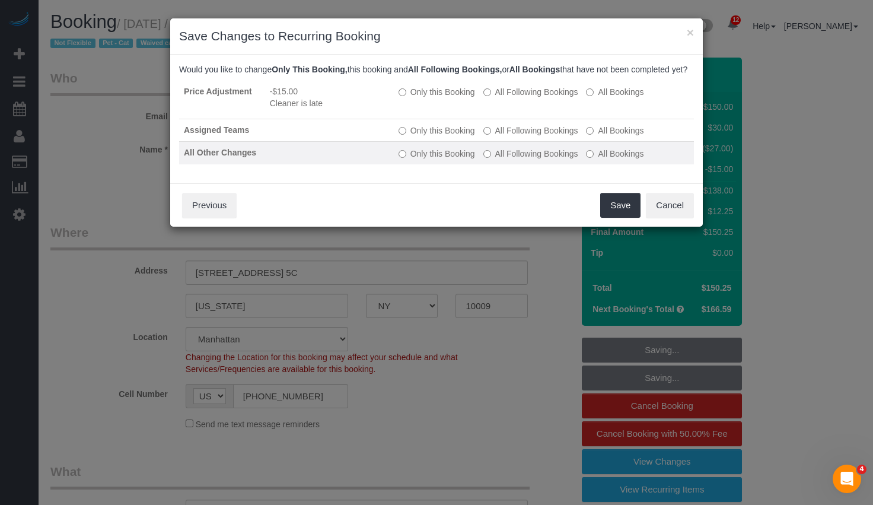
click at [498, 160] on label "All Following Bookings" at bounding box center [530, 154] width 95 height 12
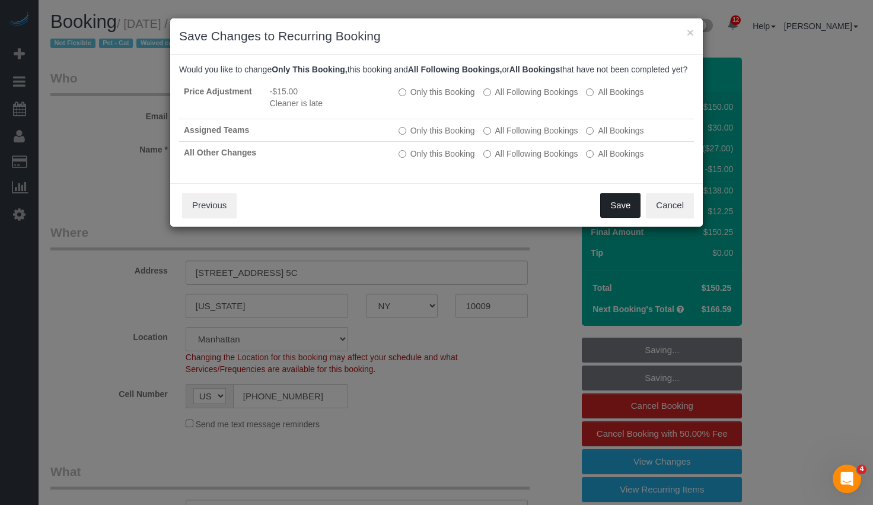
drag, startPoint x: 611, startPoint y: 214, endPoint x: 571, endPoint y: 227, distance: 41.8
click at [571, 227] on div "Save Cancel Previous" at bounding box center [436, 204] width 533 height 43
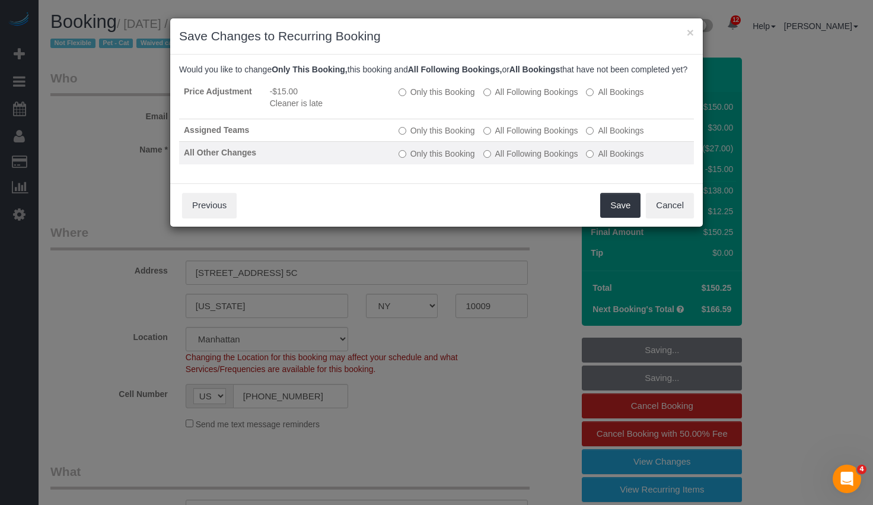
click at [434, 160] on label "Only this Booking" at bounding box center [437, 154] width 77 height 12
click at [502, 160] on label "All Following Bookings" at bounding box center [530, 154] width 95 height 12
click at [422, 160] on label "Only this Booking" at bounding box center [437, 154] width 77 height 12
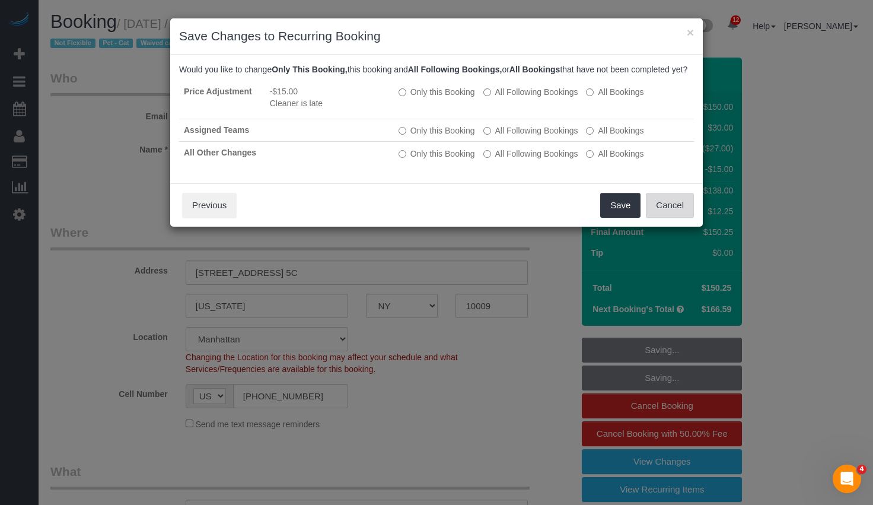
click at [668, 218] on button "Cancel" at bounding box center [670, 205] width 48 height 25
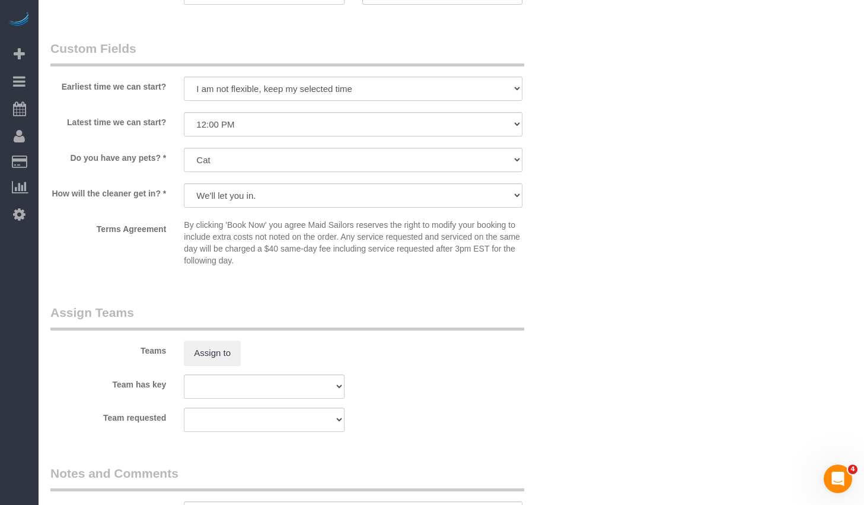
scroll to position [1584, 0]
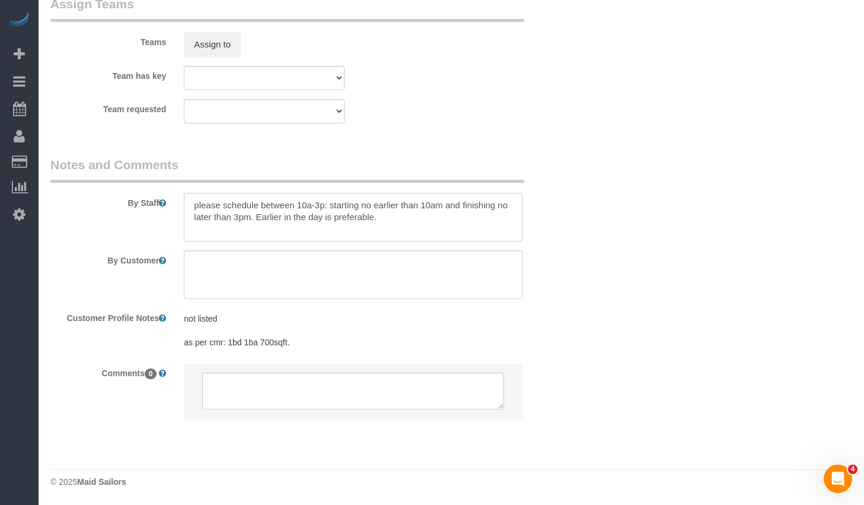
click at [424, 222] on textarea at bounding box center [353, 217] width 339 height 49
click at [425, 218] on textarea at bounding box center [353, 217] width 339 height 49
click at [320, 203] on textarea at bounding box center [353, 217] width 339 height 49
click at [250, 216] on textarea at bounding box center [353, 217] width 339 height 49
click at [420, 214] on textarea at bounding box center [353, 217] width 339 height 49
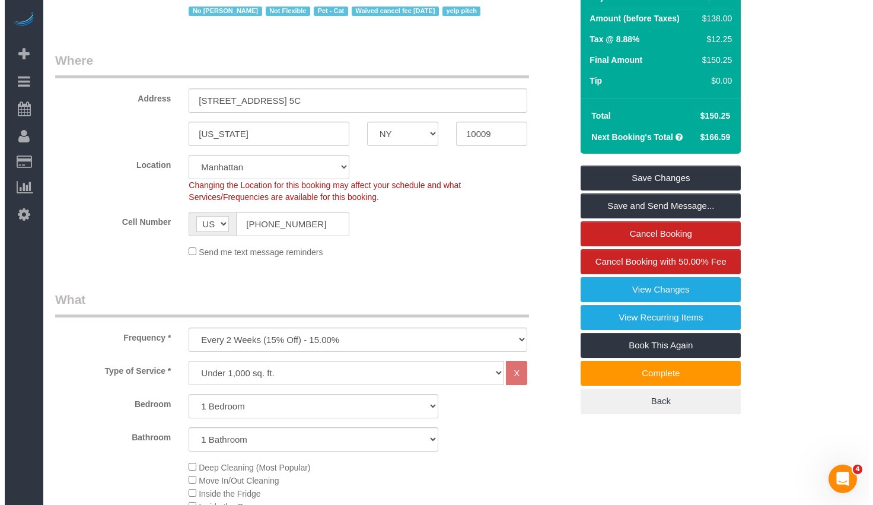
scroll to position [0, 0]
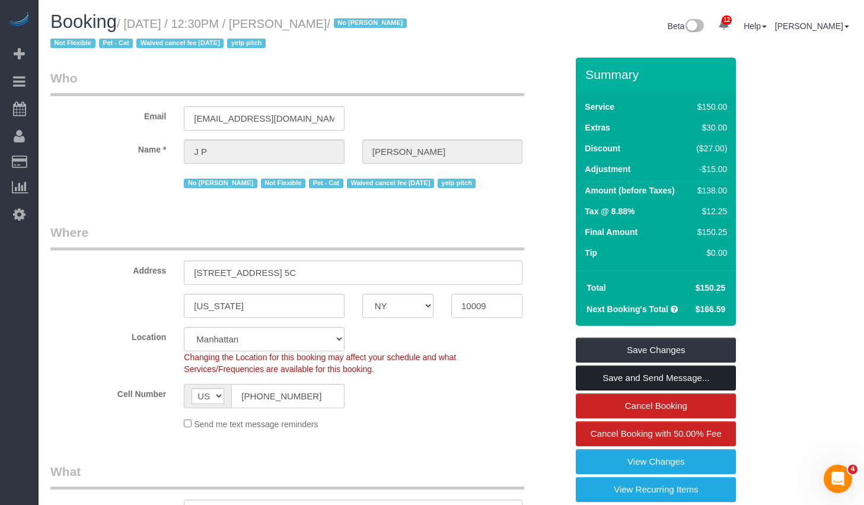
type textarea "please schedule between 10a-12p: starting no earlier than 10am and finishing no…"
click at [610, 378] on link "Save and Send Message..." at bounding box center [656, 377] width 160 height 25
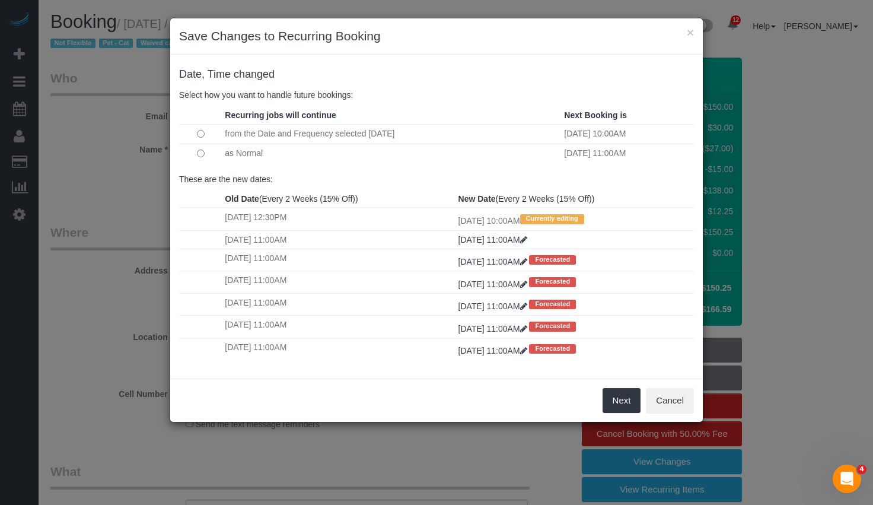
click at [626, 414] on div "Next Cancel" at bounding box center [436, 399] width 533 height 43
click at [624, 405] on button "Next" at bounding box center [622, 400] width 39 height 25
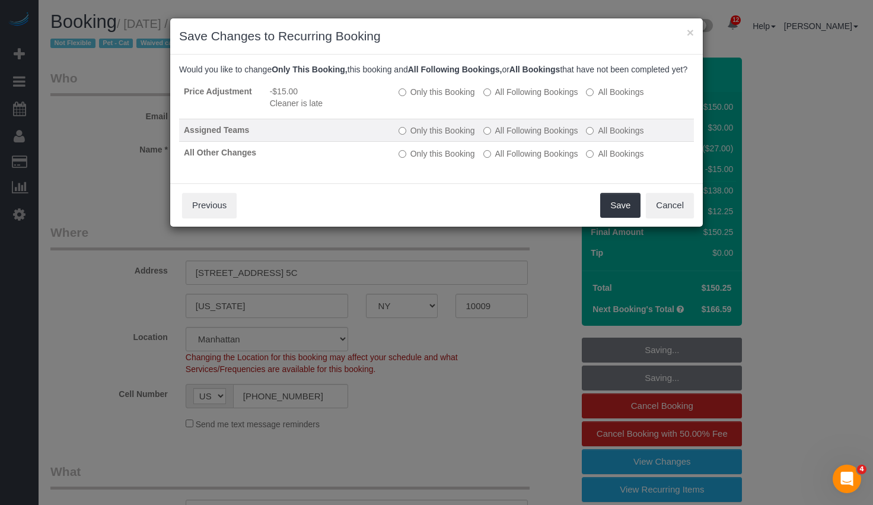
click at [505, 136] on label "All Following Bookings" at bounding box center [530, 131] width 95 height 12
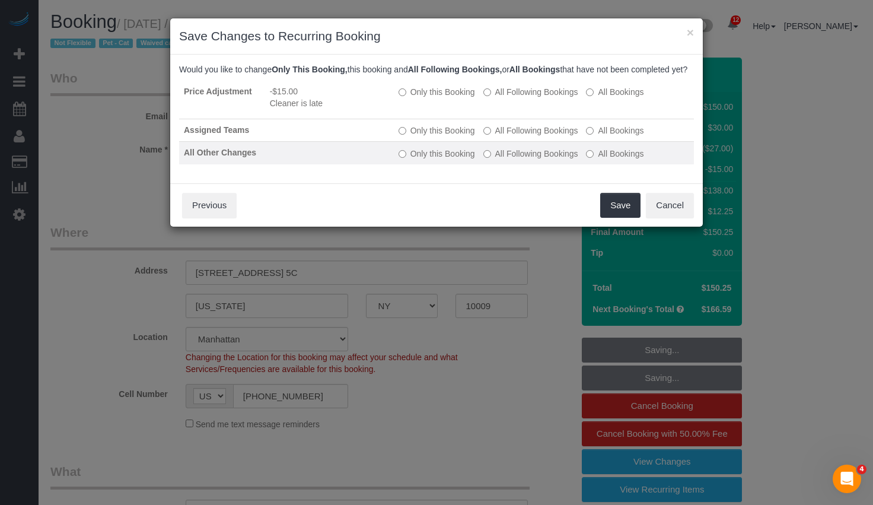
click at [500, 160] on label "All Following Bookings" at bounding box center [530, 154] width 95 height 12
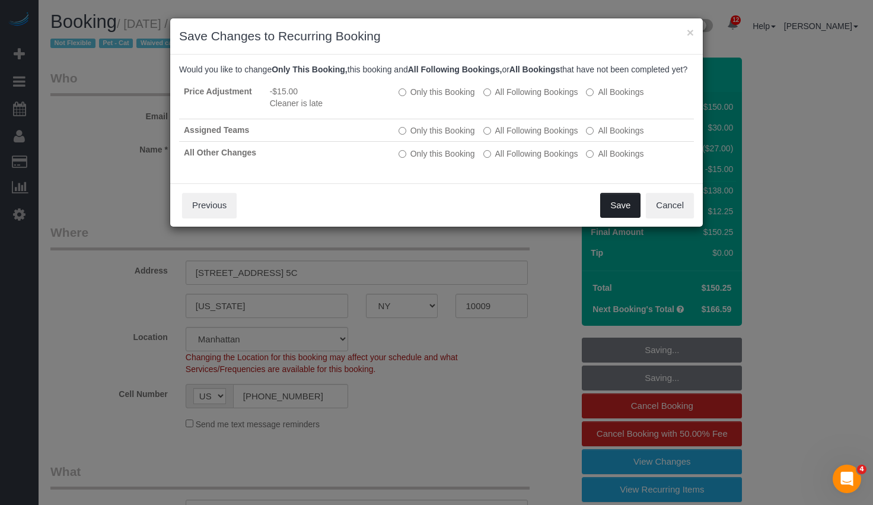
click at [625, 215] on button "Save" at bounding box center [620, 205] width 40 height 25
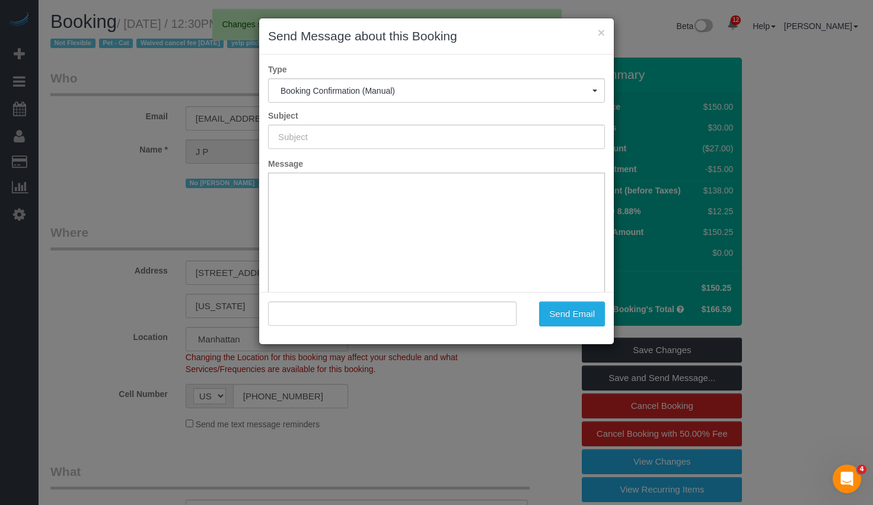
type input "Cleaning Confirmed for 09/09/2025 at 10:00am"
type input ""J P DILLER" <jpd@cheerful.com>"
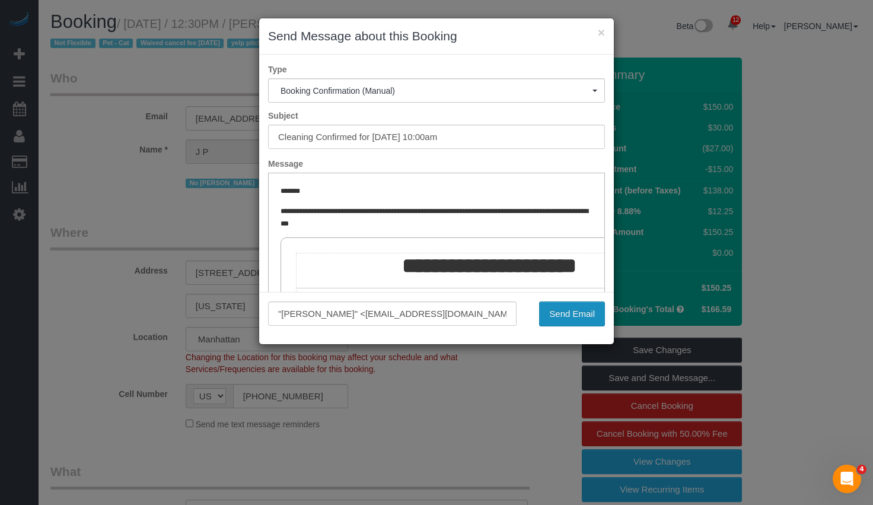
click at [576, 317] on button "Send Email" at bounding box center [572, 313] width 66 height 25
